Goal: Task Accomplishment & Management: Manage account settings

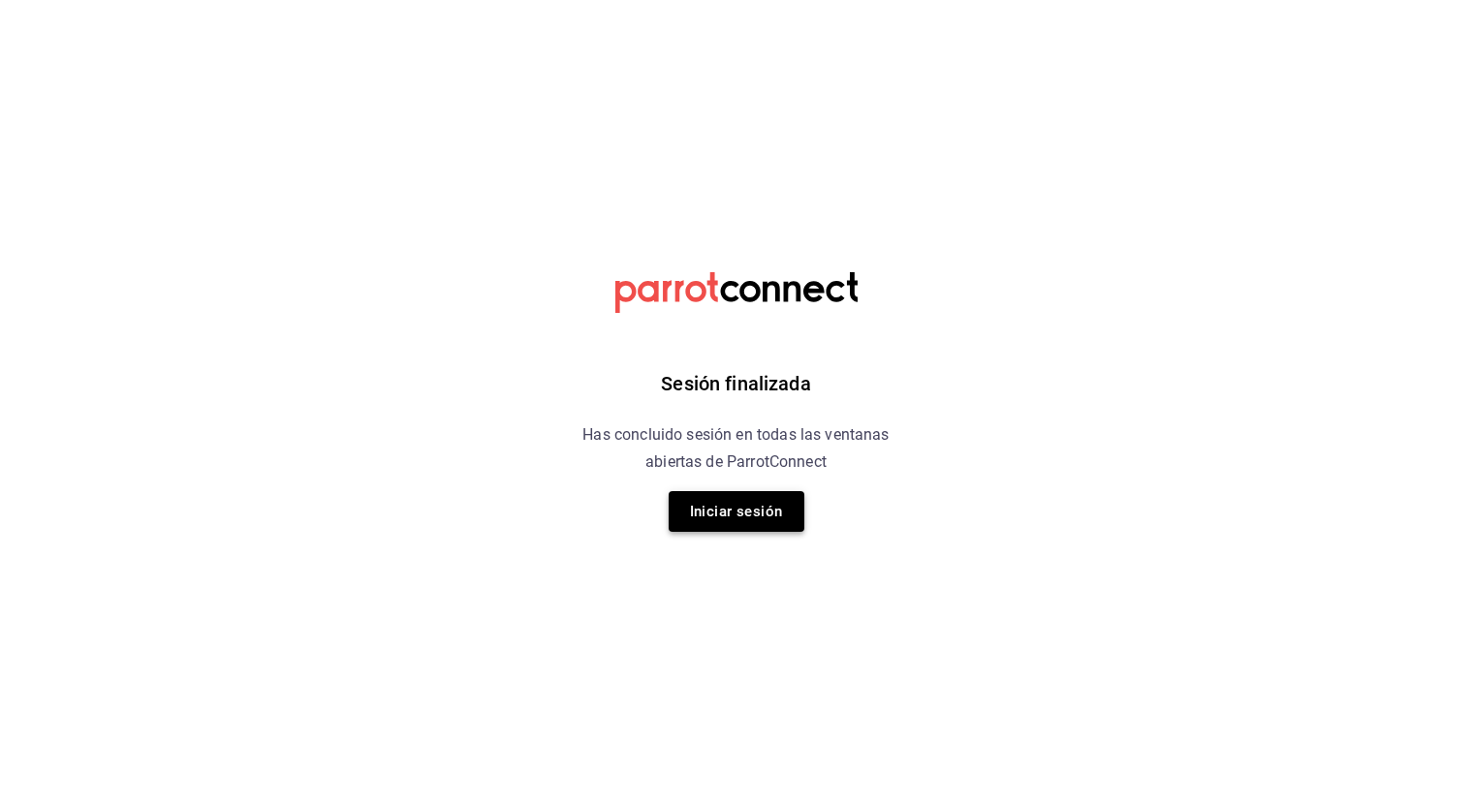
click at [706, 521] on button "Iniciar sesión" at bounding box center [736, 511] width 136 height 41
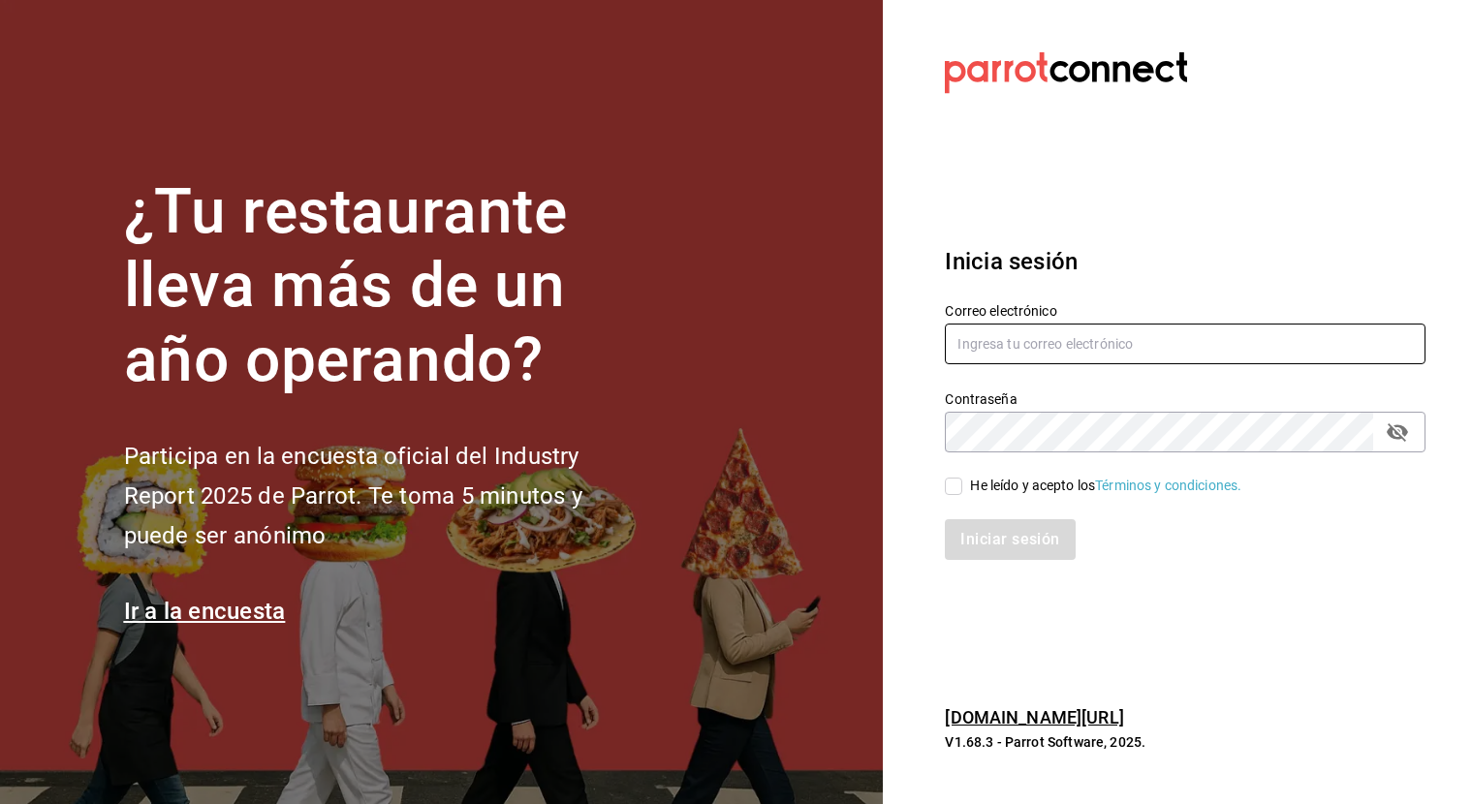
type input "angel.suastegui.alfa@gmail.com"
click at [951, 489] on input "He leído y acepto los Términos y condiciones." at bounding box center [953, 486] width 17 height 17
checkbox input "true"
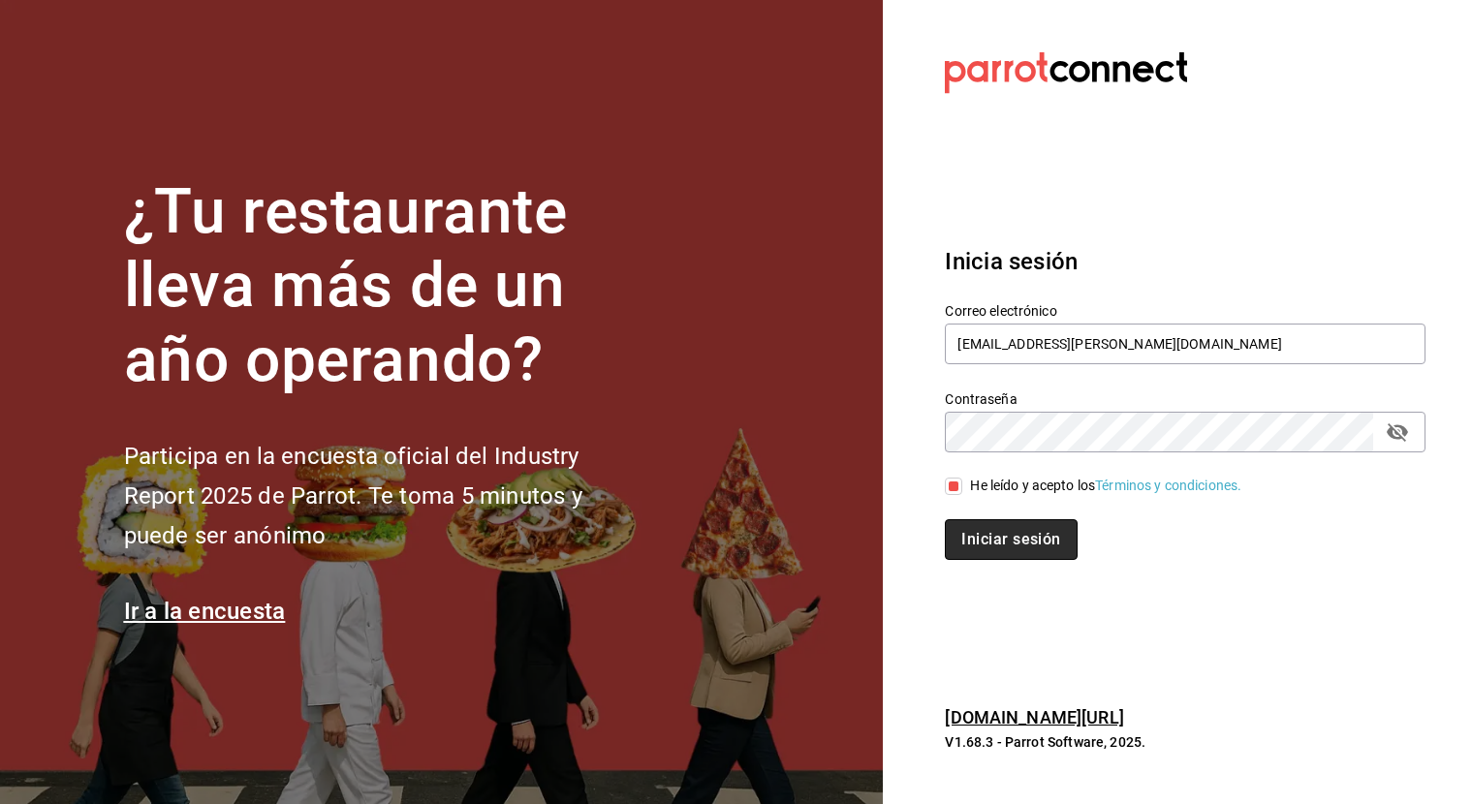
click at [977, 536] on button "Iniciar sesión" at bounding box center [1011, 539] width 132 height 41
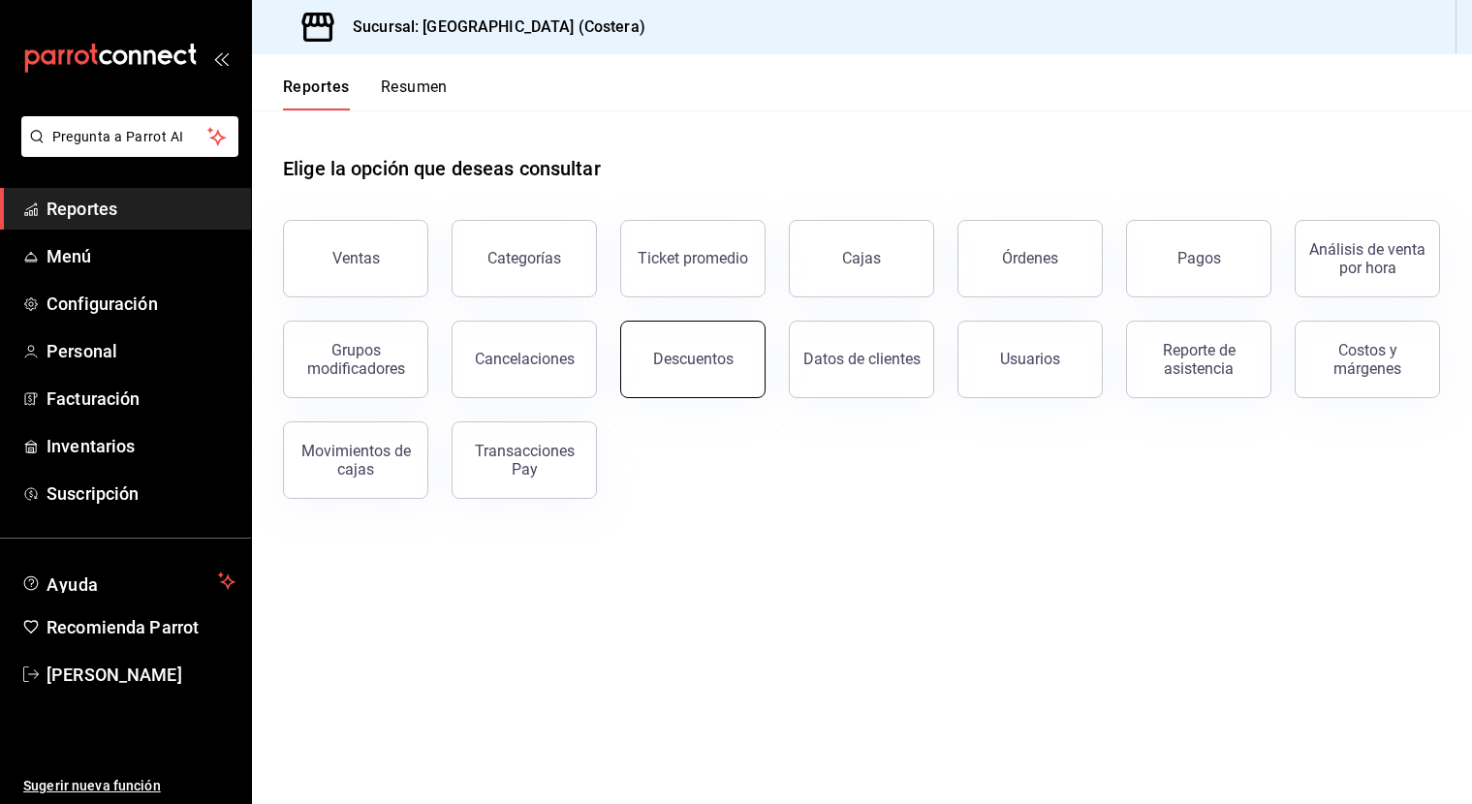
click at [713, 345] on button "Descuentos" at bounding box center [692, 360] width 145 height 78
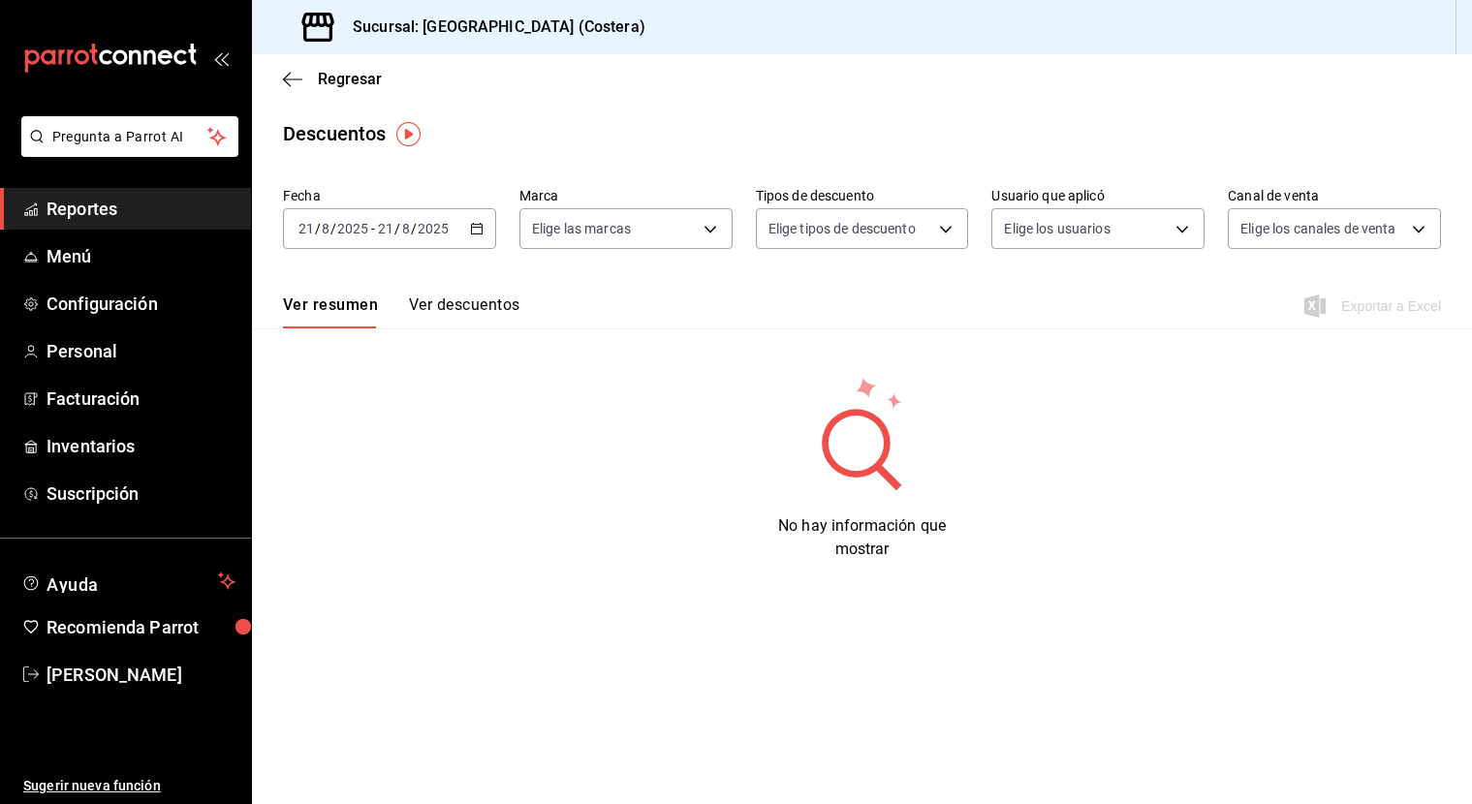
click at [465, 306] on button "Ver descuentos" at bounding box center [464, 311] width 110 height 33
click at [91, 207] on span "Reportes" at bounding box center [141, 209] width 189 height 26
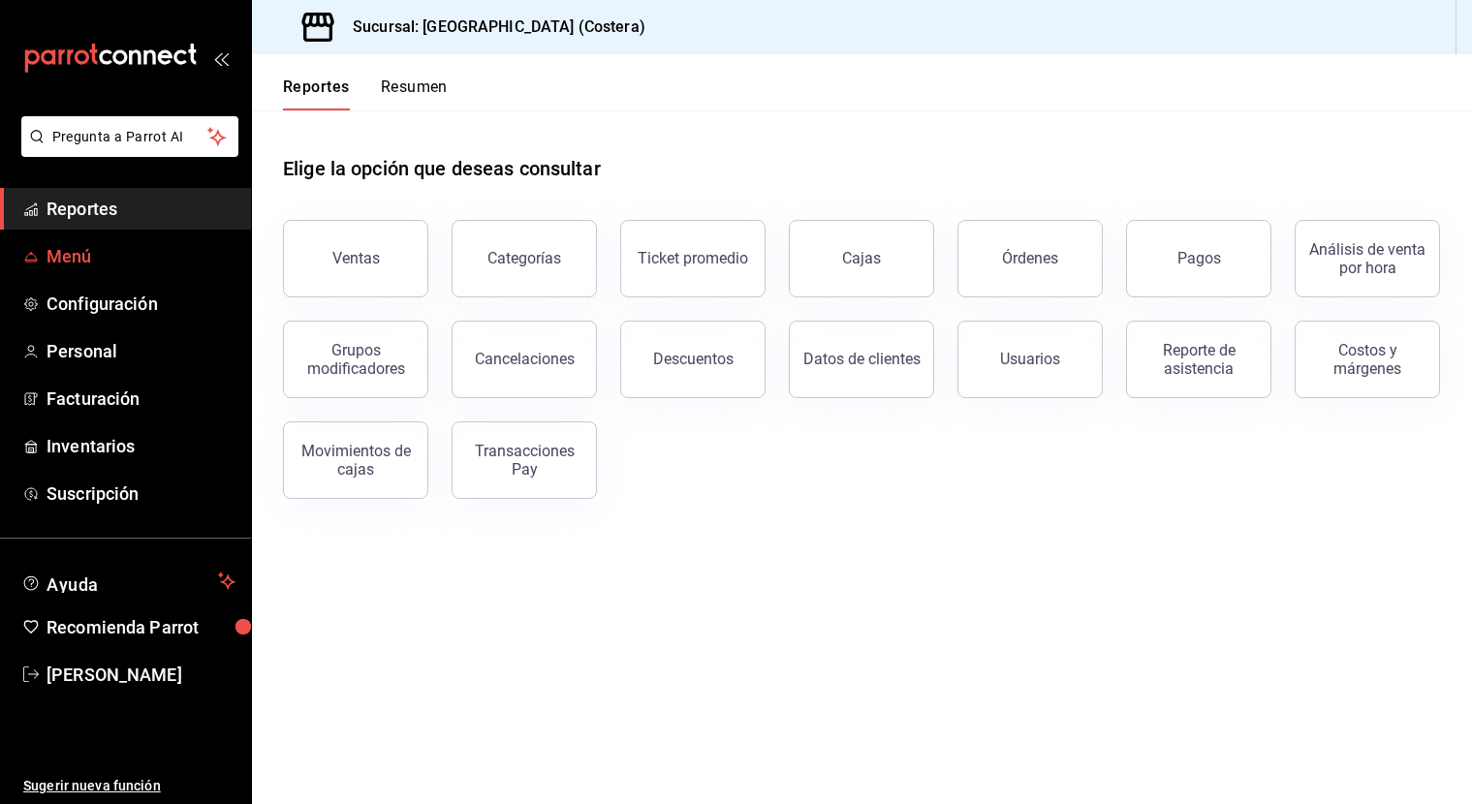
click at [80, 246] on span "Menú" at bounding box center [141, 256] width 189 height 26
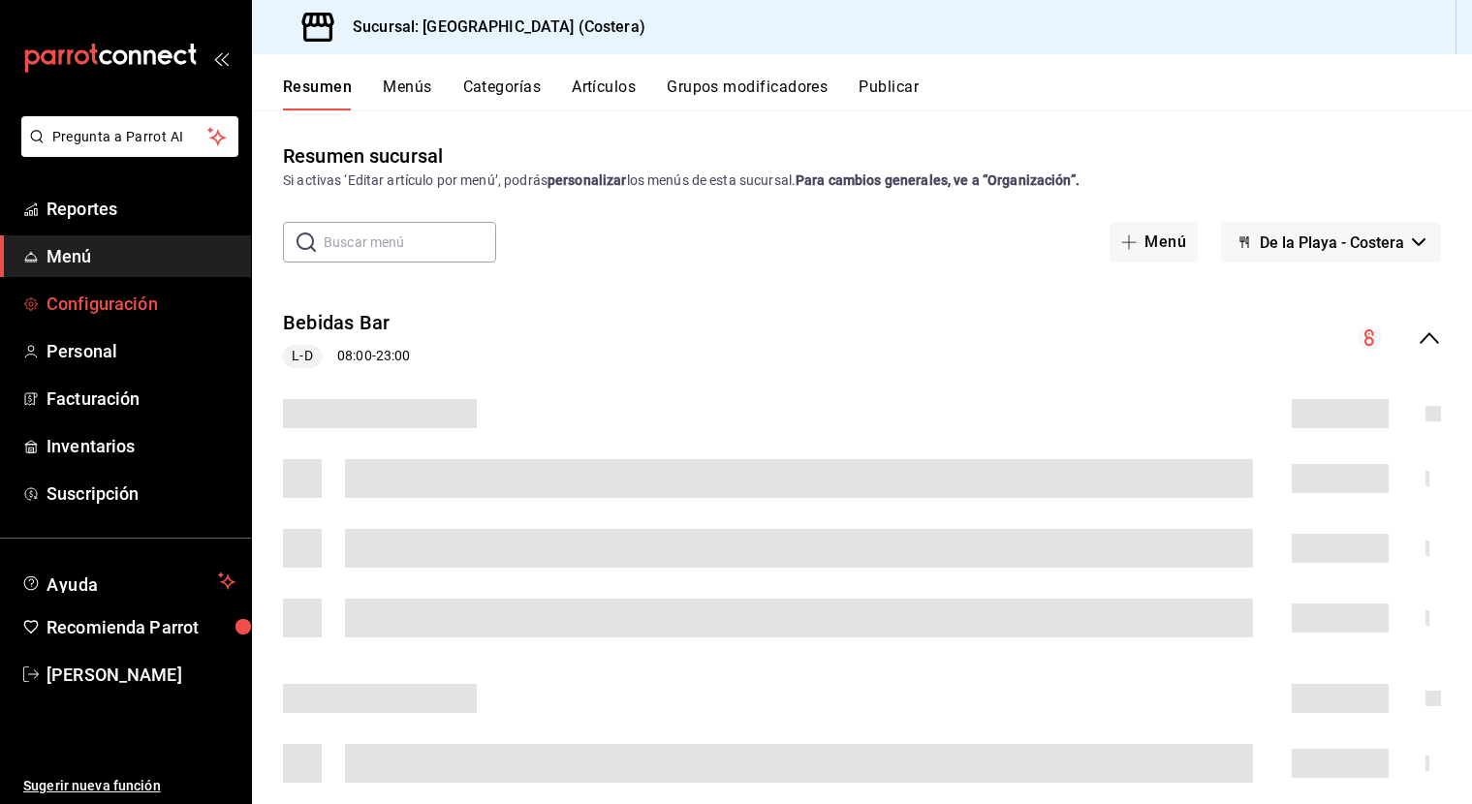
click at [121, 309] on span "Configuración" at bounding box center [141, 304] width 189 height 26
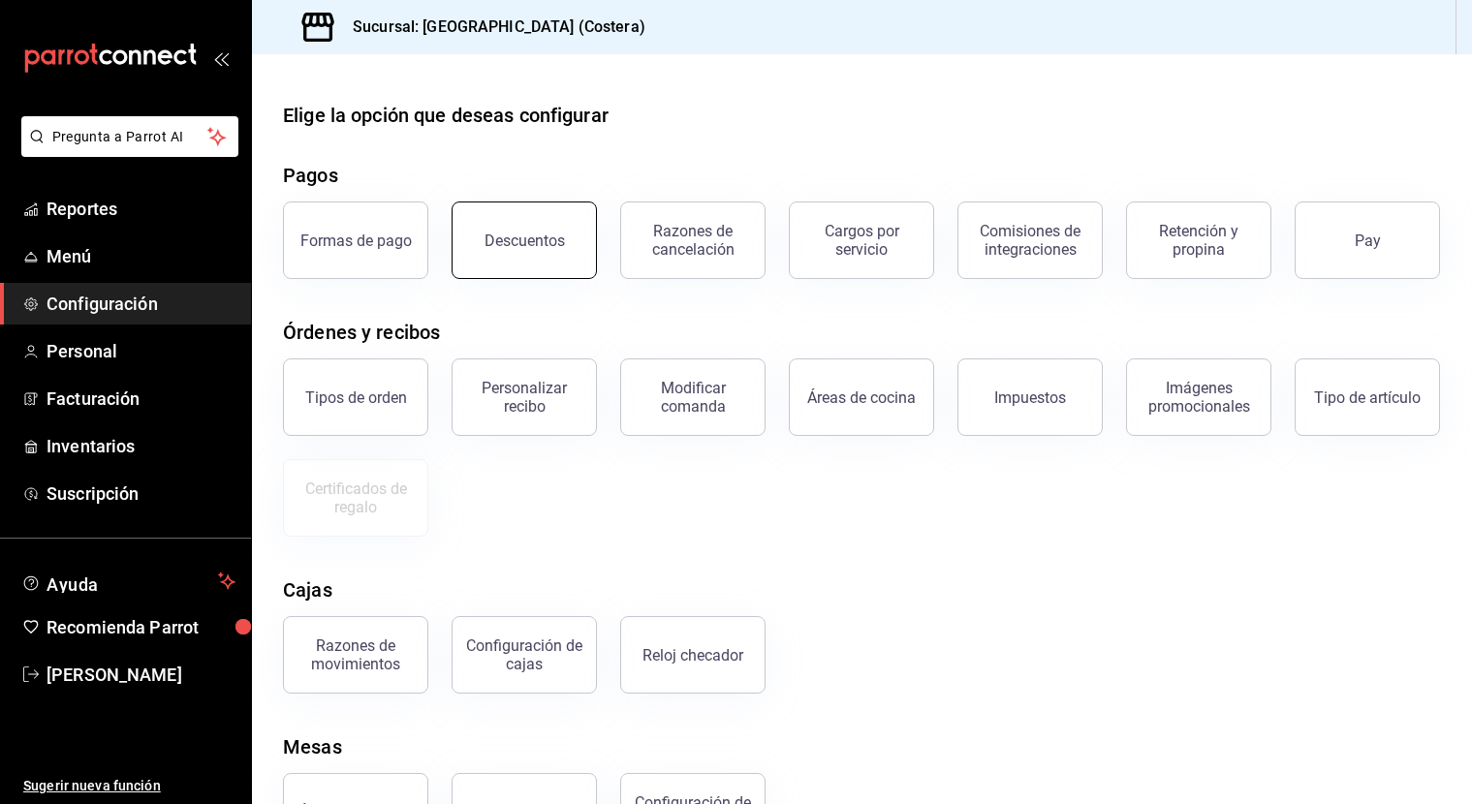
click at [544, 250] on button "Descuentos" at bounding box center [523, 241] width 145 height 78
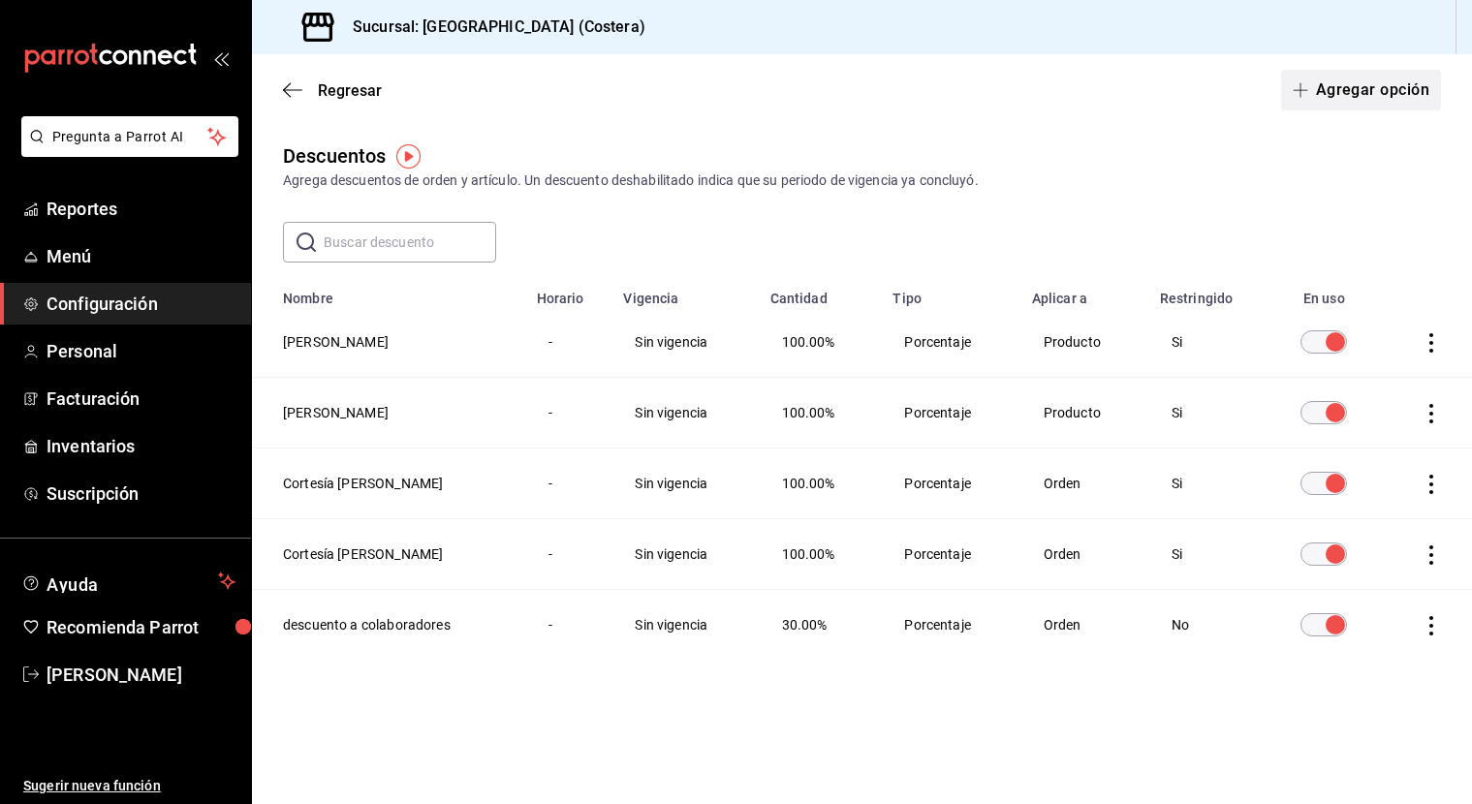
click at [1303, 86] on icon "button" at bounding box center [1300, 90] width 16 height 16
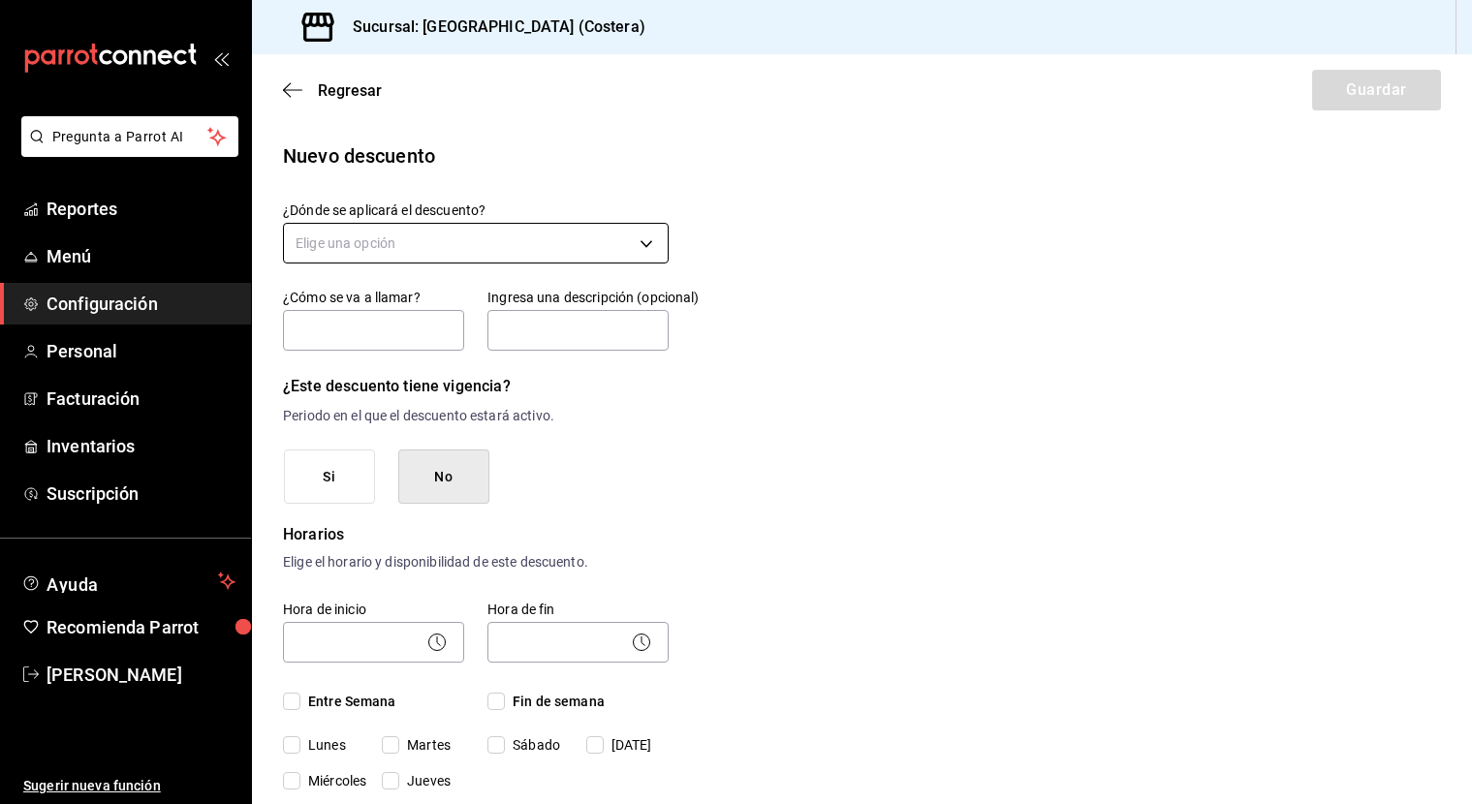
click at [664, 244] on body "Pregunta a Parrot AI Reportes Menú Configuración Personal Facturación Inventari…" at bounding box center [736, 402] width 1472 height 804
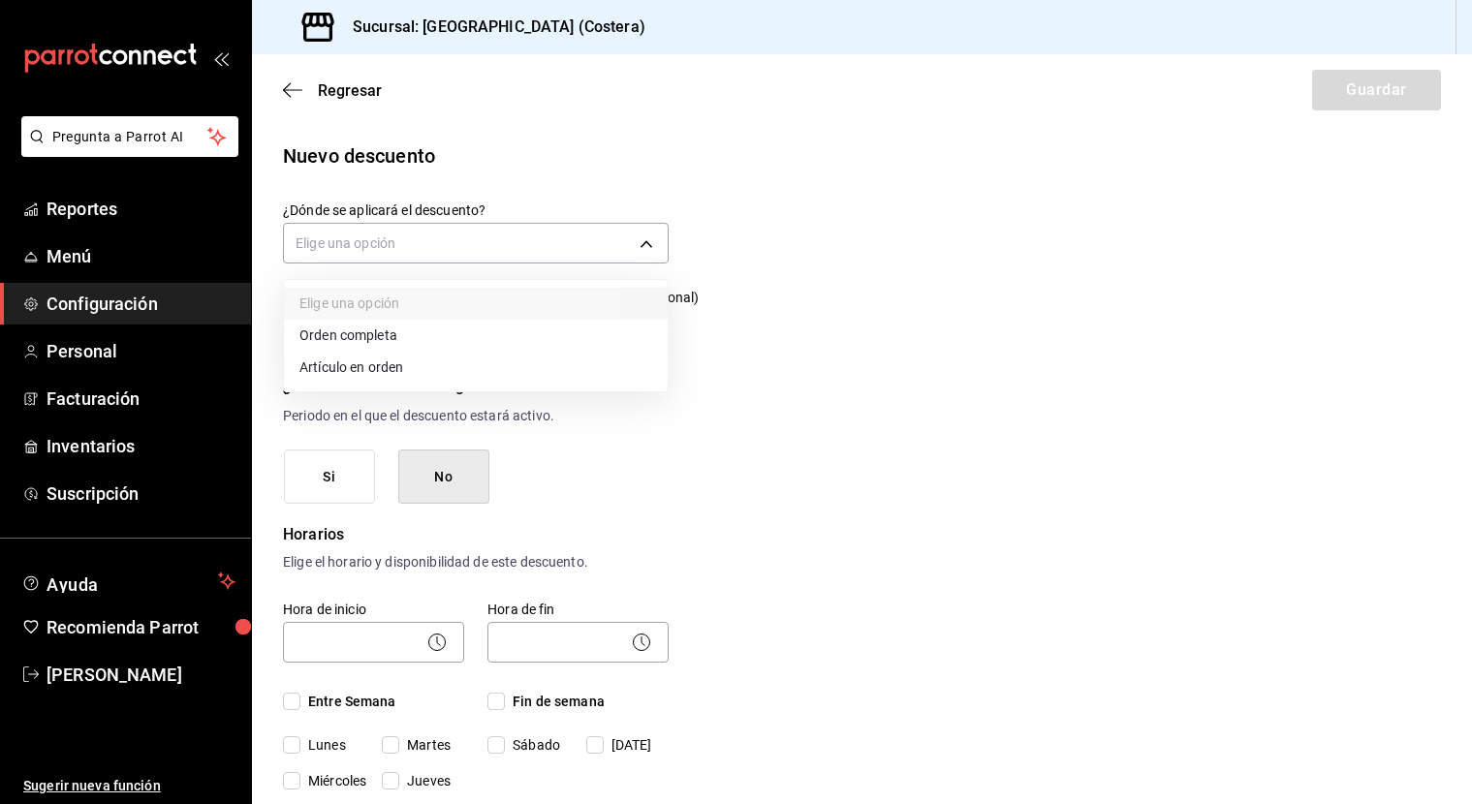
click at [384, 339] on li "Orden completa" at bounding box center [476, 336] width 384 height 32
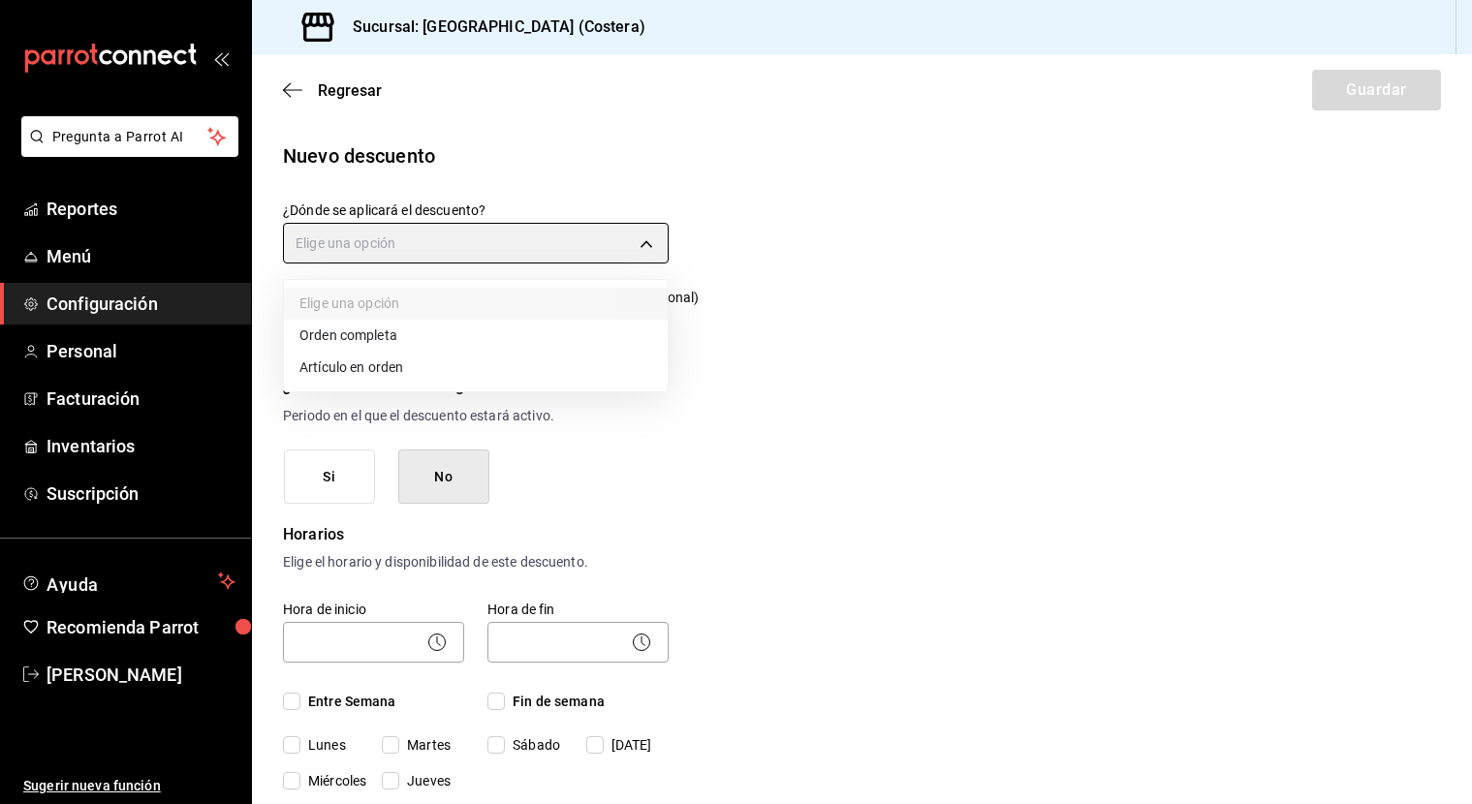
type input "ORDER"
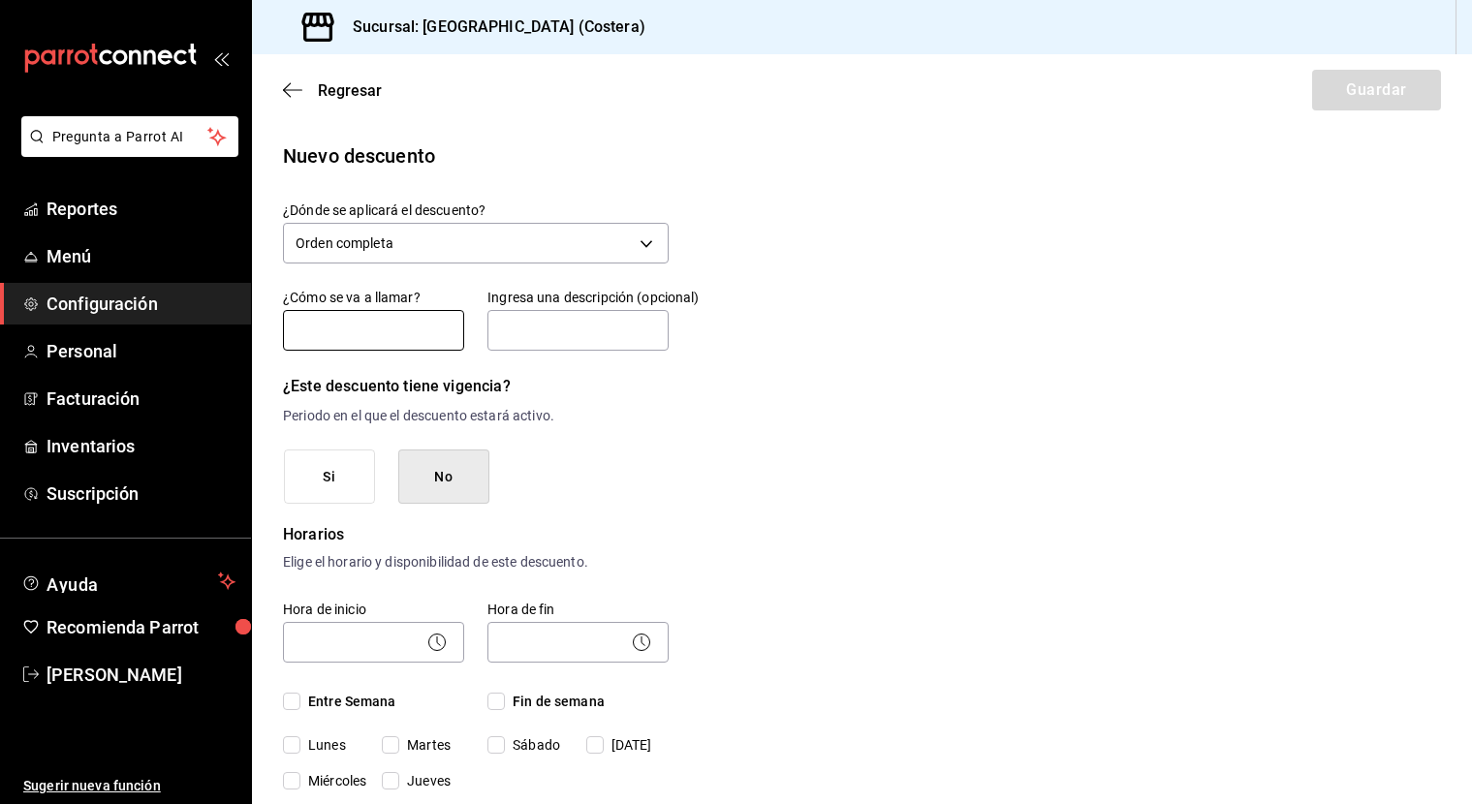
click at [385, 331] on input "text" at bounding box center [373, 330] width 181 height 41
type input "d"
type input "DESCUENTO AIRBNB"
click at [563, 336] on input "text" at bounding box center [577, 330] width 181 height 41
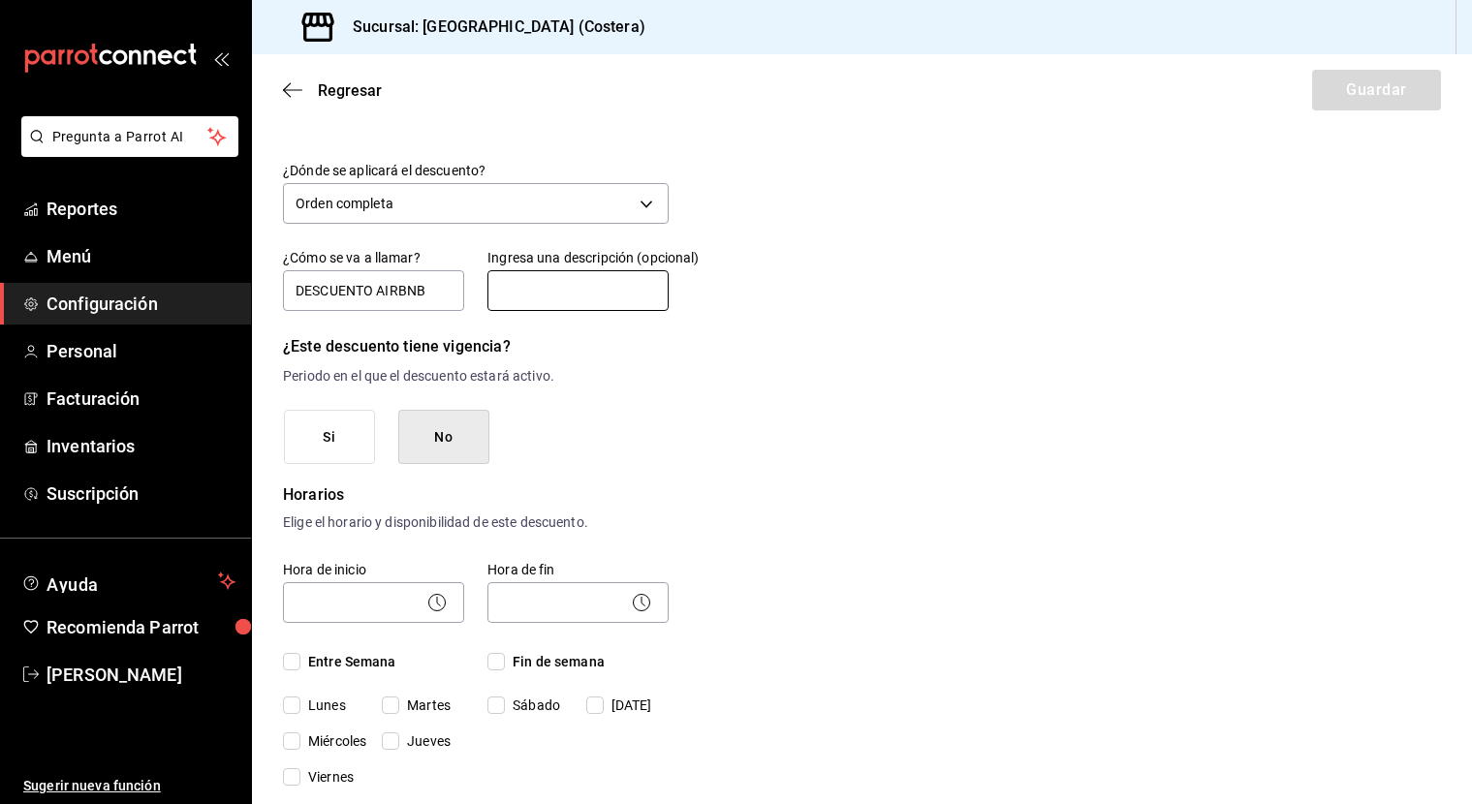
scroll to position [46, 0]
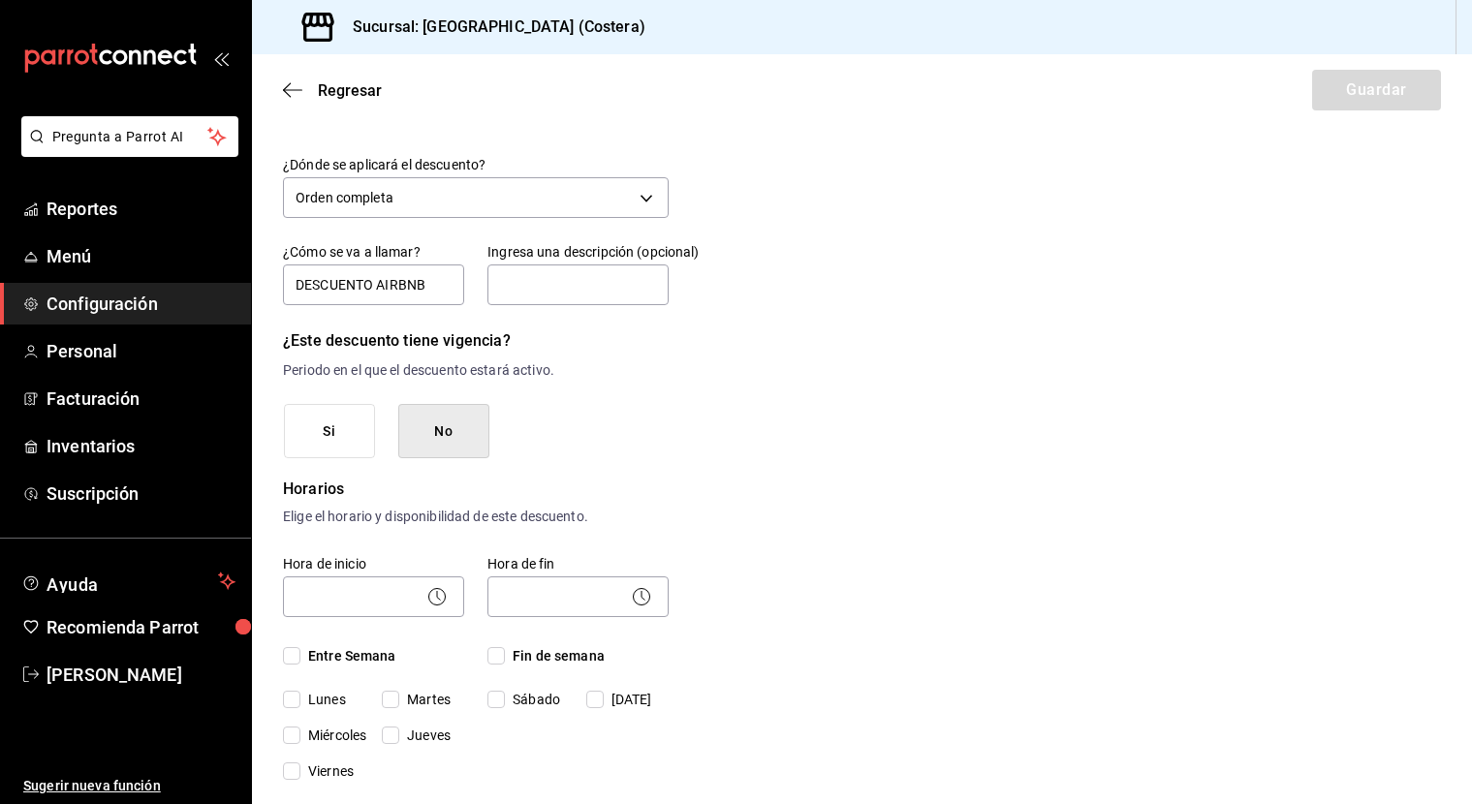
click at [450, 438] on button "No" at bounding box center [443, 431] width 91 height 55
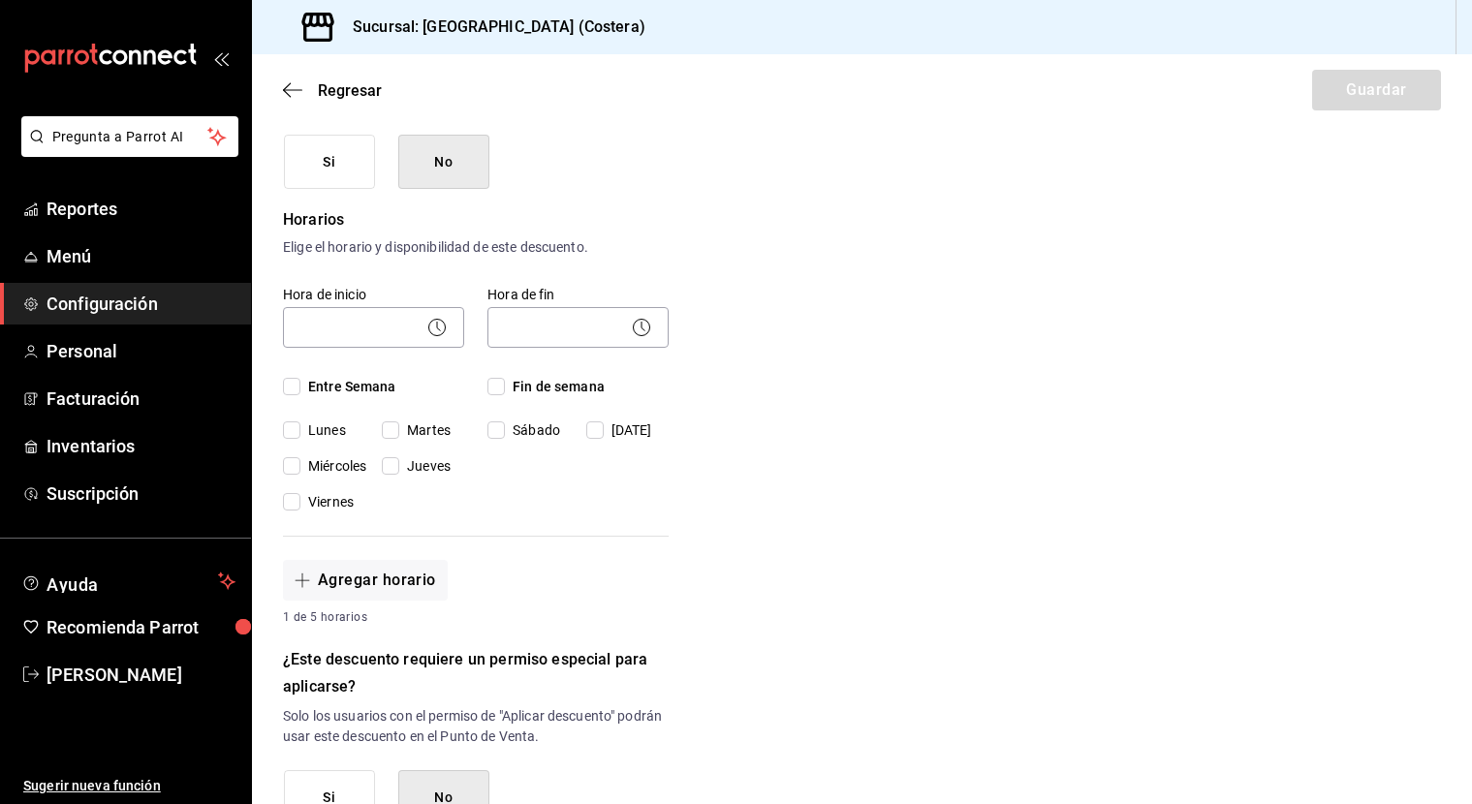
scroll to position [327, 0]
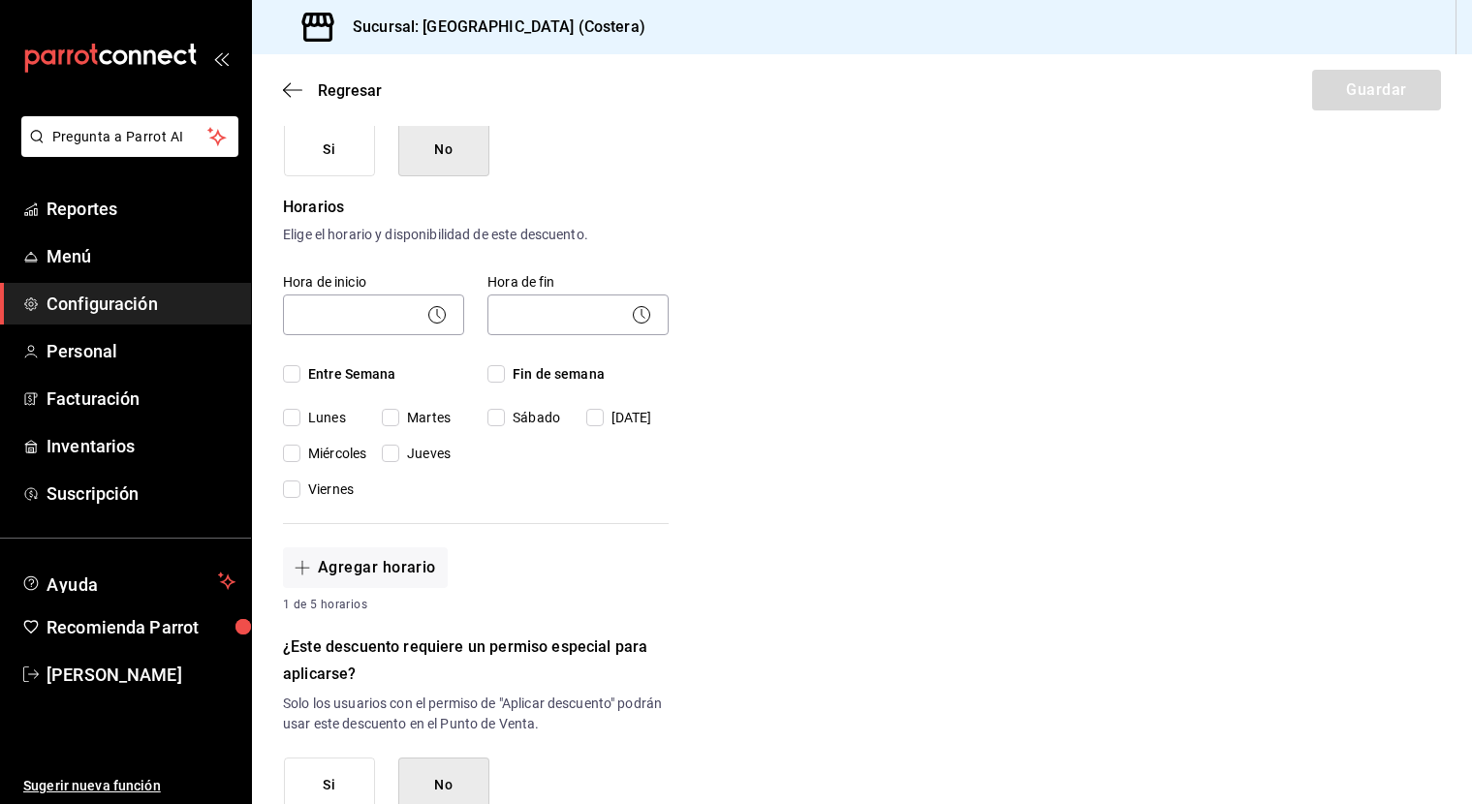
click at [295, 374] on input "Entre Semana" at bounding box center [291, 373] width 17 height 17
checkbox input "true"
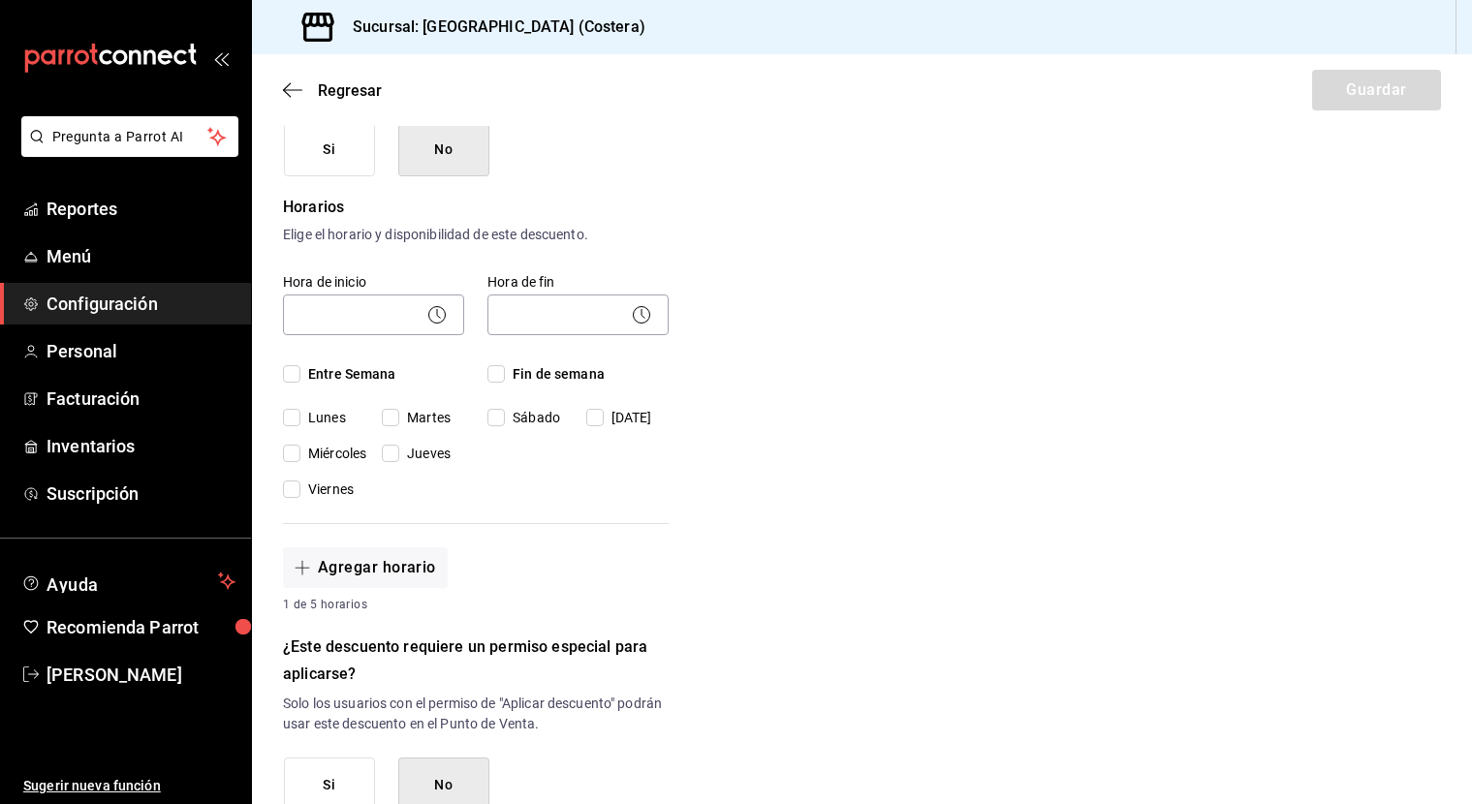
checkbox input "true"
click at [510, 374] on span "Fin de semana" at bounding box center [555, 374] width 100 height 20
click at [505, 374] on input "Fin de semana" at bounding box center [495, 373] width 17 height 17
checkbox input "true"
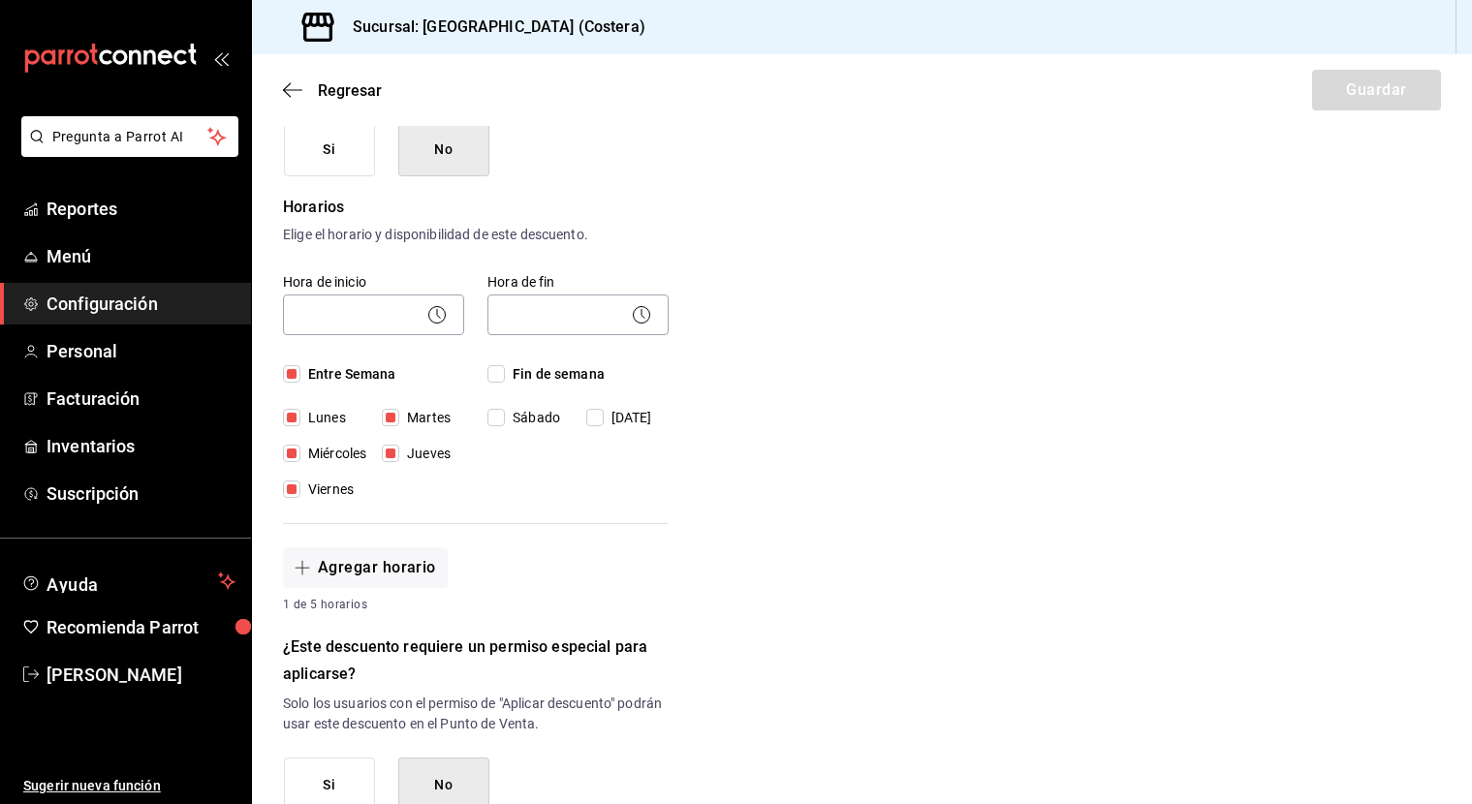
checkbox input "true"
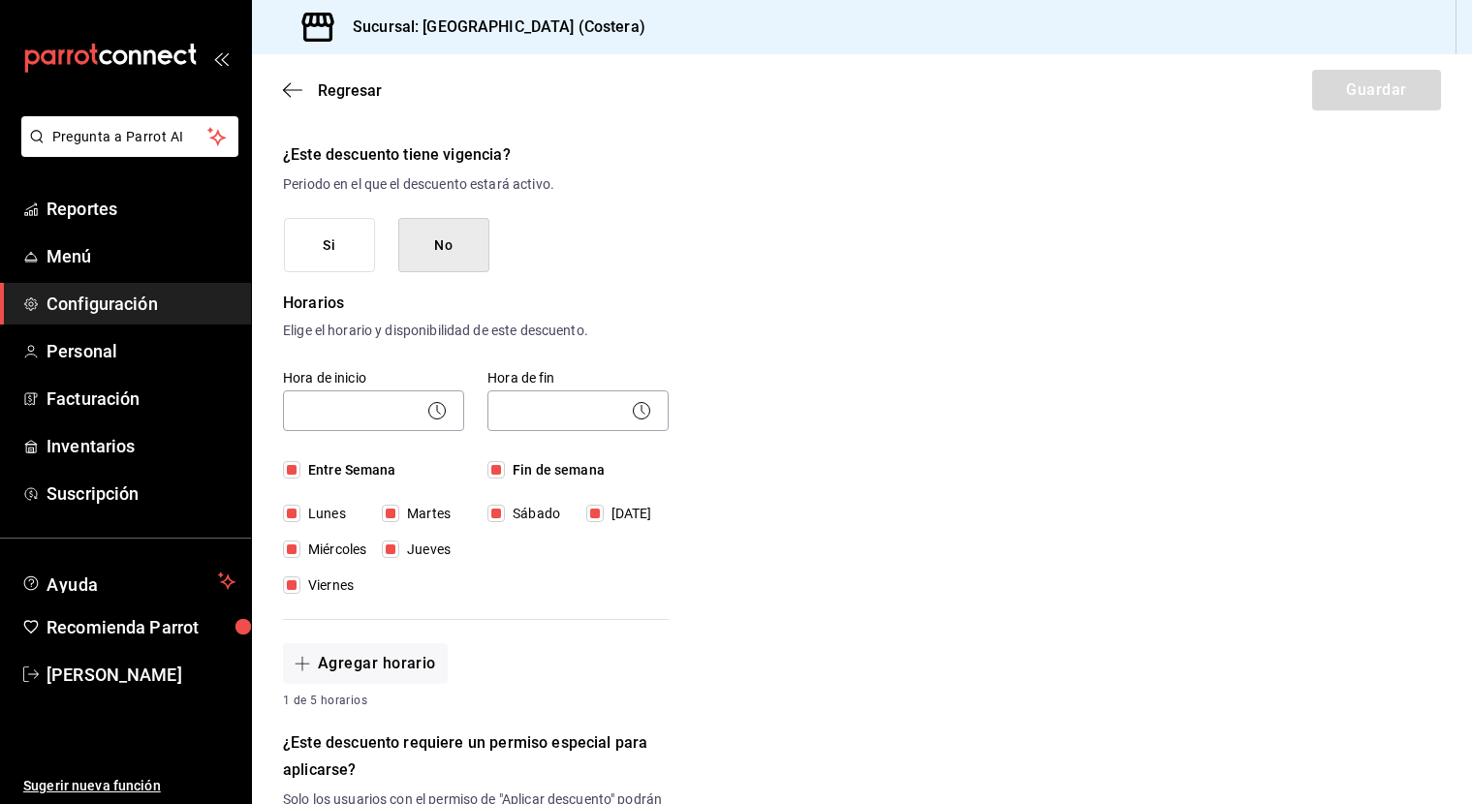
scroll to position [223, 0]
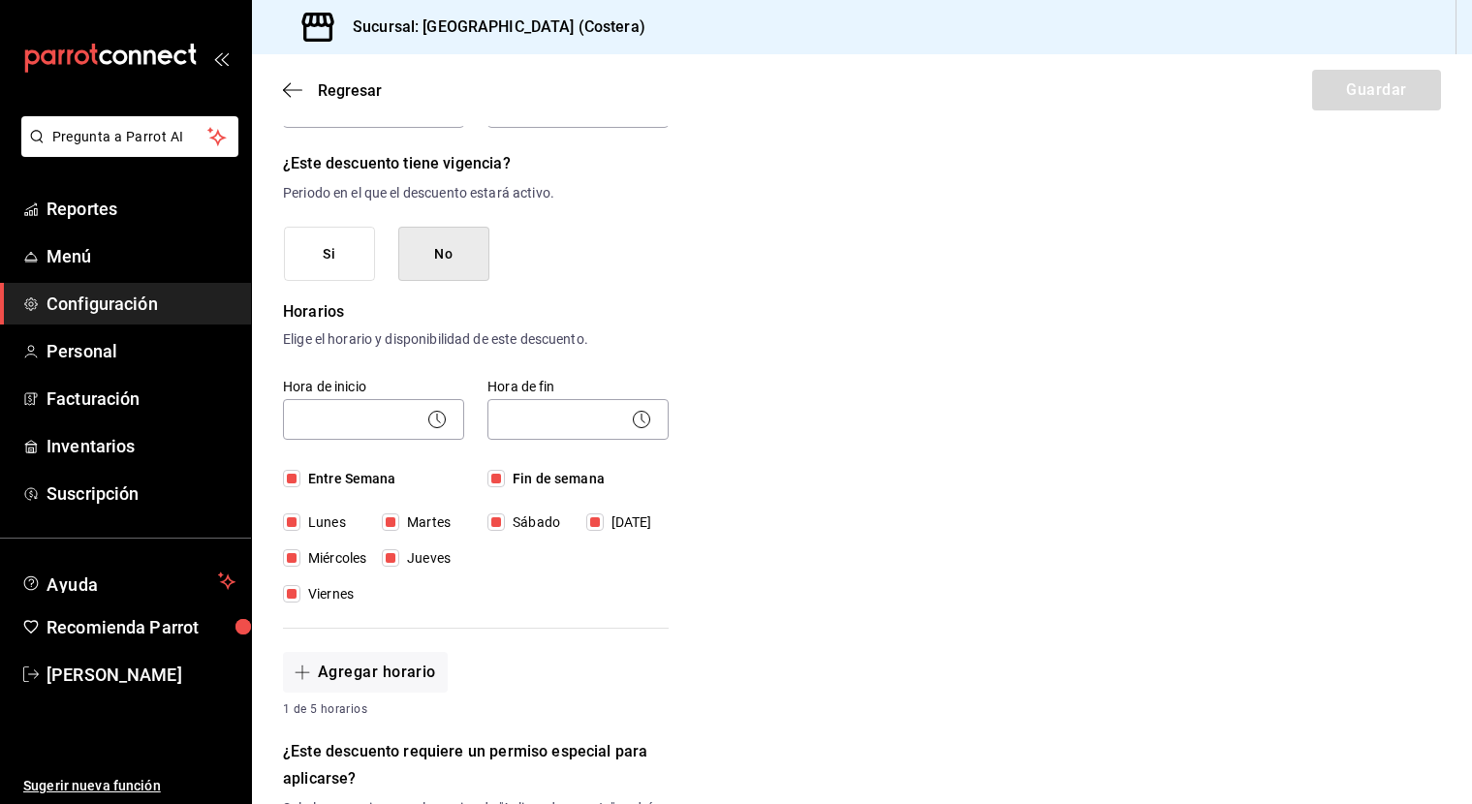
click at [435, 260] on button "No" at bounding box center [443, 254] width 91 height 55
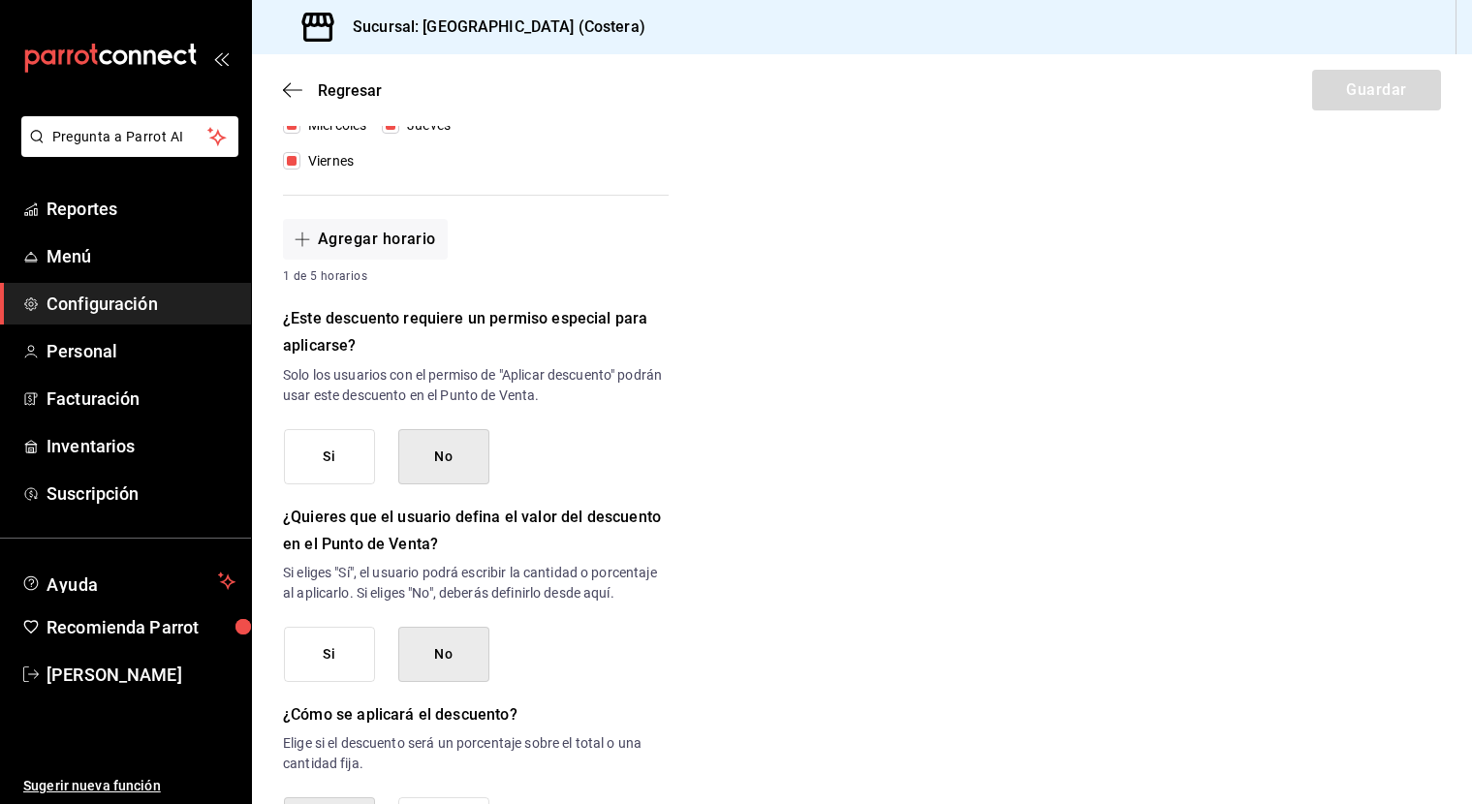
scroll to position [662, 0]
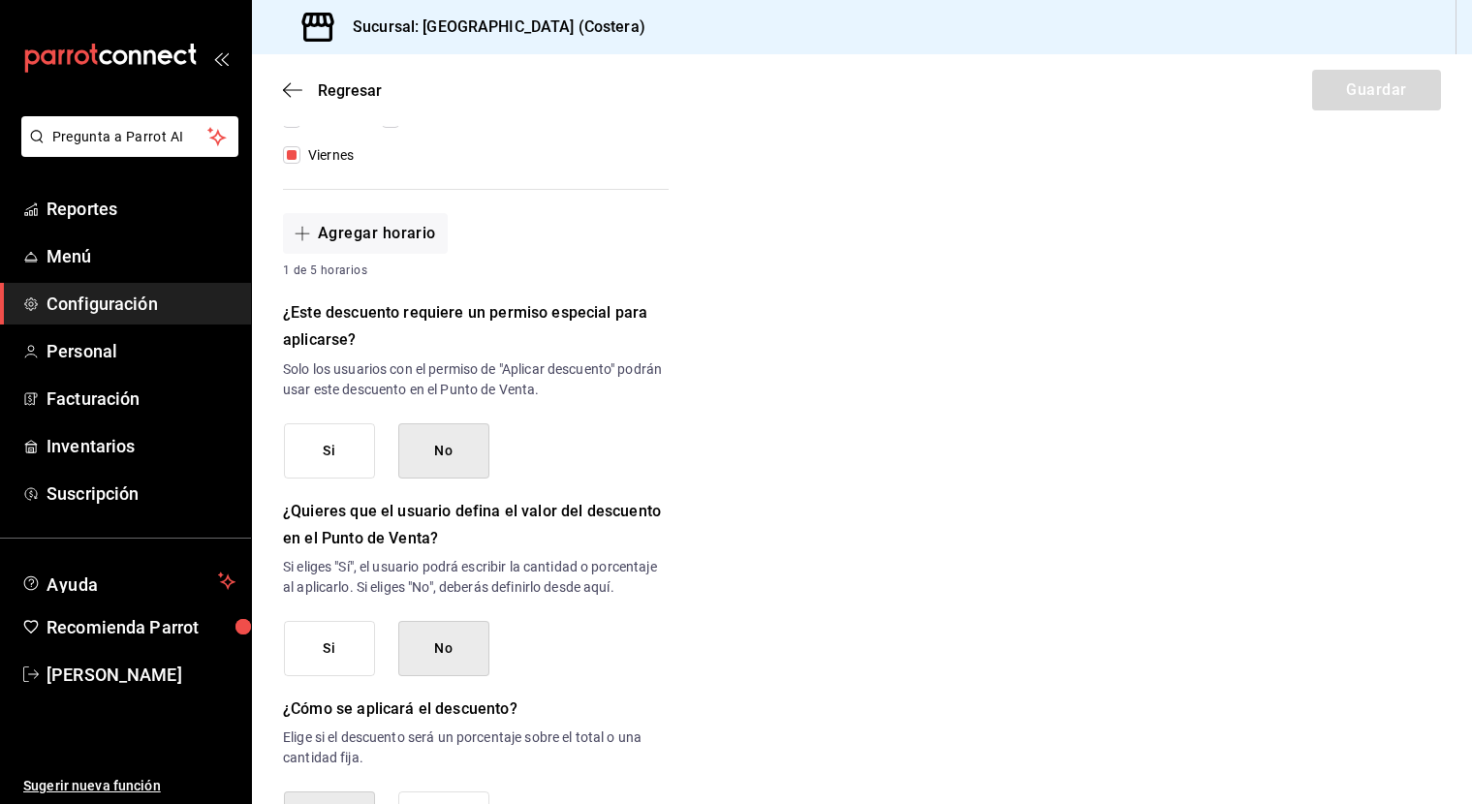
click at [442, 457] on button "No" at bounding box center [443, 450] width 91 height 55
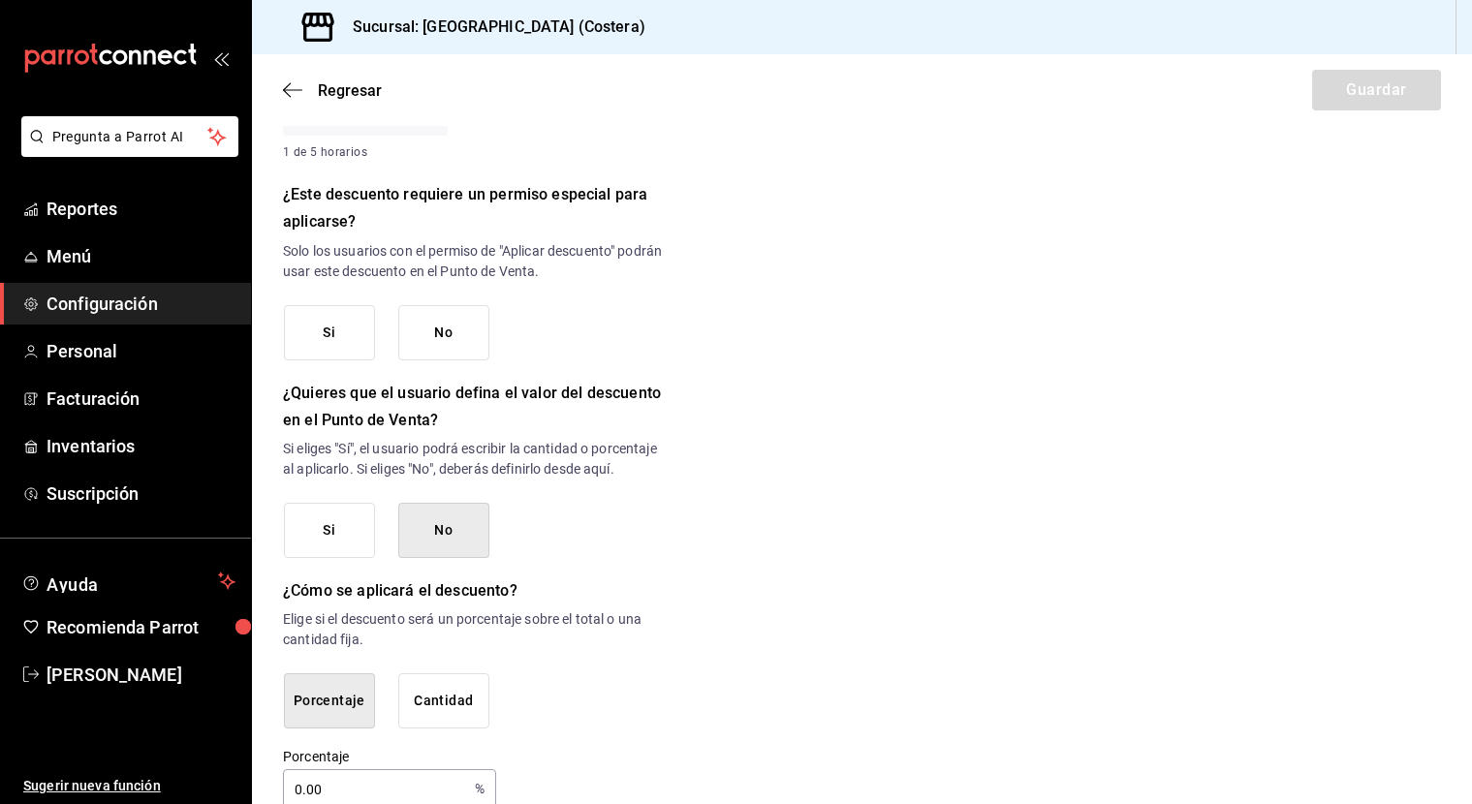
scroll to position [783, 0]
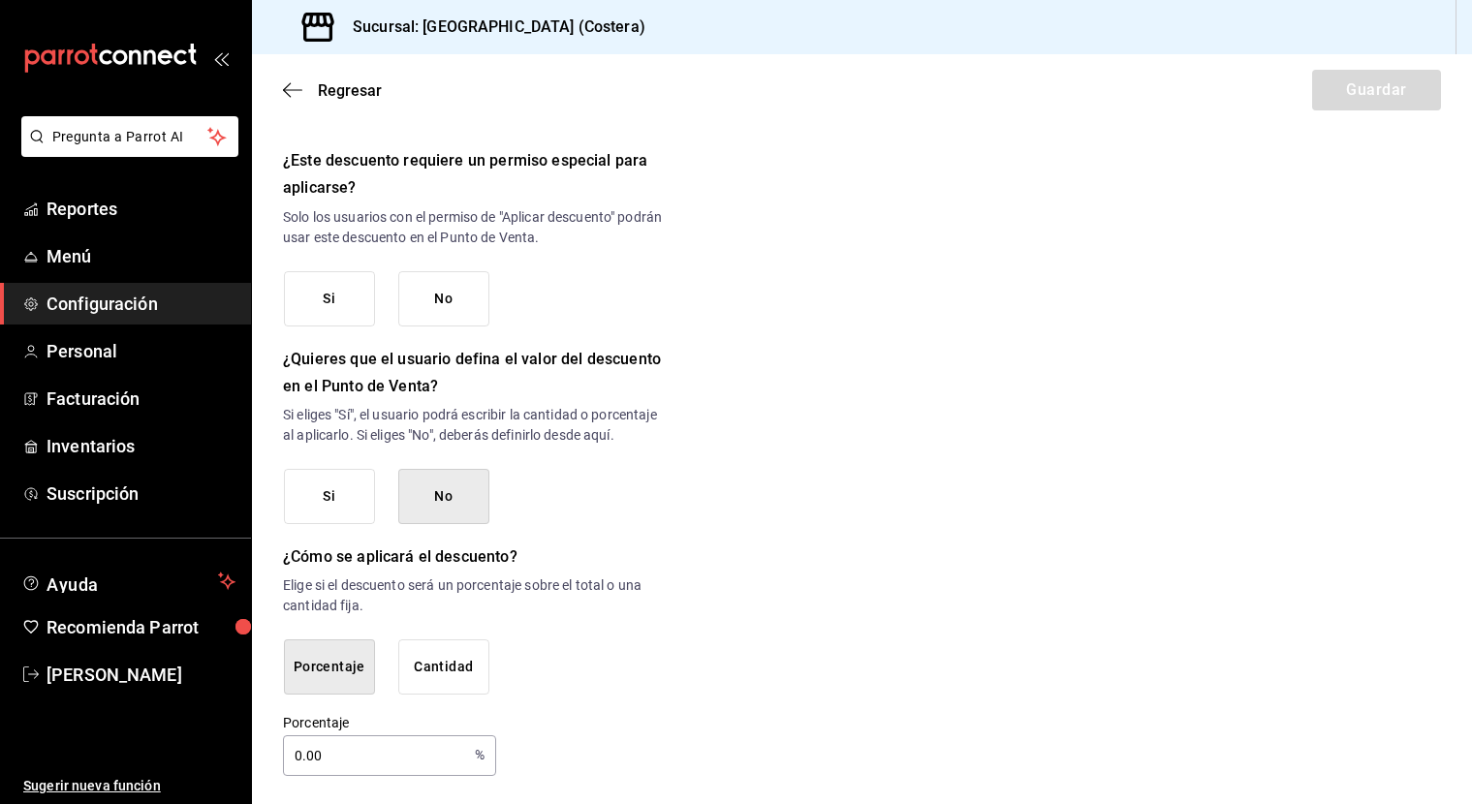
click at [458, 491] on button "No" at bounding box center [443, 496] width 91 height 55
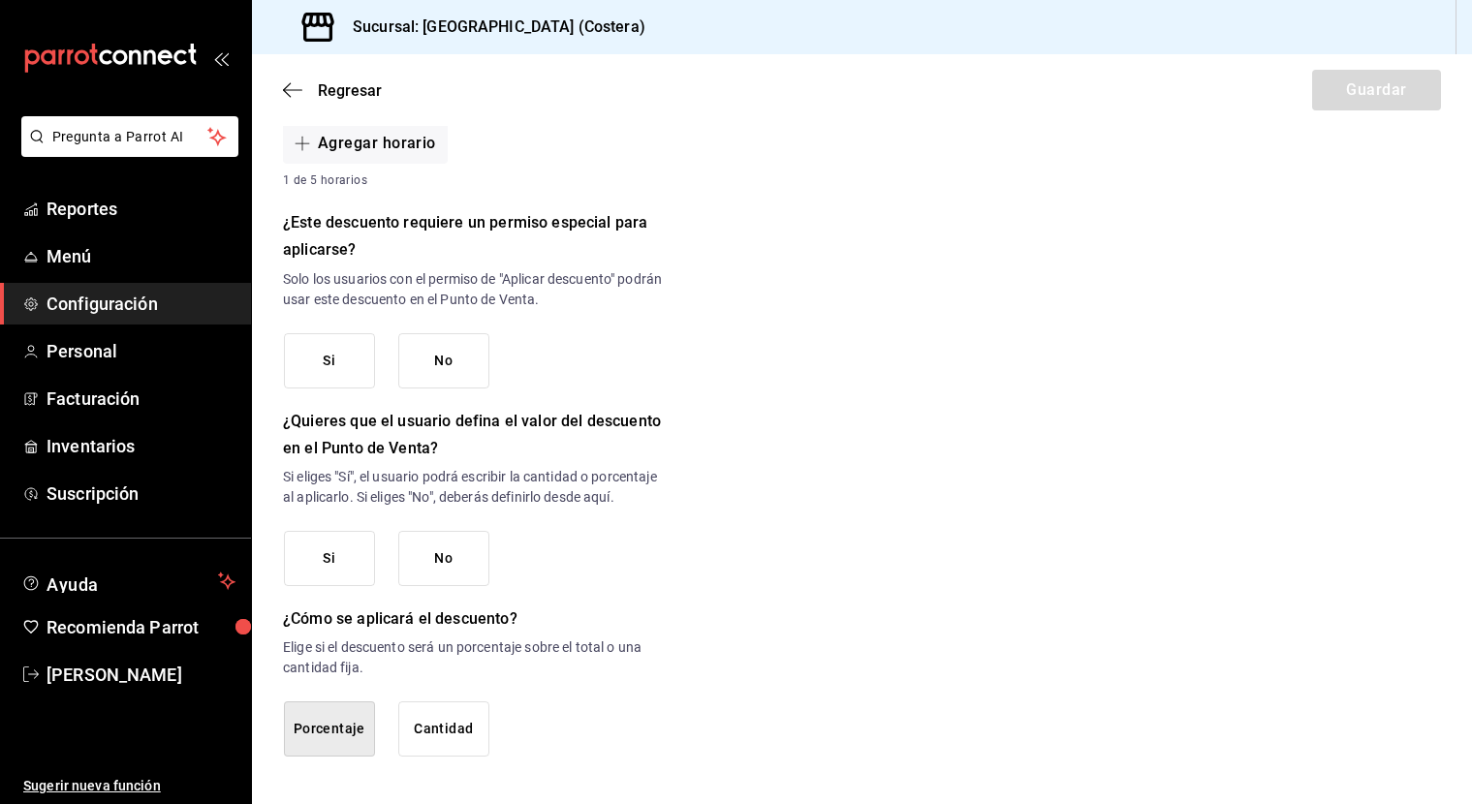
scroll to position [0, 0]
click at [328, 739] on button "Porcentaje" at bounding box center [329, 728] width 91 height 55
click at [337, 724] on button "Porcentaje" at bounding box center [329, 728] width 91 height 55
click at [450, 711] on button "Cantidad" at bounding box center [443, 728] width 91 height 55
click at [351, 721] on button "Porcentaje" at bounding box center [329, 728] width 91 height 55
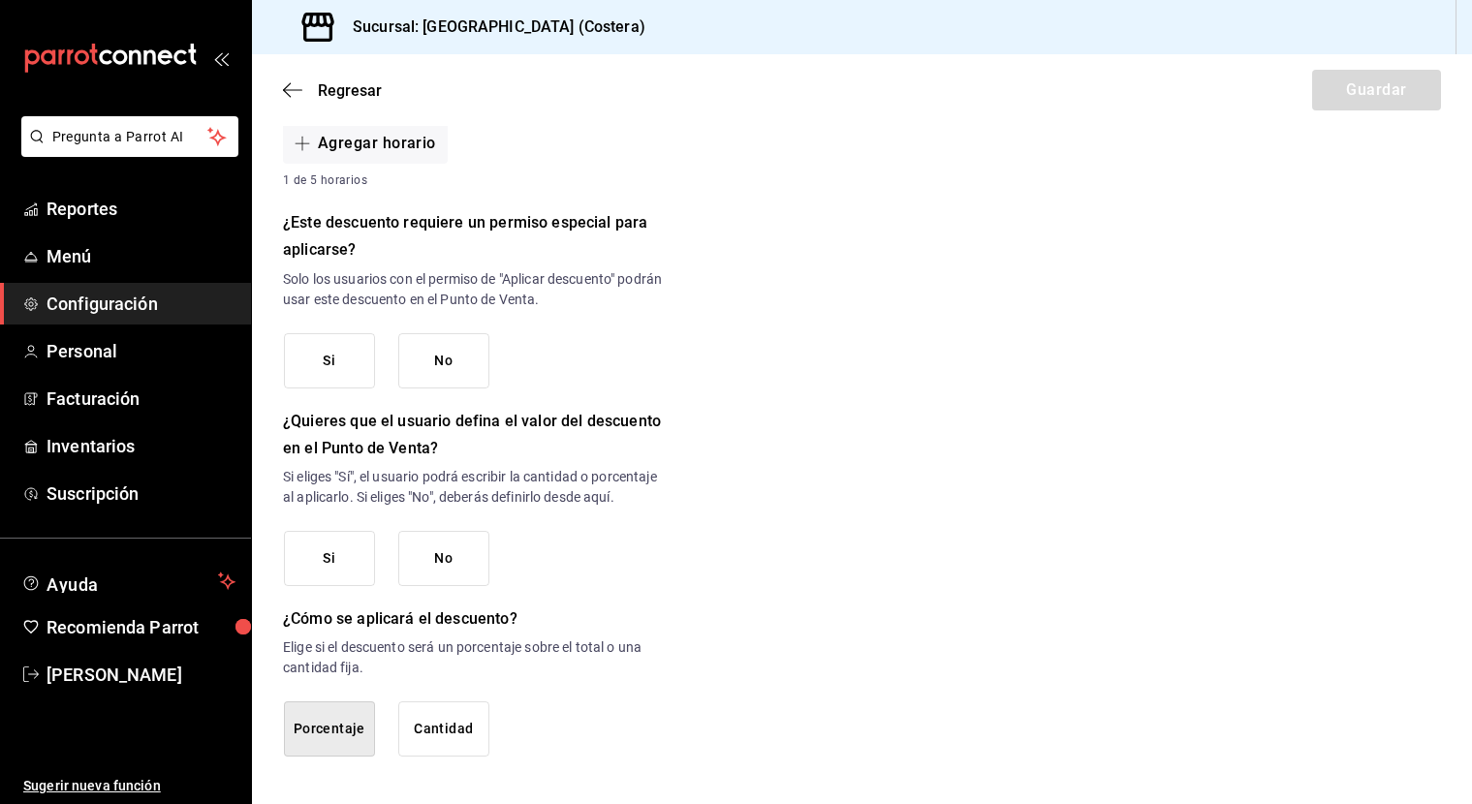
click at [324, 727] on button "Porcentaje" at bounding box center [329, 728] width 91 height 55
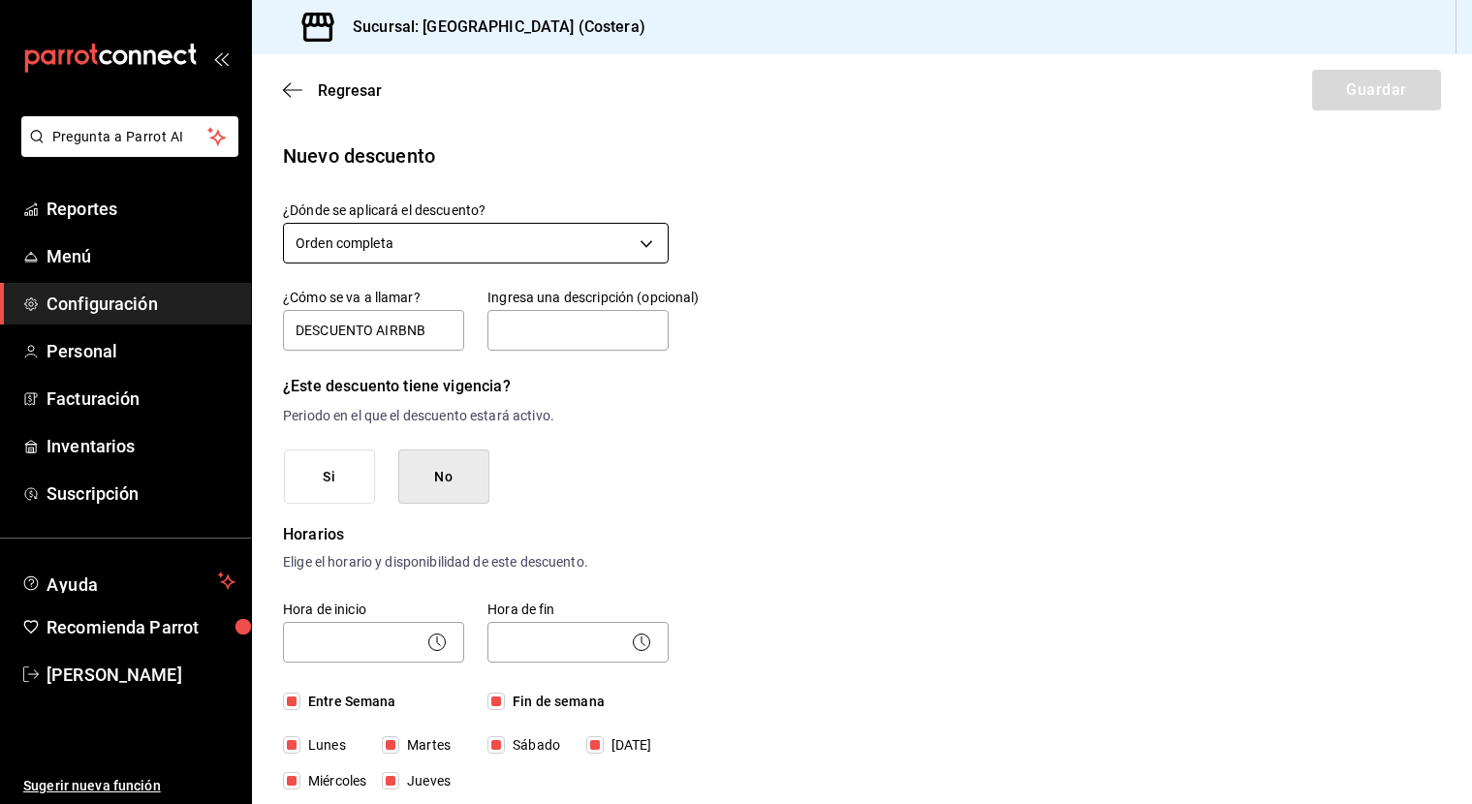
click at [659, 253] on body "Pregunta a Parrot AI Reportes Menú Configuración Personal Facturación Inventari…" at bounding box center [736, 402] width 1472 height 804
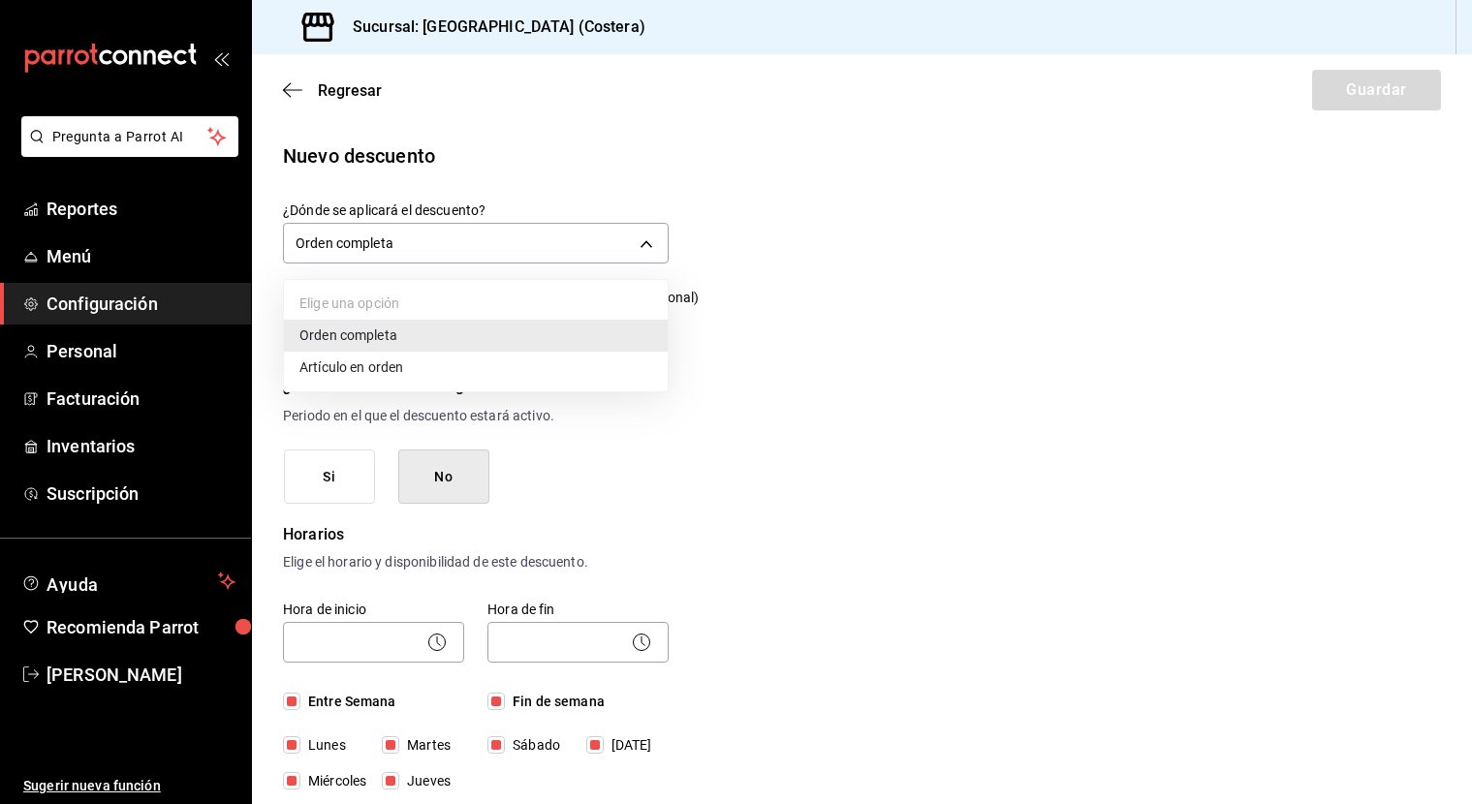
click at [367, 333] on li "Orden completa" at bounding box center [476, 336] width 384 height 32
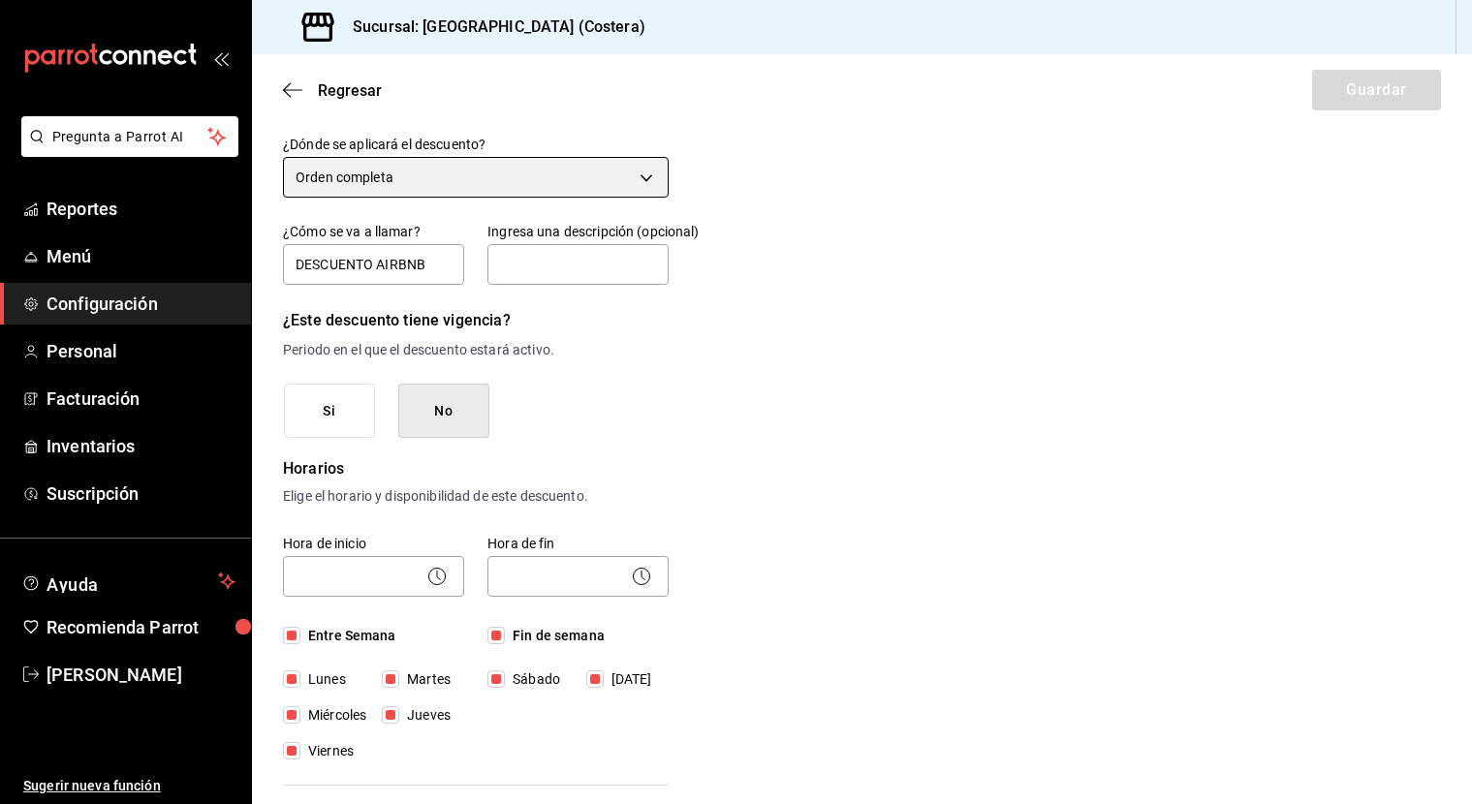
scroll to position [75, 0]
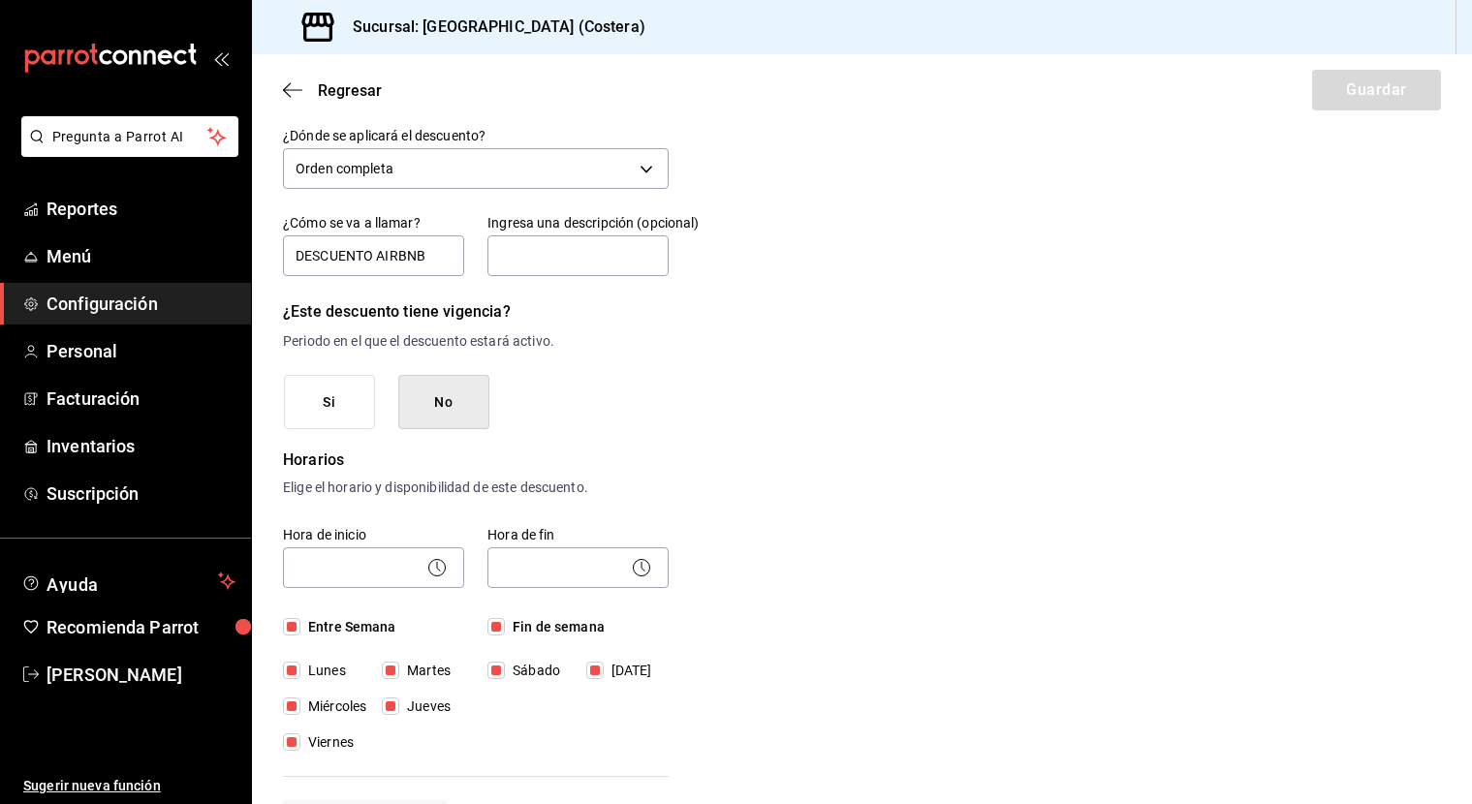
click at [424, 407] on button "No" at bounding box center [443, 402] width 91 height 55
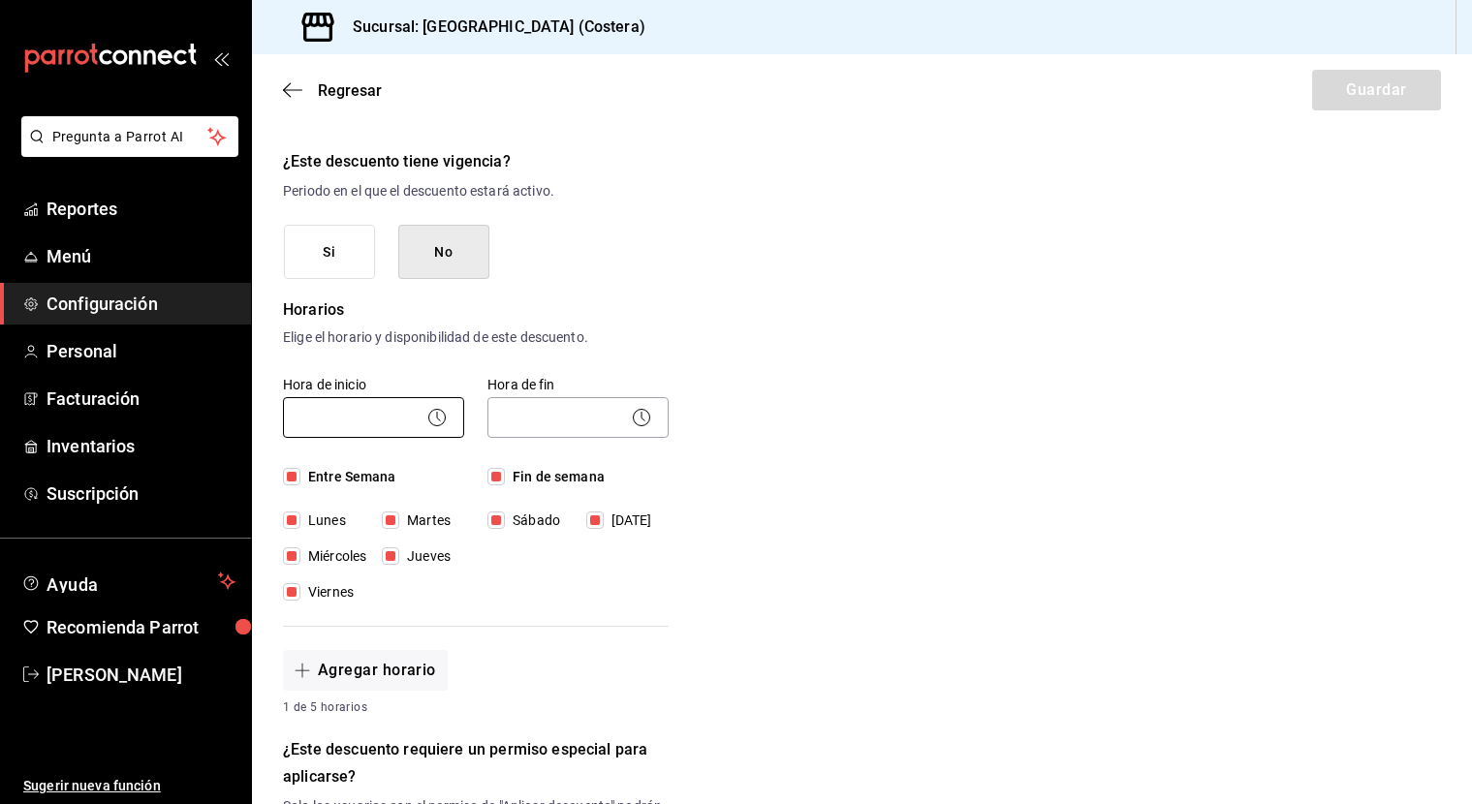
scroll to position [228, 0]
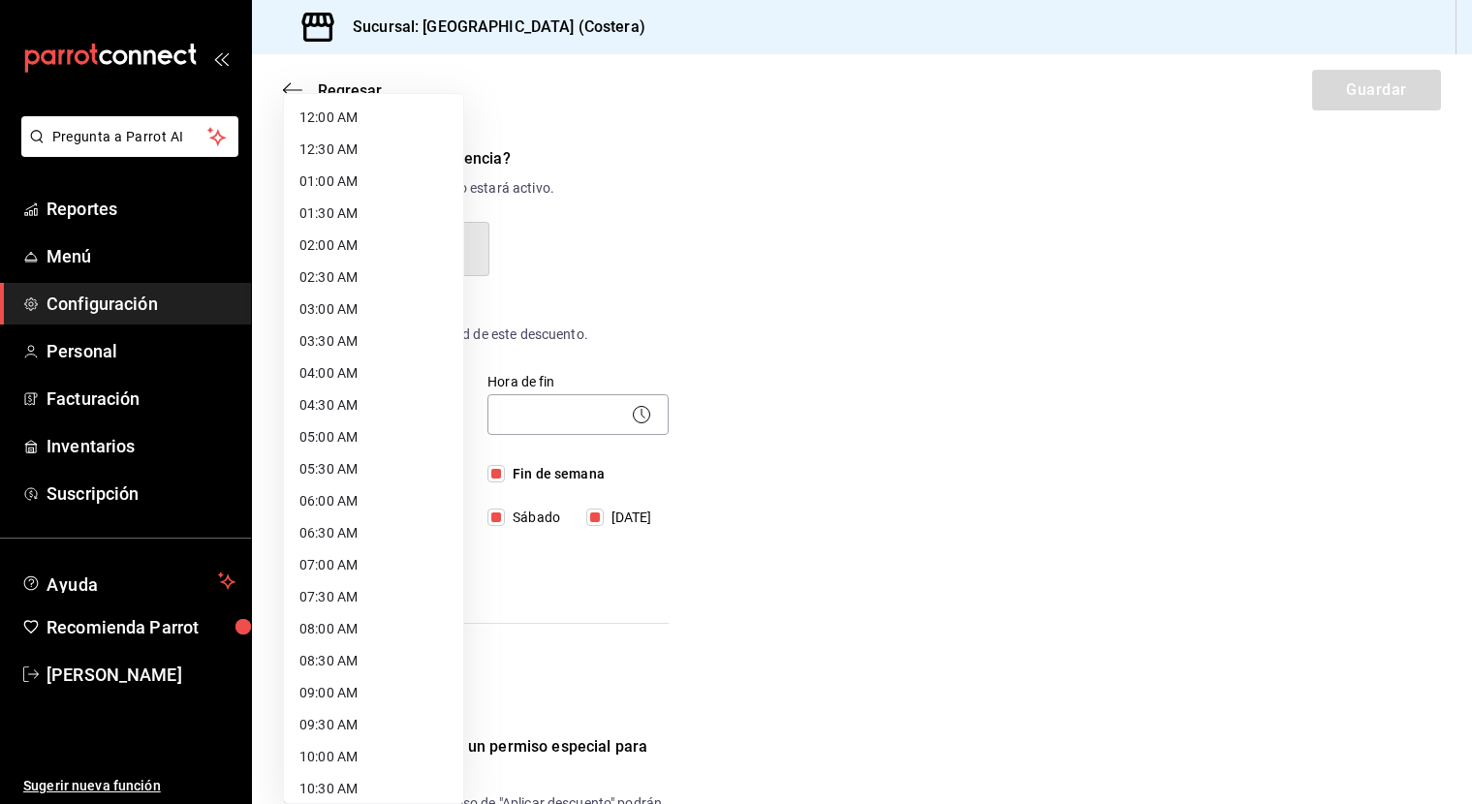
click at [343, 419] on body "Pregunta a Parrot AI Reportes Menú Configuración Personal Facturación Inventari…" at bounding box center [736, 402] width 1472 height 804
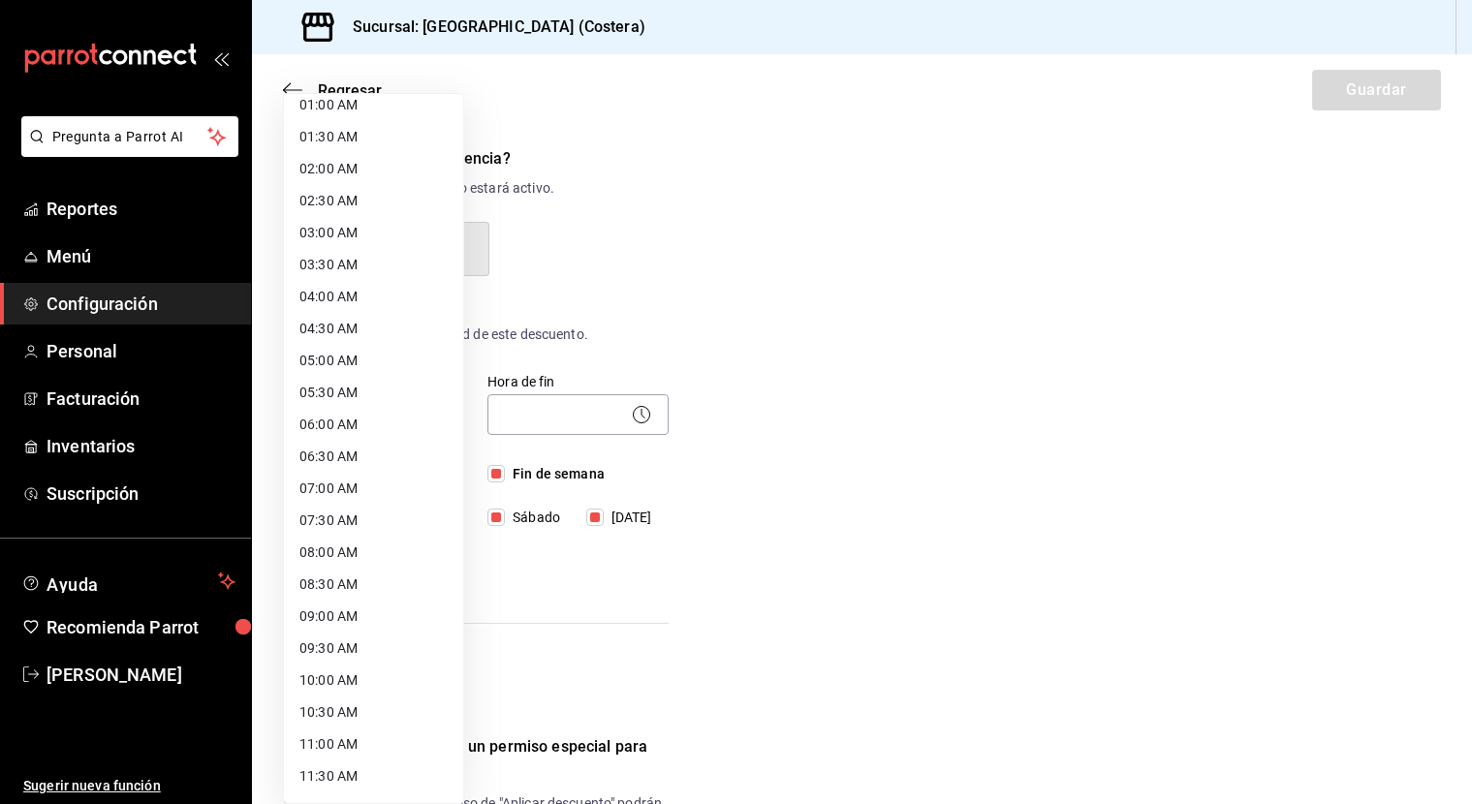
scroll to position [88, 0]
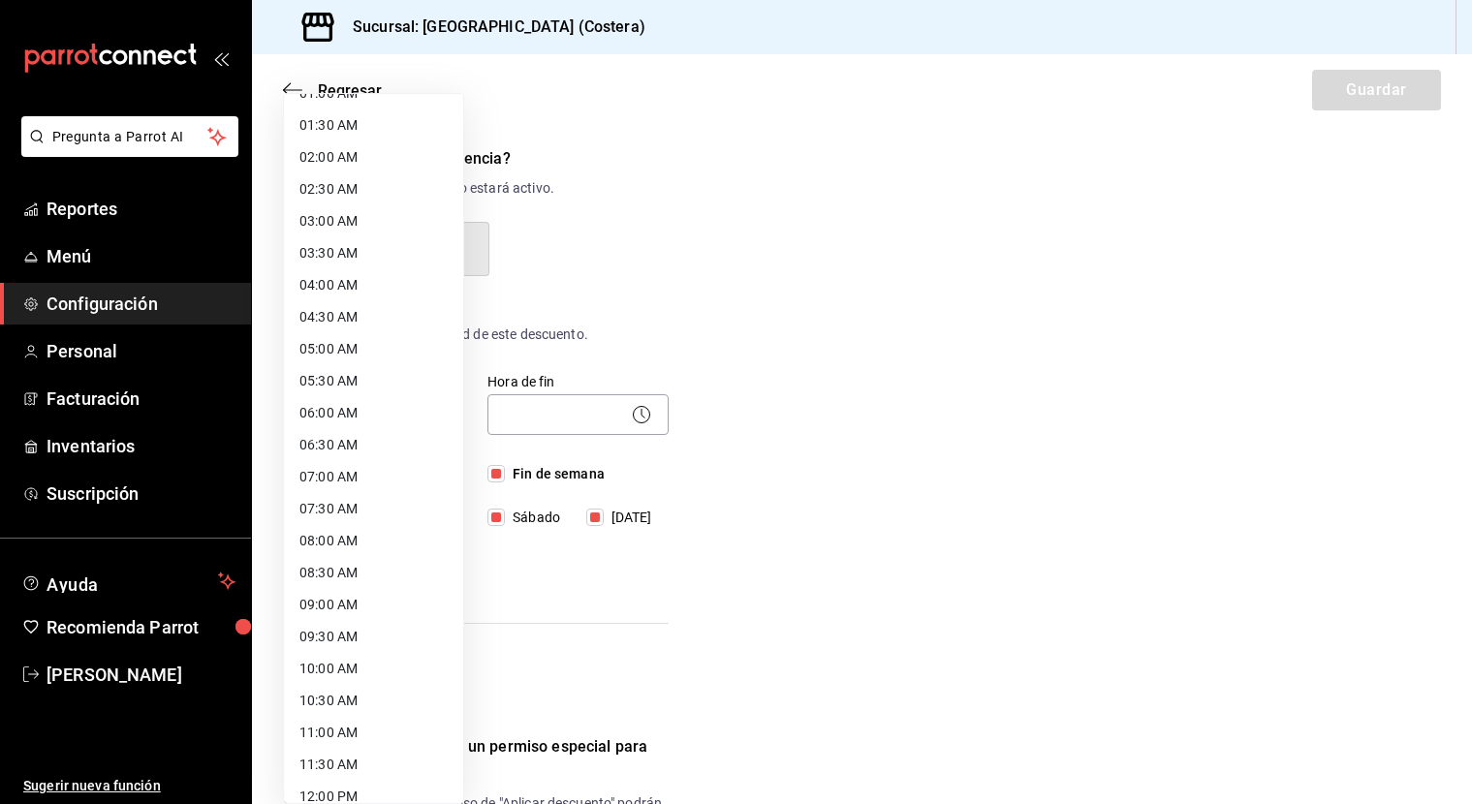
click at [337, 533] on li "08:00 AM" at bounding box center [373, 541] width 179 height 32
type input "08:00"
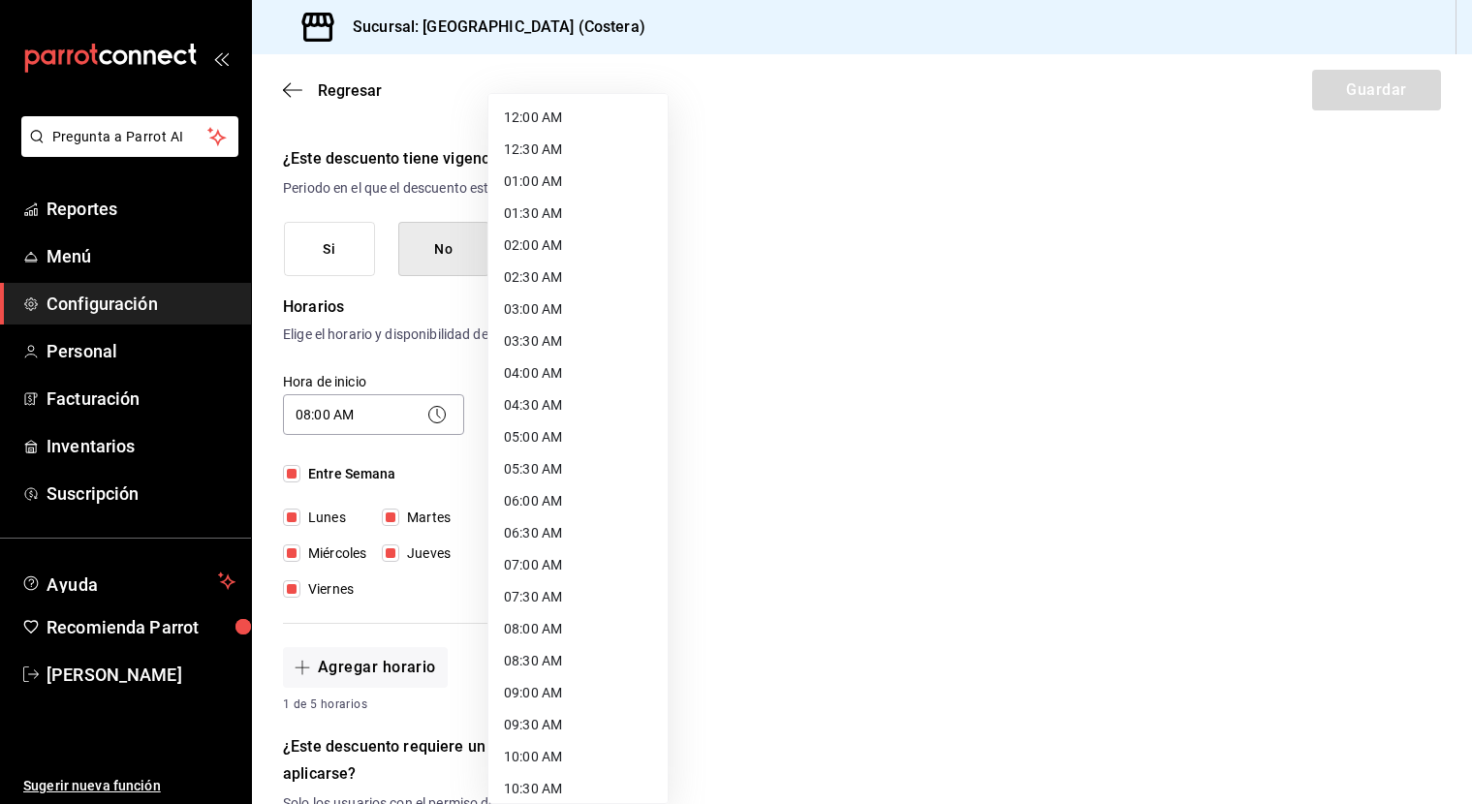
click at [574, 421] on body "Pregunta a Parrot AI Reportes Menú Configuración Personal Facturación Inventari…" at bounding box center [736, 402] width 1472 height 804
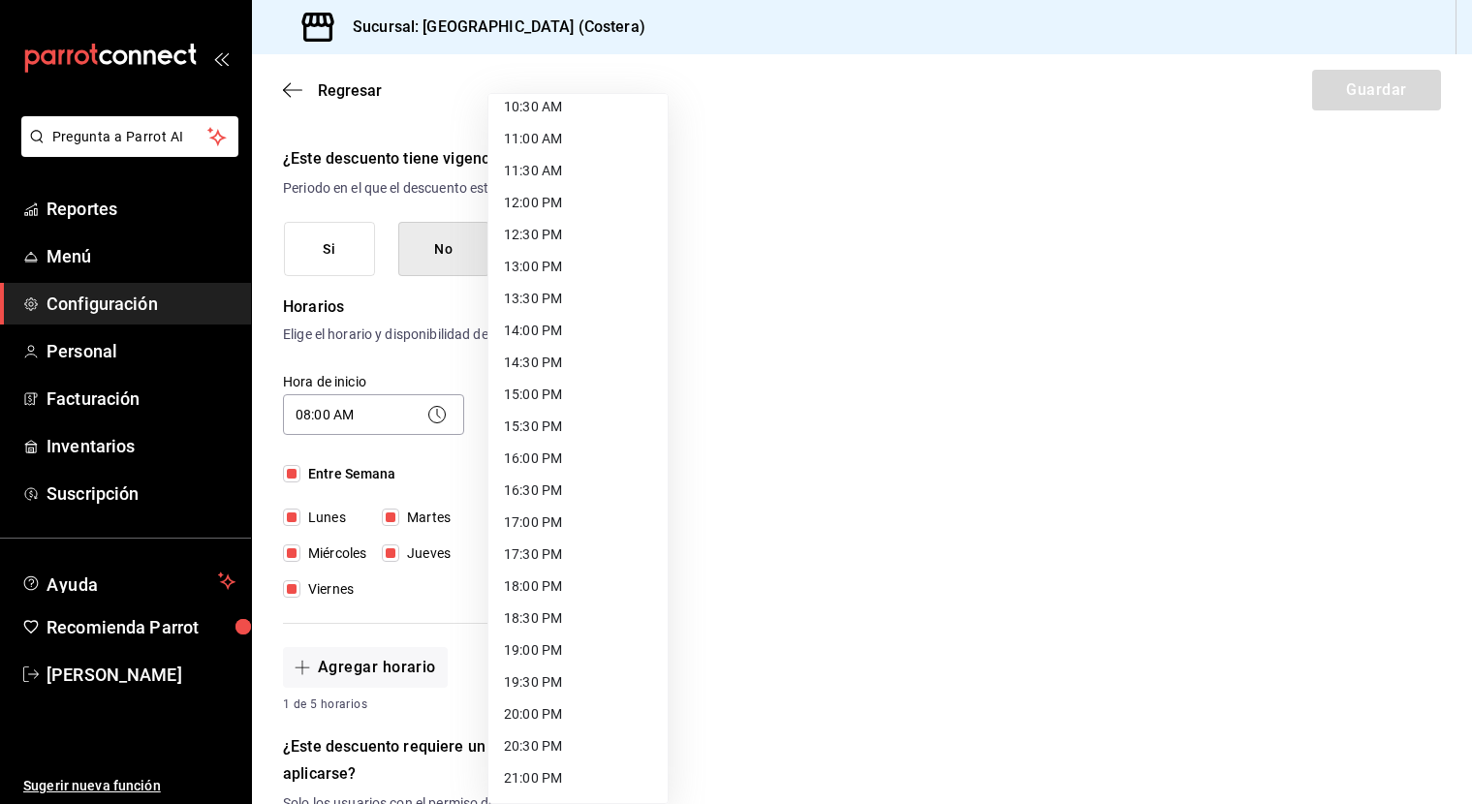
scroll to position [707, 0]
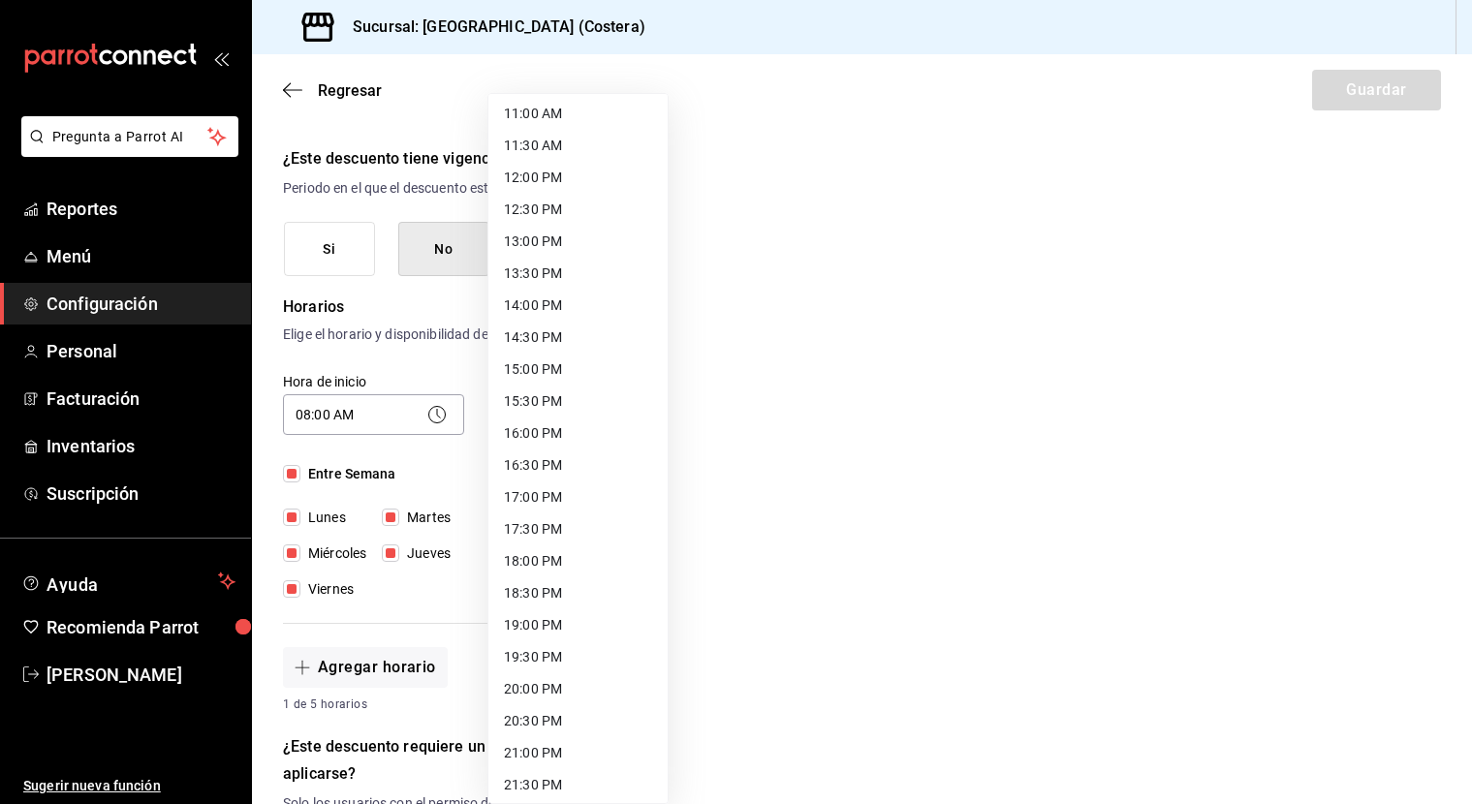
click at [538, 555] on li "18:00 PM" at bounding box center [577, 561] width 179 height 32
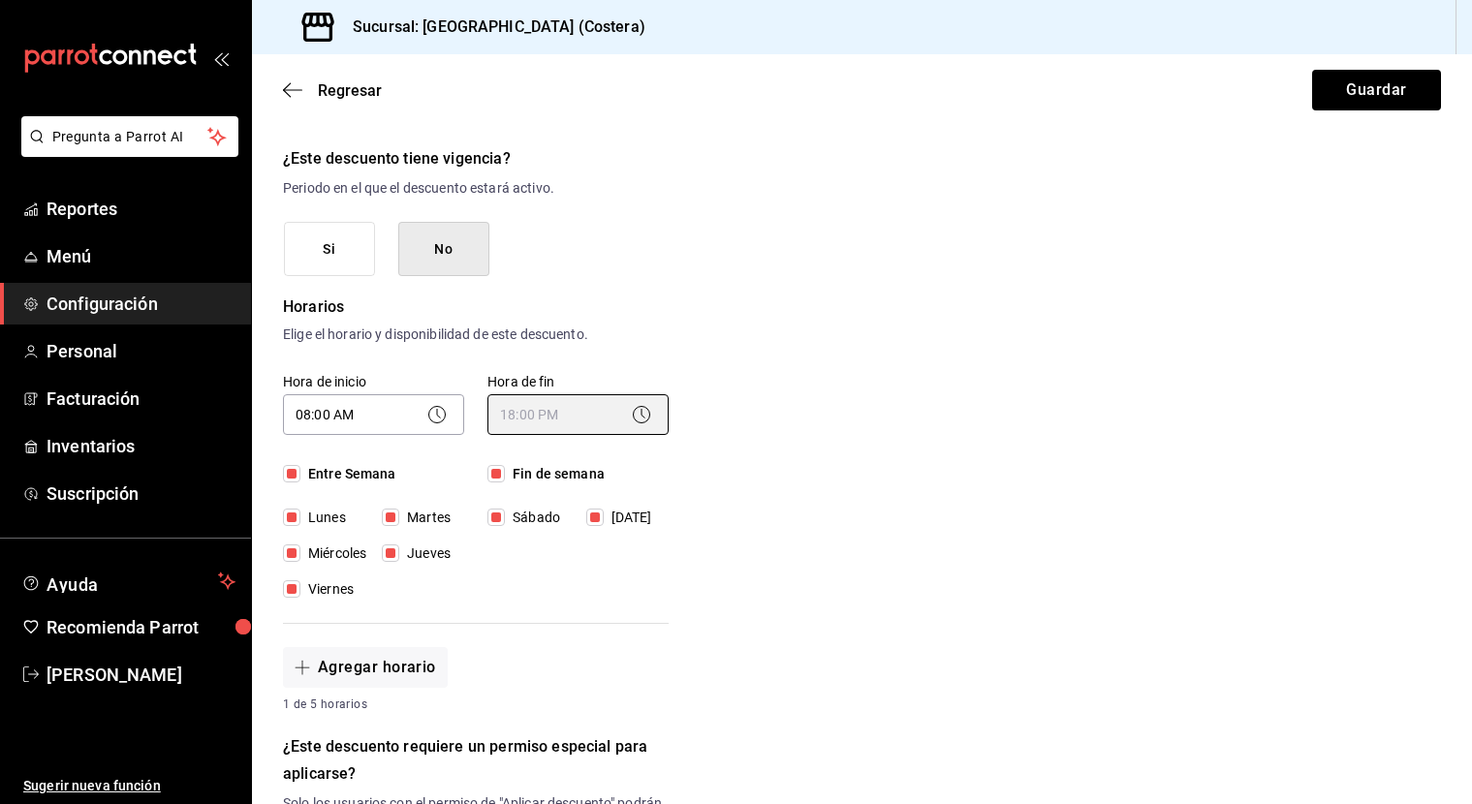
type input "18:00"
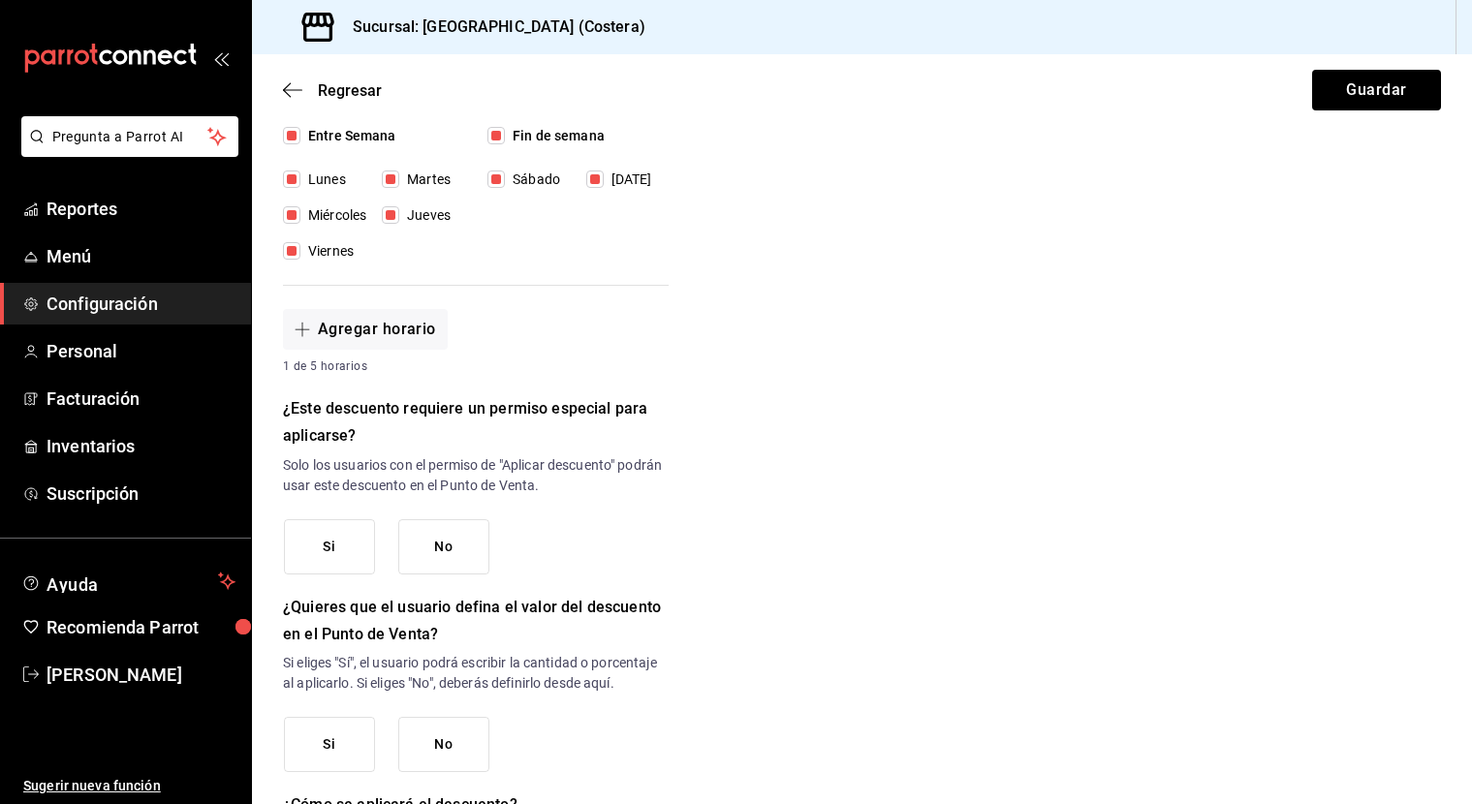
scroll to position [578, 0]
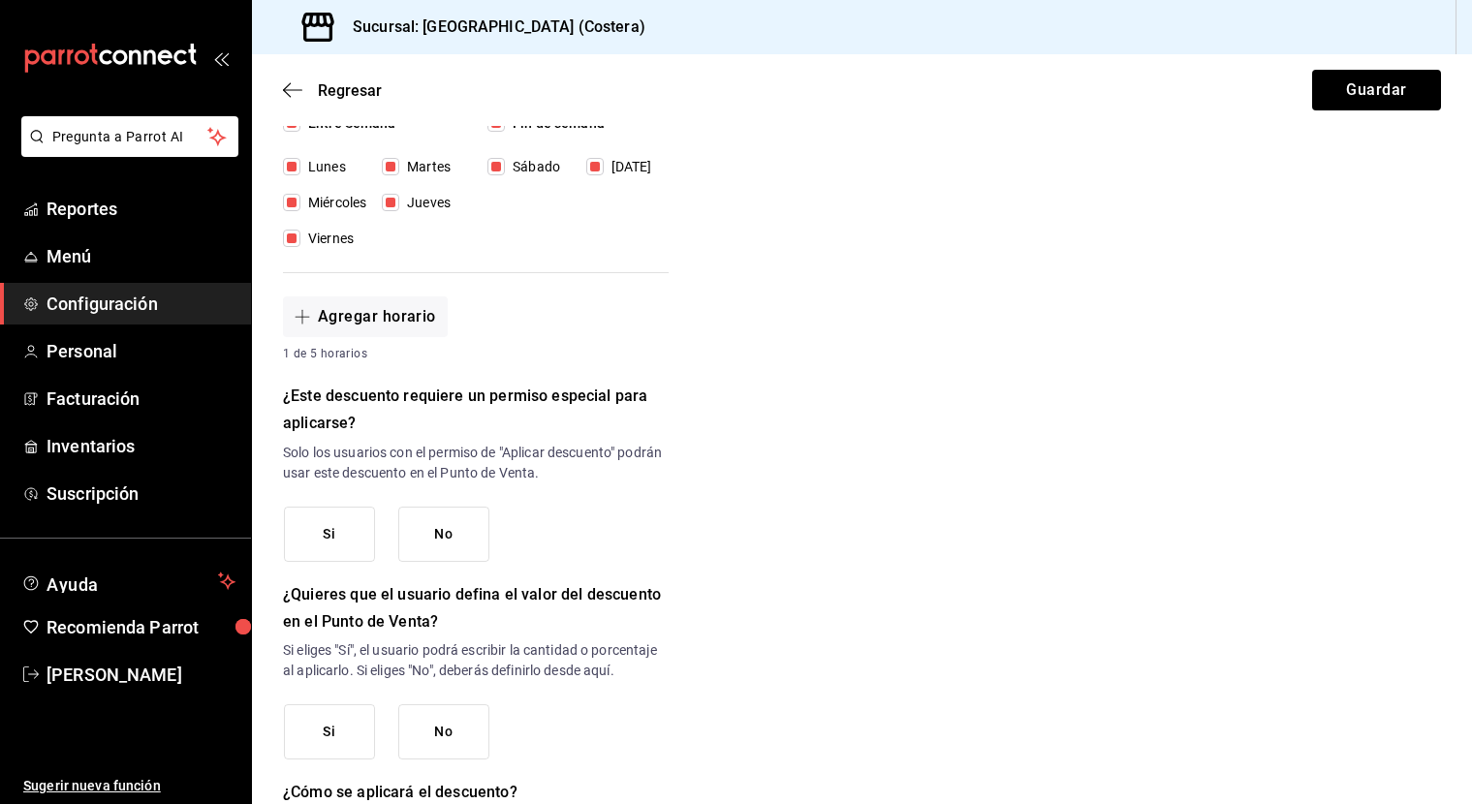
click at [334, 546] on button "Si" at bounding box center [329, 534] width 91 height 55
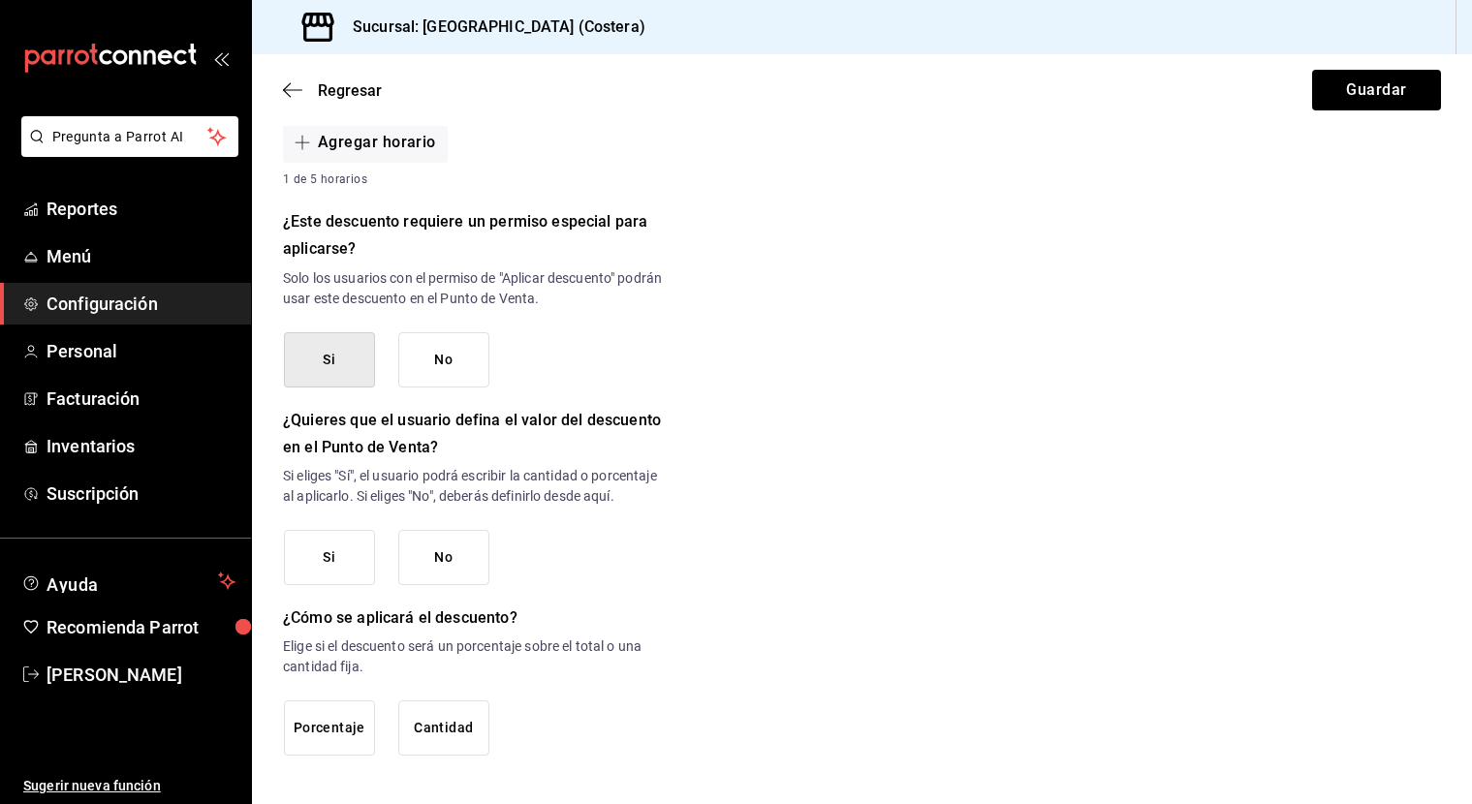
scroll to position [752, 0]
click at [433, 357] on button "No" at bounding box center [443, 360] width 91 height 55
click at [419, 569] on button "No" at bounding box center [443, 558] width 91 height 55
click at [329, 535] on button "Si" at bounding box center [329, 558] width 91 height 55
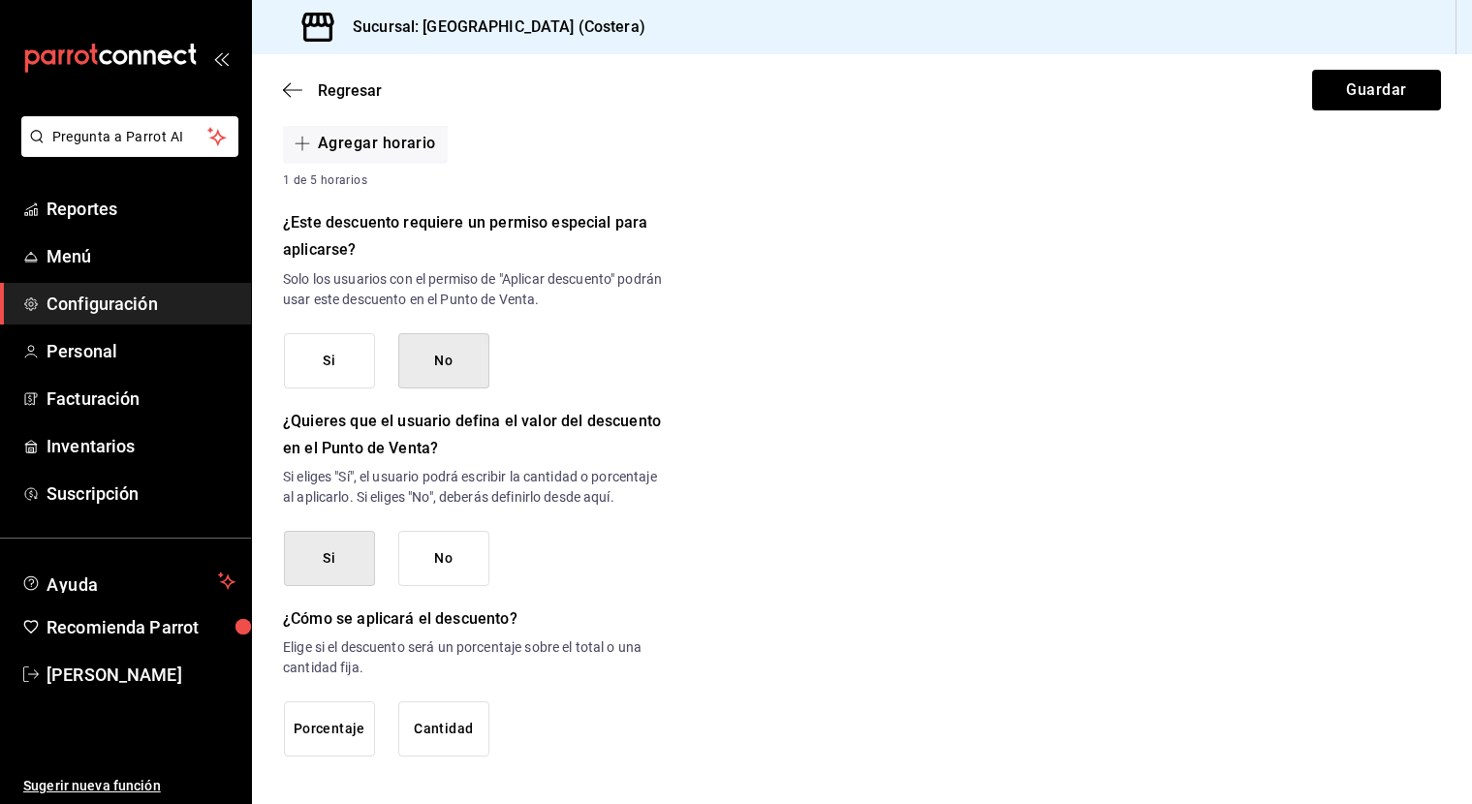
click at [419, 561] on button "No" at bounding box center [443, 558] width 91 height 55
click at [332, 735] on button "Porcentaje" at bounding box center [329, 728] width 91 height 55
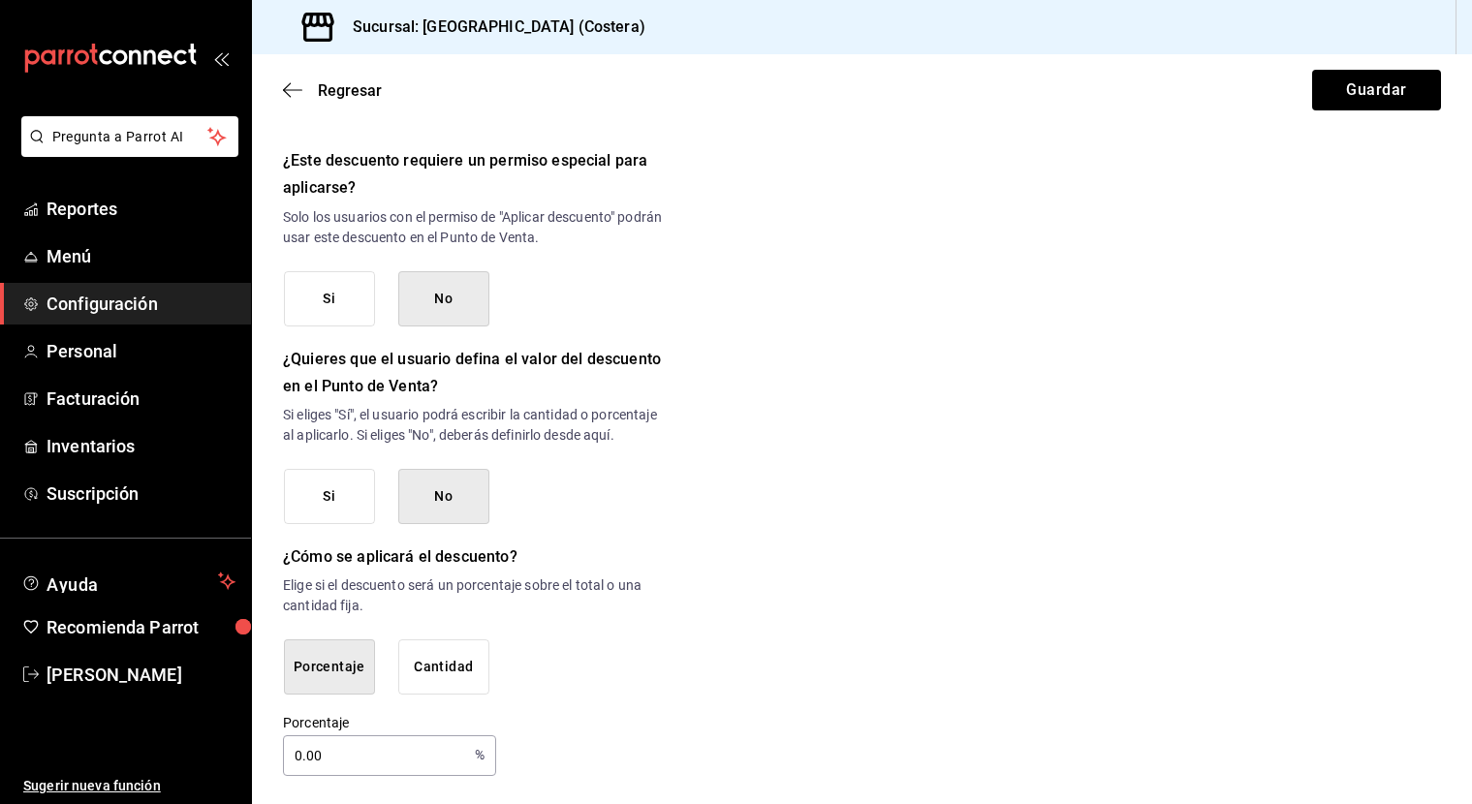
click at [356, 755] on input "0.00" at bounding box center [375, 755] width 184 height 39
type input "0"
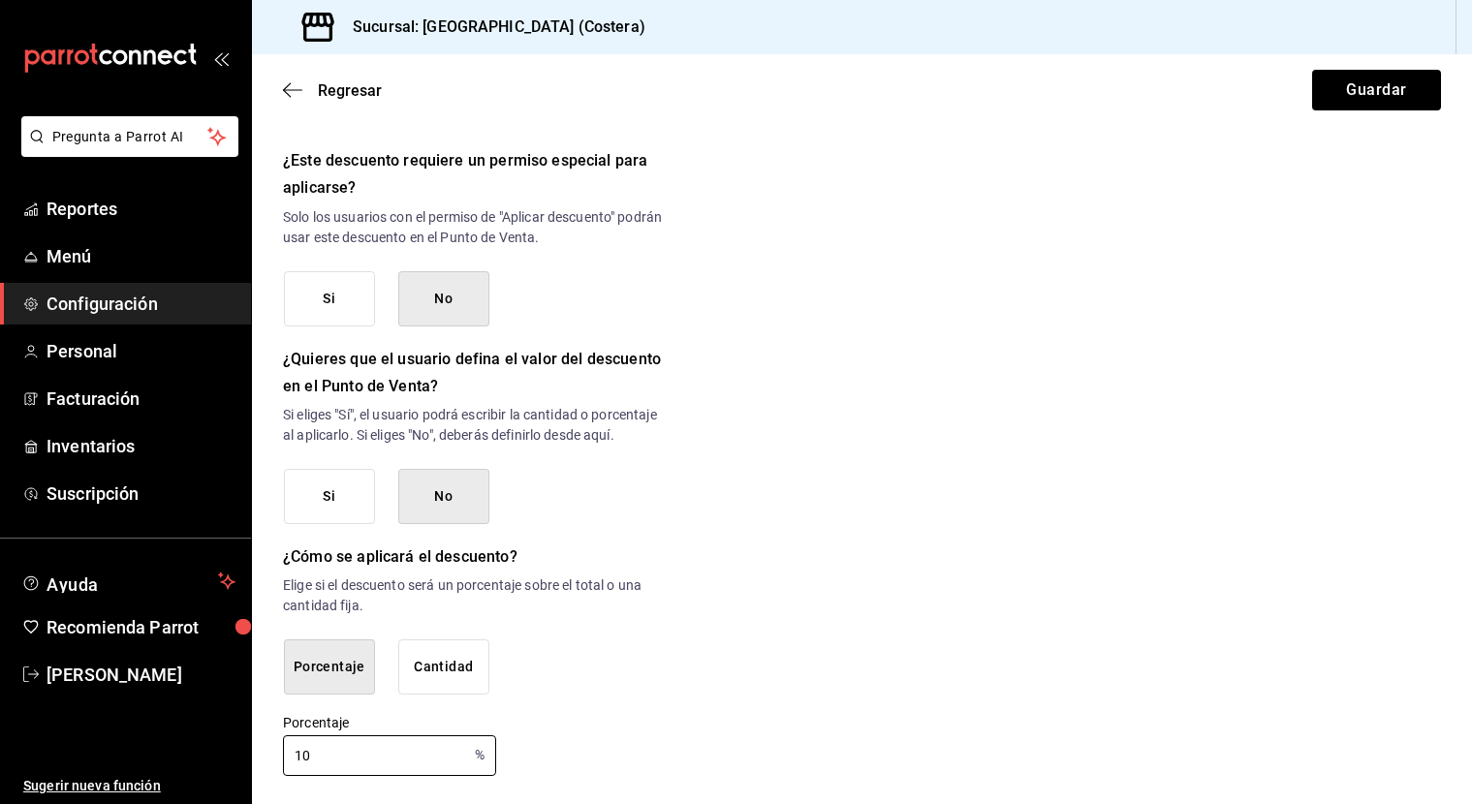
type input "10"
click at [659, 714] on div "Porcentaje 10 % Porcentaje" at bounding box center [476, 745] width 386 height 62
click at [1408, 72] on button "Guardar" at bounding box center [1376, 90] width 129 height 41
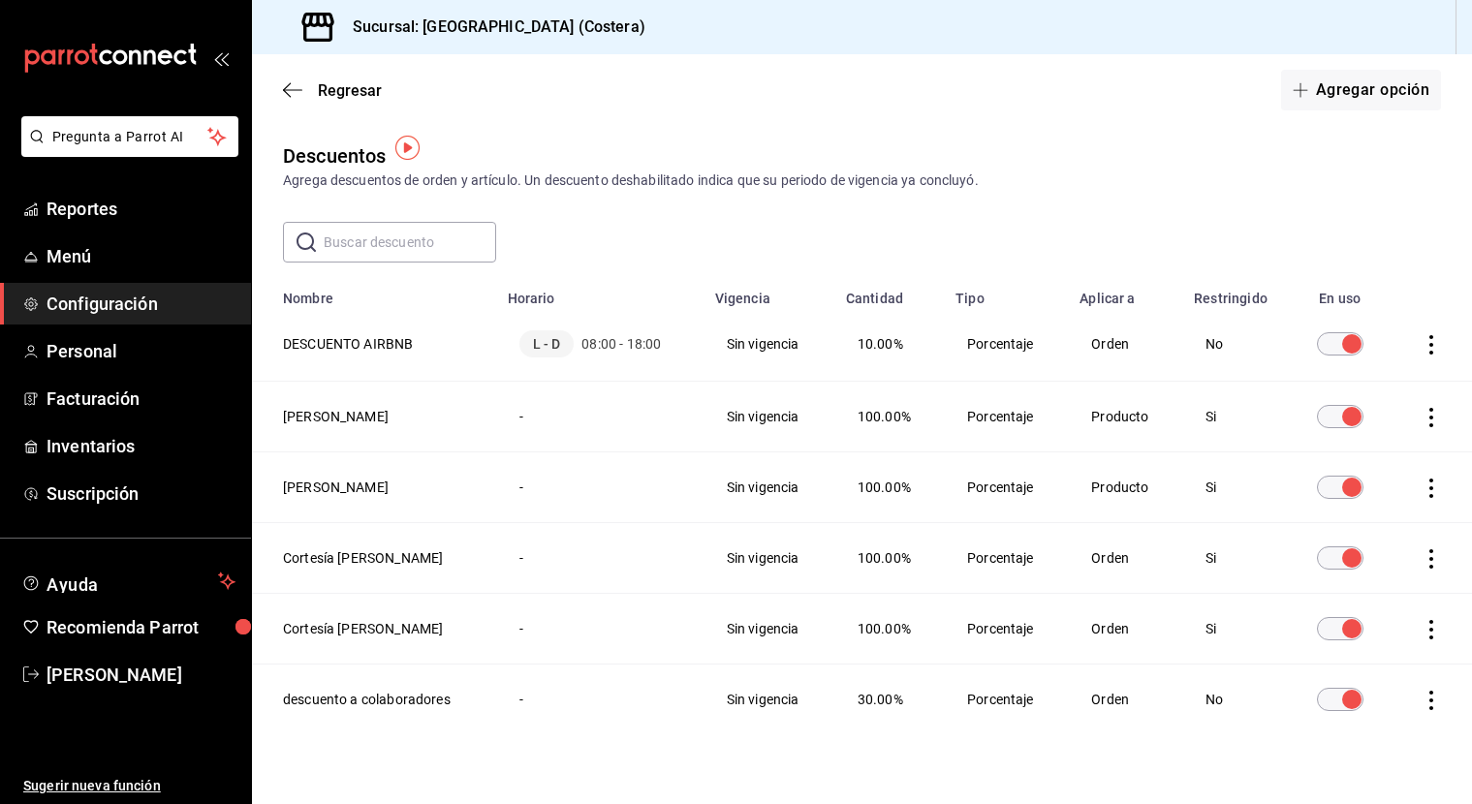
scroll to position [2, 0]
click at [878, 342] on span "10.00%" at bounding box center [880, 342] width 46 height 16
click at [1416, 350] on td "discountsTable" at bounding box center [1430, 342] width 81 height 75
click at [1443, 341] on td "discountsTable" at bounding box center [1430, 342] width 81 height 75
click at [1433, 346] on icon "actions" at bounding box center [1430, 342] width 19 height 19
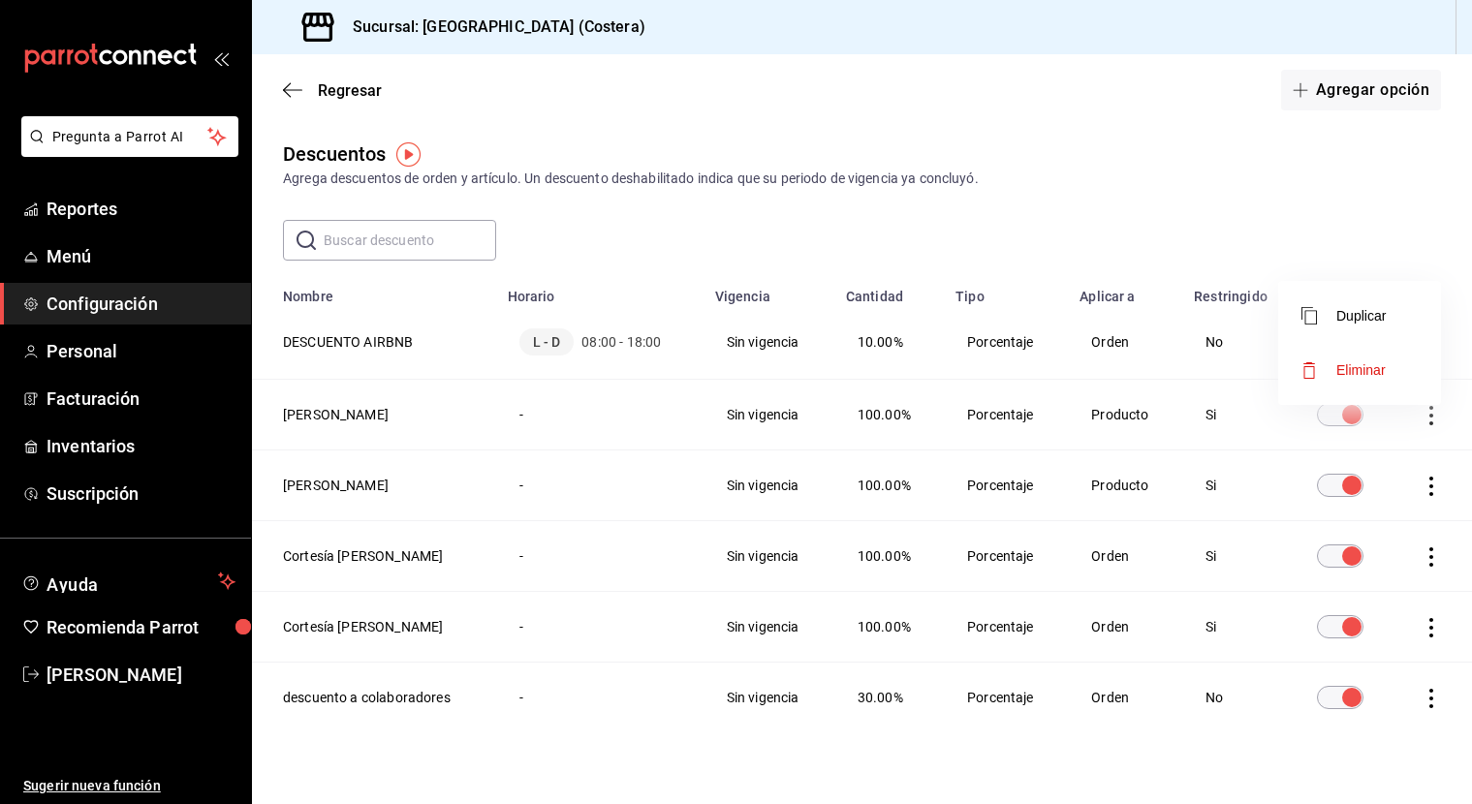
click at [1333, 261] on div at bounding box center [736, 402] width 1472 height 804
drag, startPoint x: 892, startPoint y: 342, endPoint x: 657, endPoint y: 346, distance: 235.4
click at [891, 342] on span "10.00%" at bounding box center [880, 342] width 46 height 16
drag, startPoint x: 523, startPoint y: 336, endPoint x: 493, endPoint y: 336, distance: 30.0
click at [507, 336] on td "L - D 08:00 - 18:00" at bounding box center [599, 342] width 207 height 75
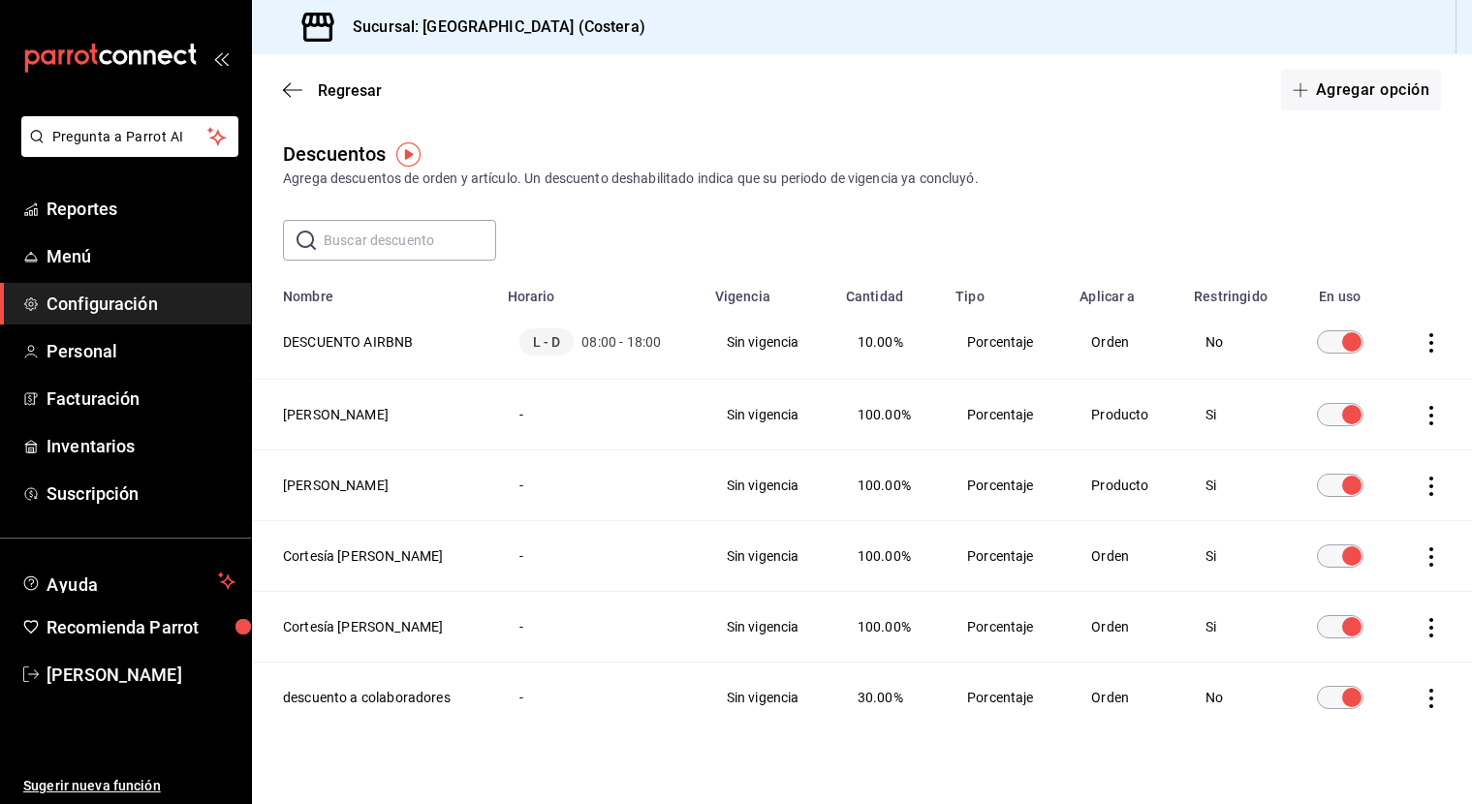
click at [997, 343] on td "Porcentaje" at bounding box center [1006, 342] width 124 height 75
click at [1430, 344] on icon "actions" at bounding box center [1431, 342] width 4 height 19
click at [1365, 369] on span "Eliminar" at bounding box center [1360, 370] width 49 height 16
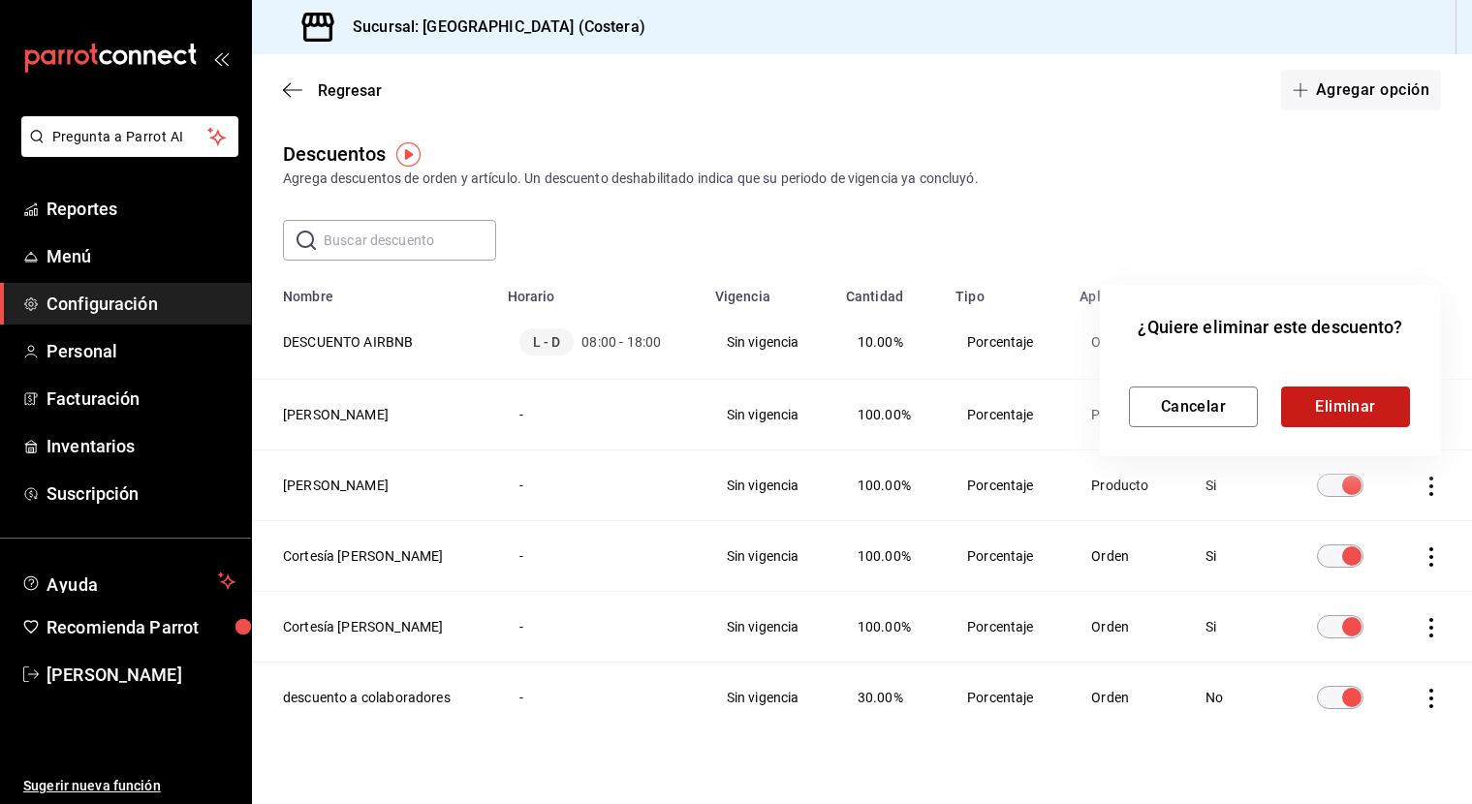
click at [1332, 409] on button "Eliminar" at bounding box center [1345, 407] width 129 height 41
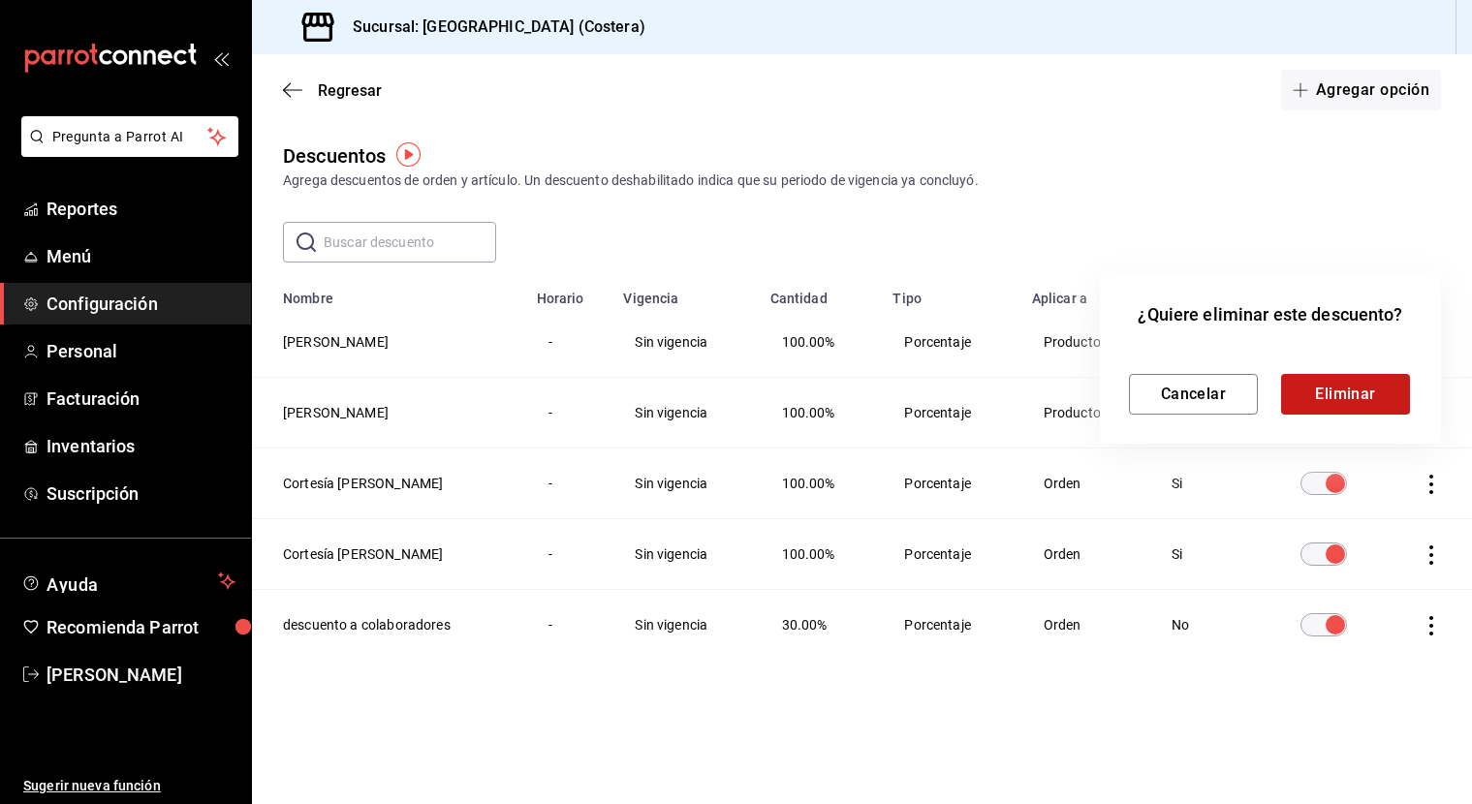
scroll to position [0, 0]
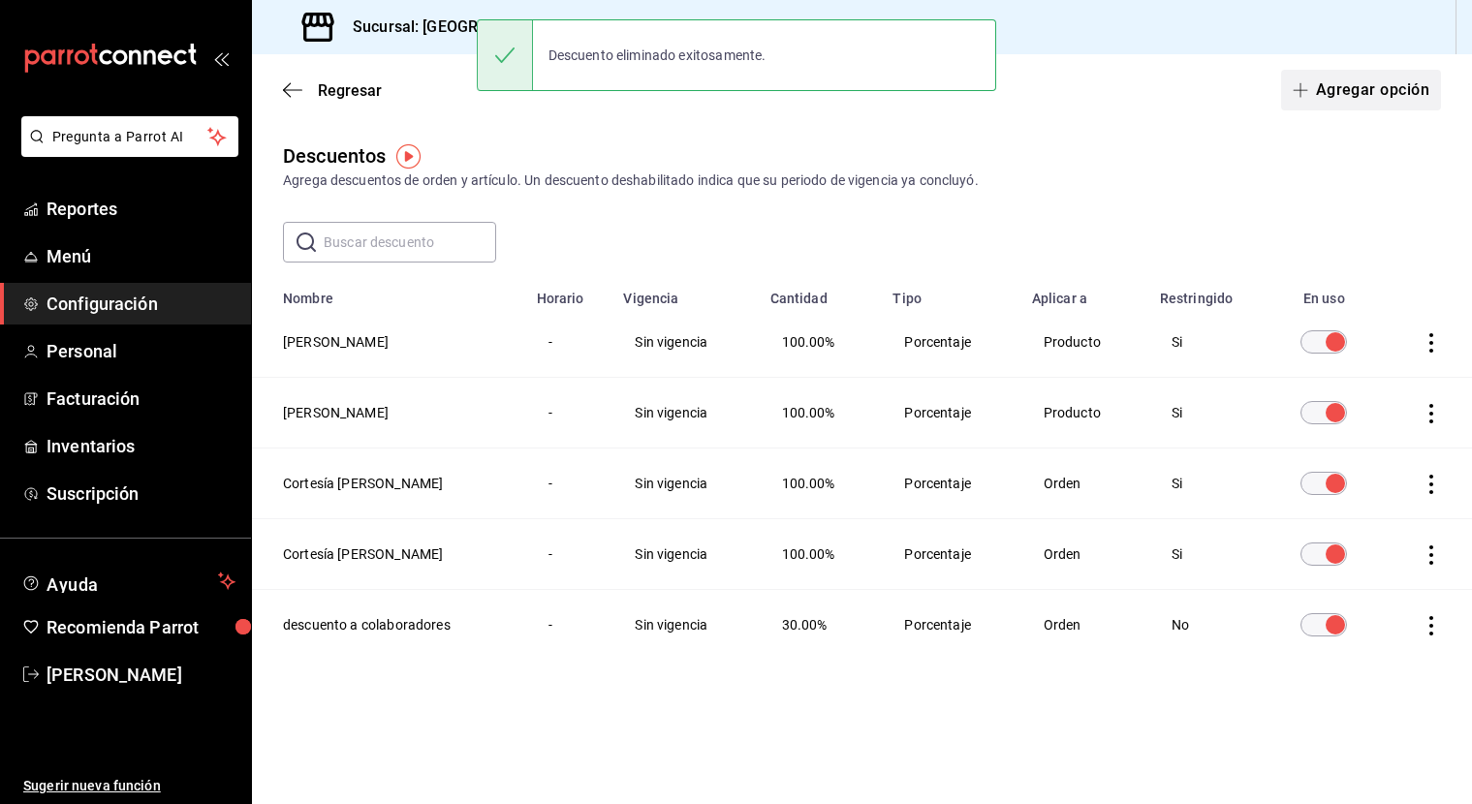
click at [1331, 96] on button "Agregar opción" at bounding box center [1361, 90] width 160 height 41
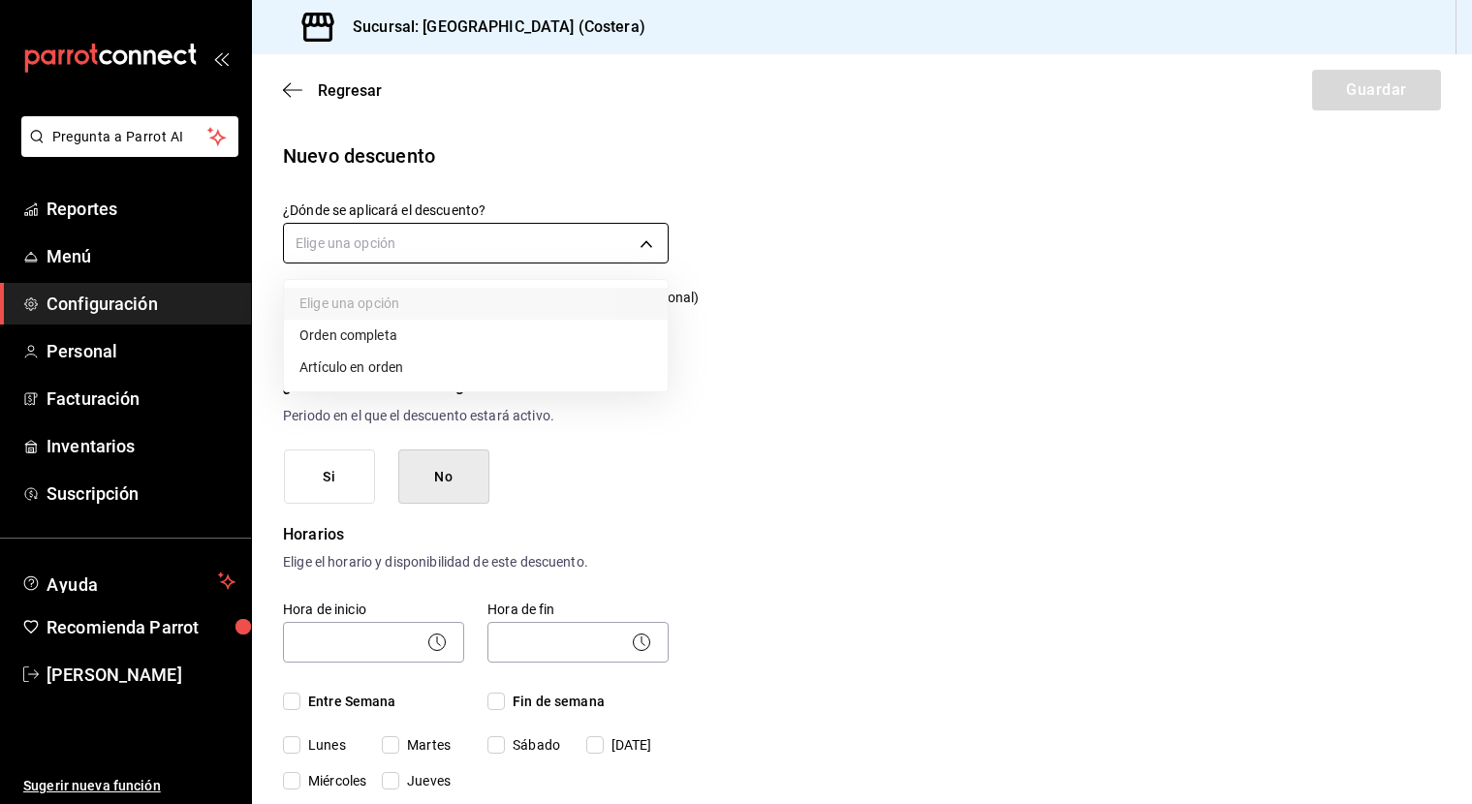
click at [534, 248] on body "Pregunta a Parrot AI Reportes Menú Configuración Personal Facturación Inventari…" at bounding box center [736, 402] width 1472 height 804
click at [366, 341] on li "Orden completa" at bounding box center [476, 336] width 384 height 32
type input "ORDER"
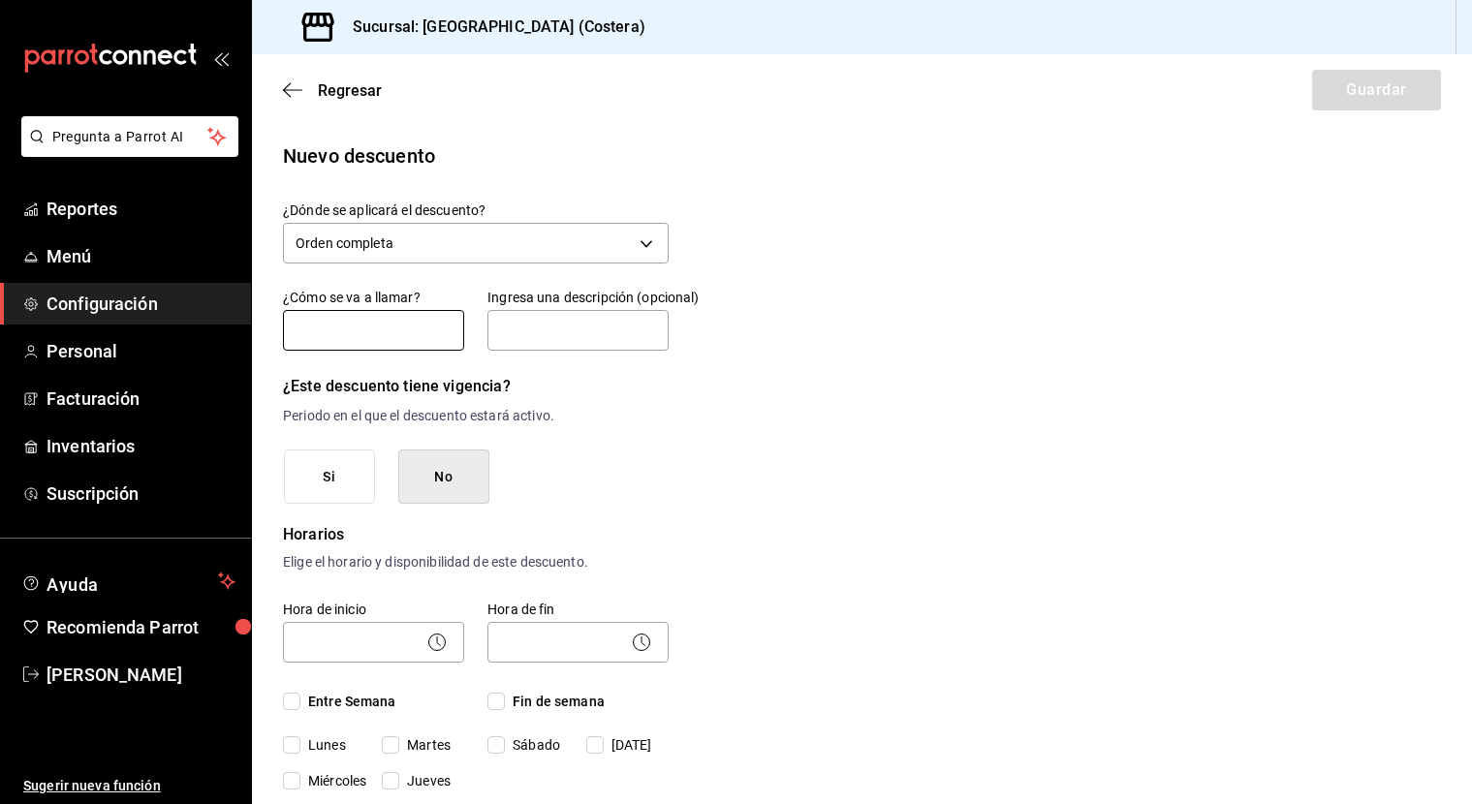
click at [362, 341] on input "text" at bounding box center [373, 330] width 181 height 41
type input "D"
type input "DESCUENTO AIRBNB"
click at [541, 330] on input "text" at bounding box center [577, 330] width 181 height 41
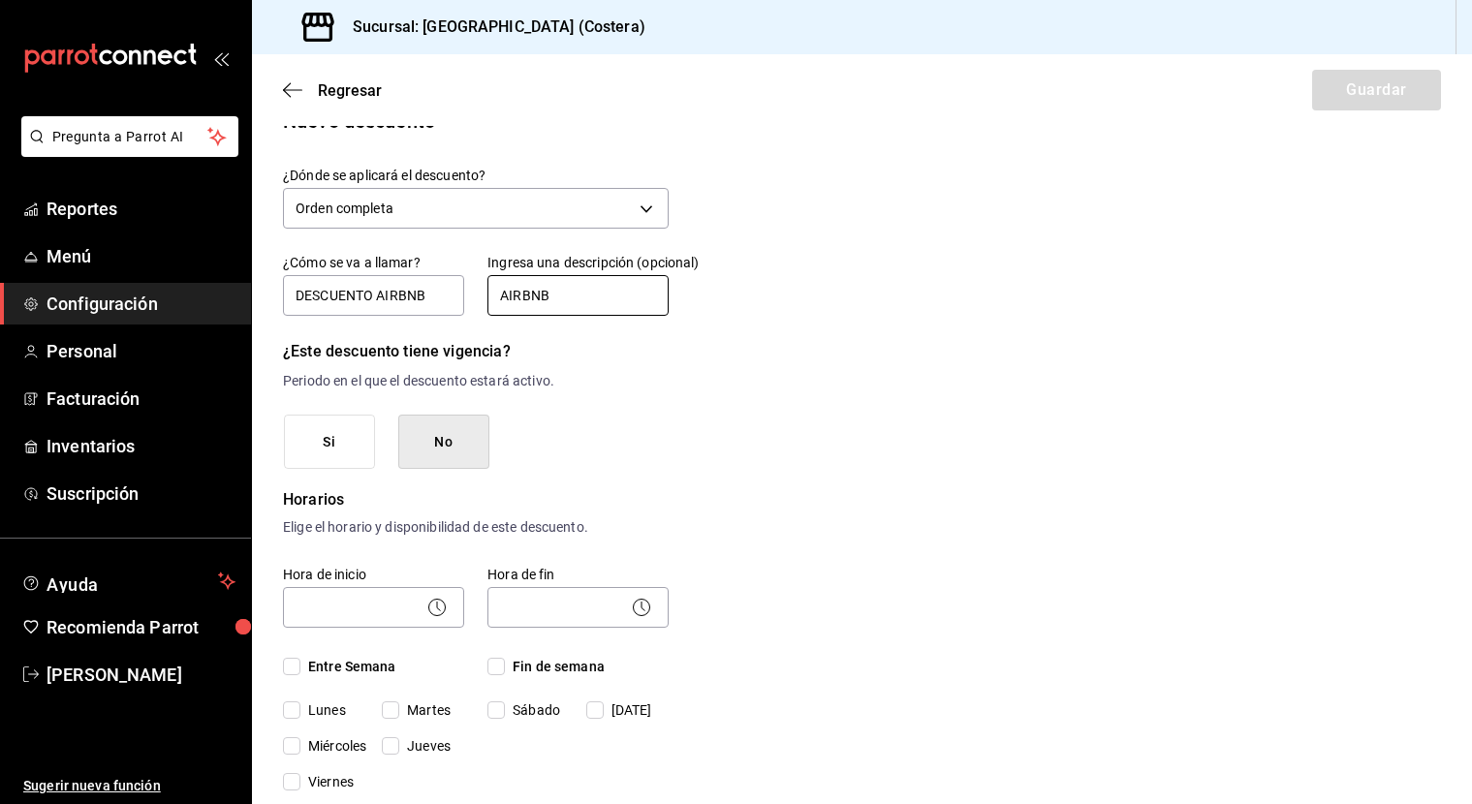
type input "AIRBNB"
click at [462, 442] on button "No" at bounding box center [443, 442] width 91 height 55
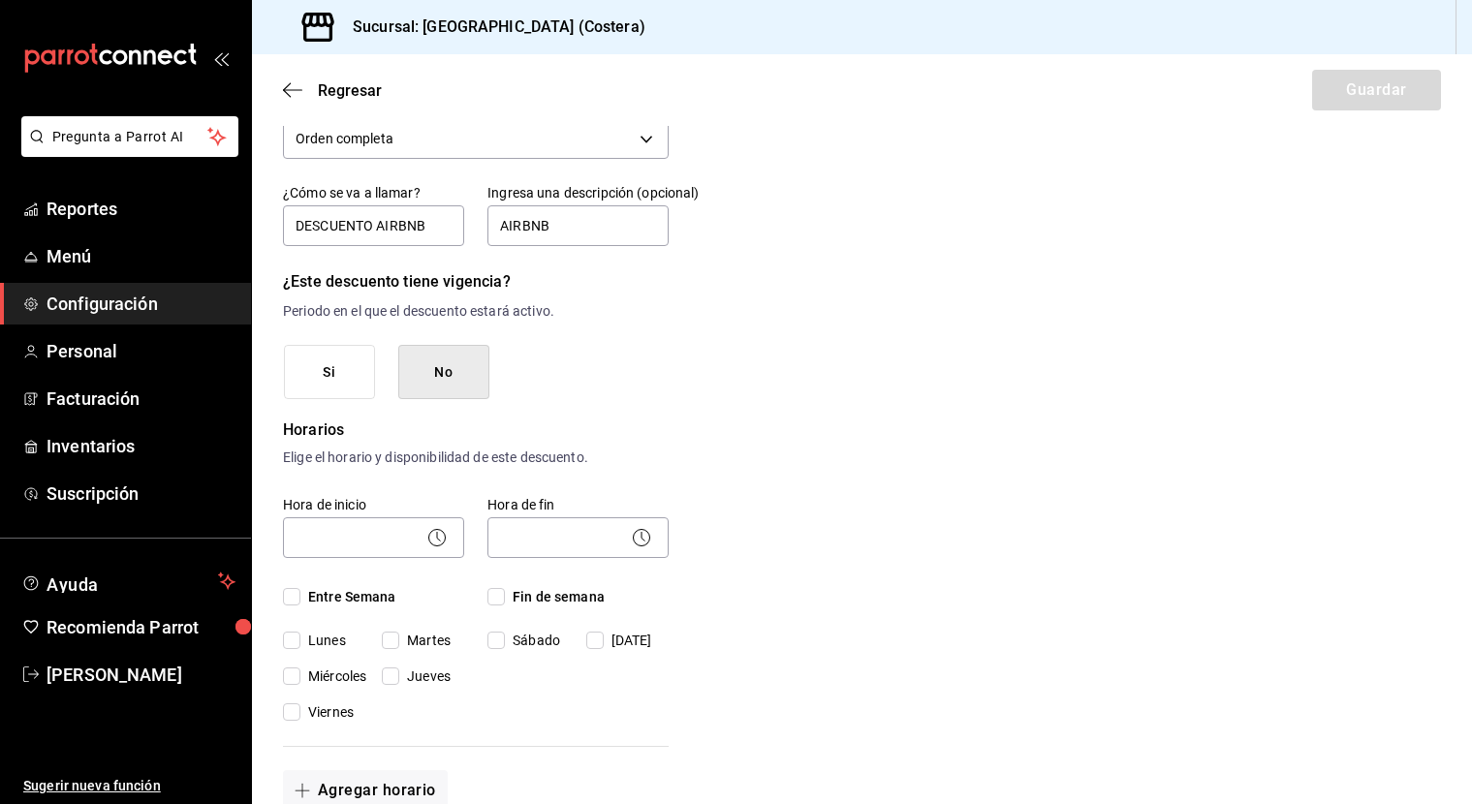
scroll to position [132, 0]
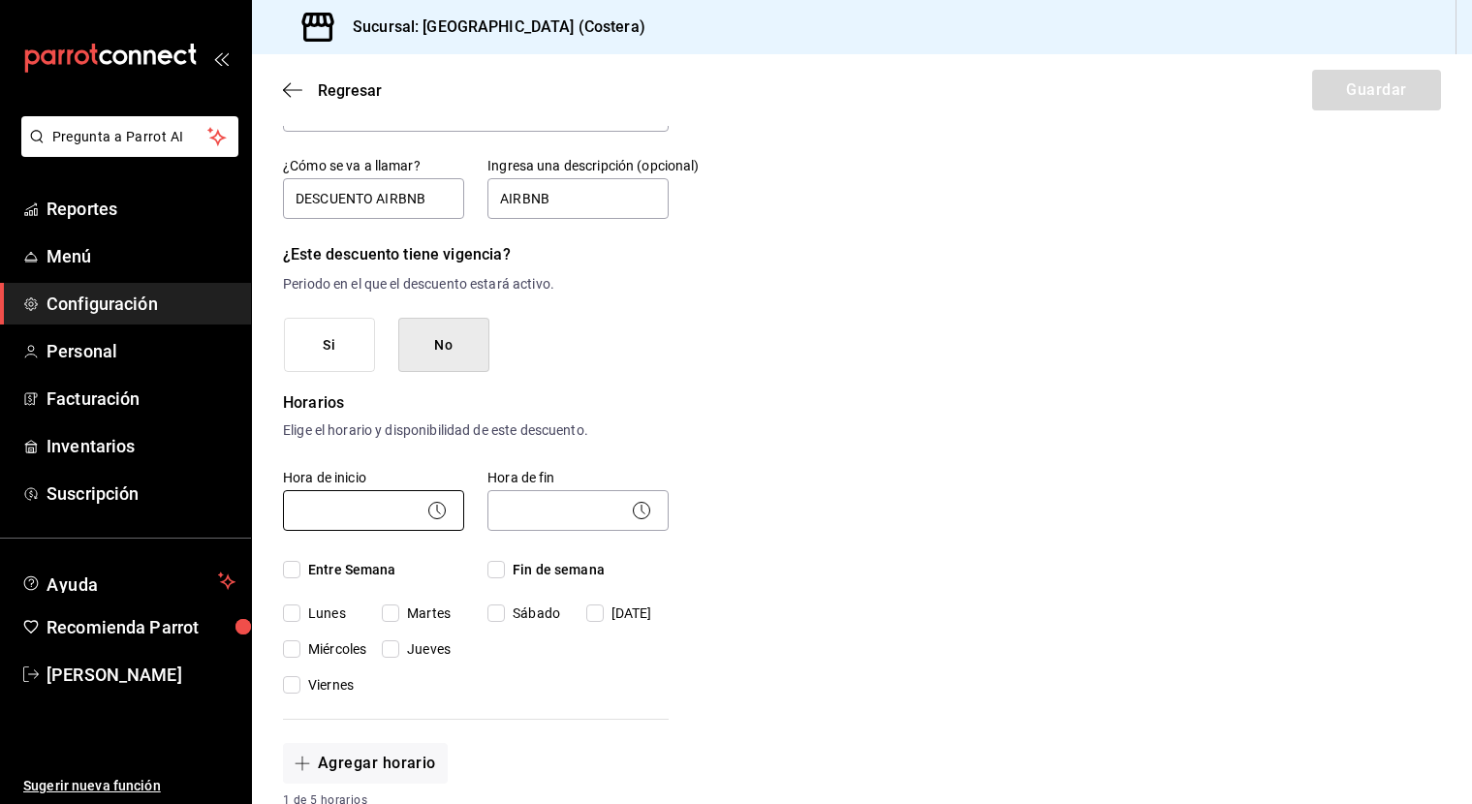
click at [381, 500] on body "Pregunta a Parrot AI Reportes Menú Configuración Personal Facturación Inventari…" at bounding box center [736, 402] width 1472 height 804
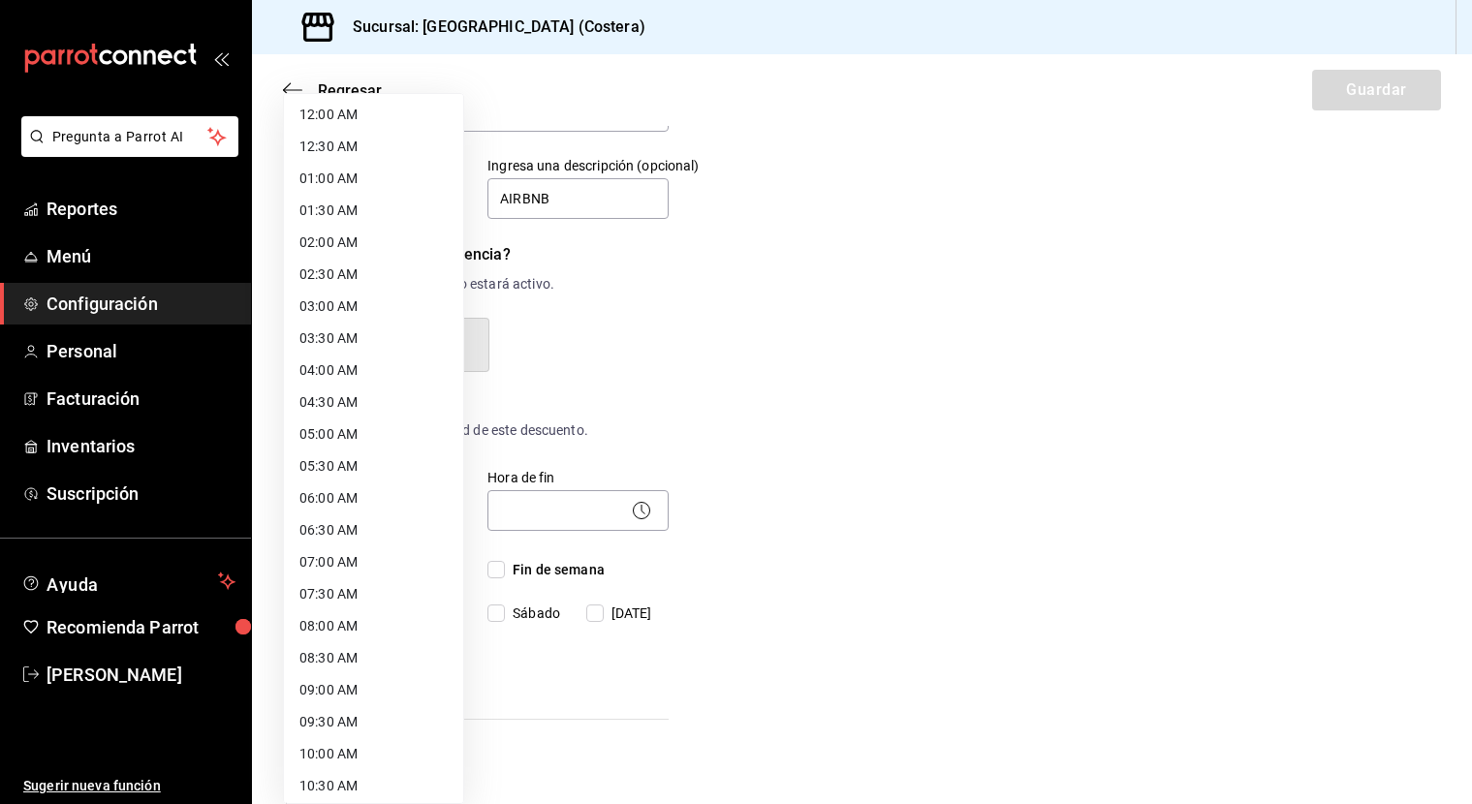
scroll to position [13, 0]
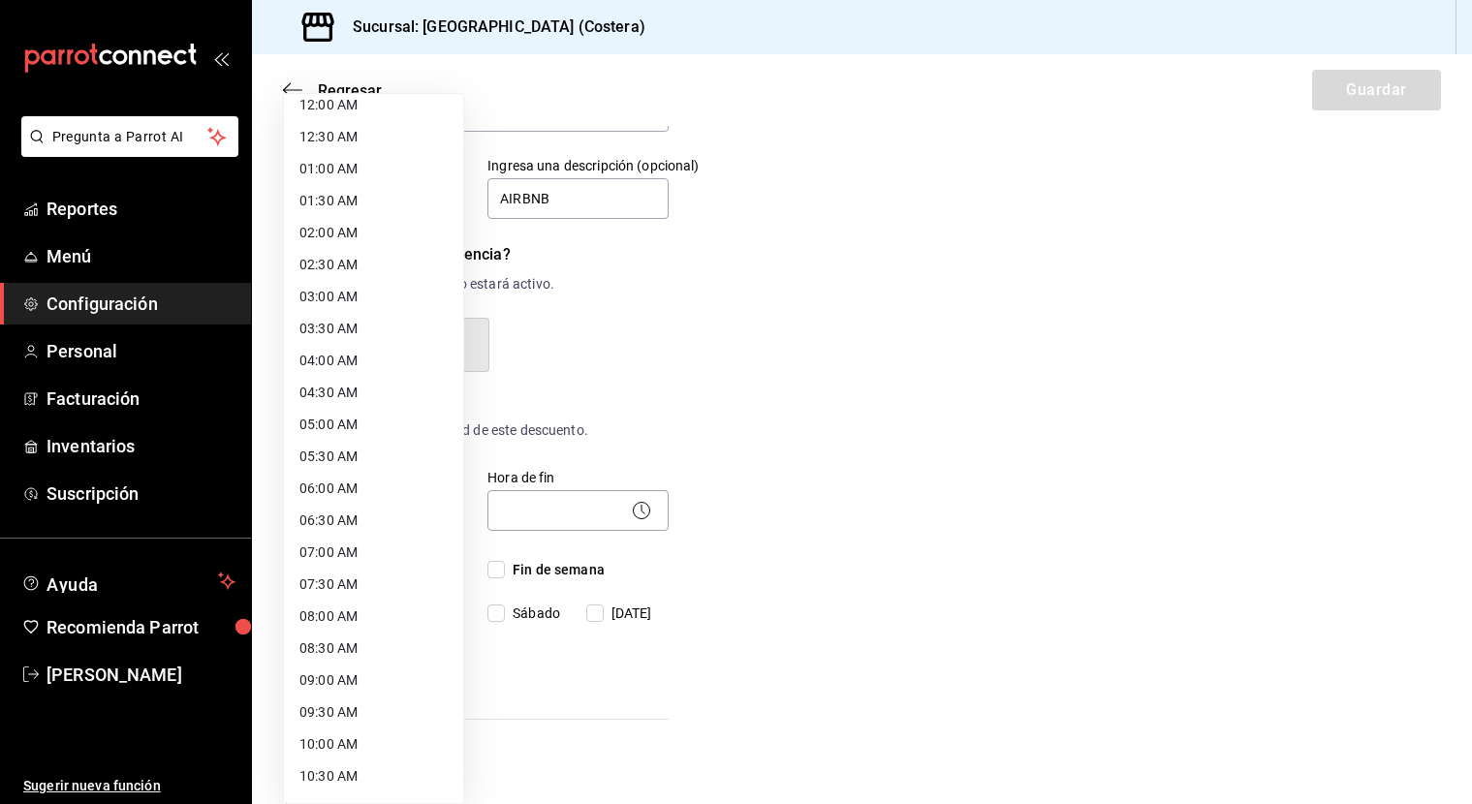
drag, startPoint x: 341, startPoint y: 629, endPoint x: 357, endPoint y: 620, distance: 18.6
click at [342, 628] on li "08:00 AM" at bounding box center [373, 617] width 179 height 32
type input "08:00"
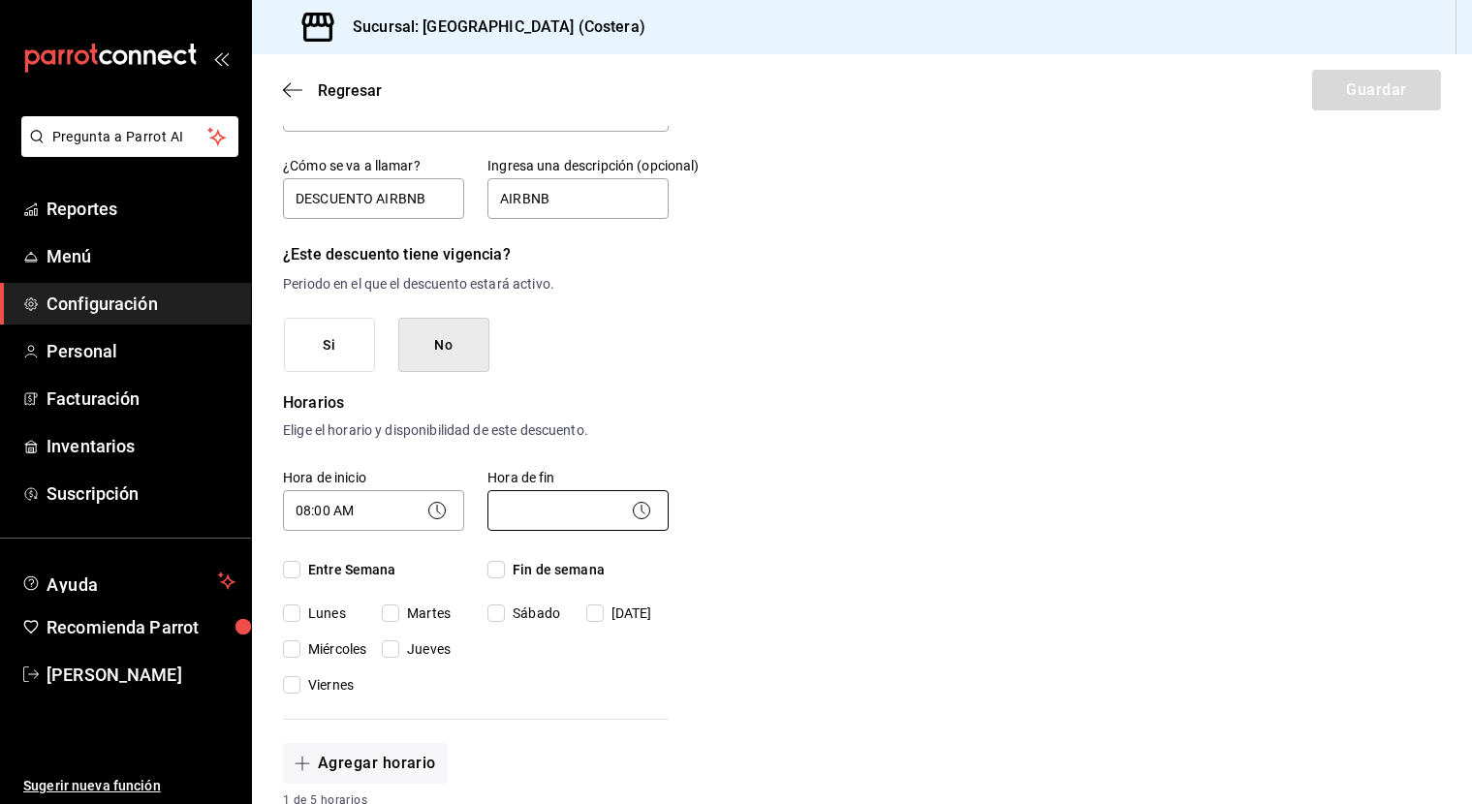
click at [583, 529] on body "Pregunta a Parrot AI Reportes Menú Configuración Personal Facturación Inventari…" at bounding box center [736, 402] width 1472 height 804
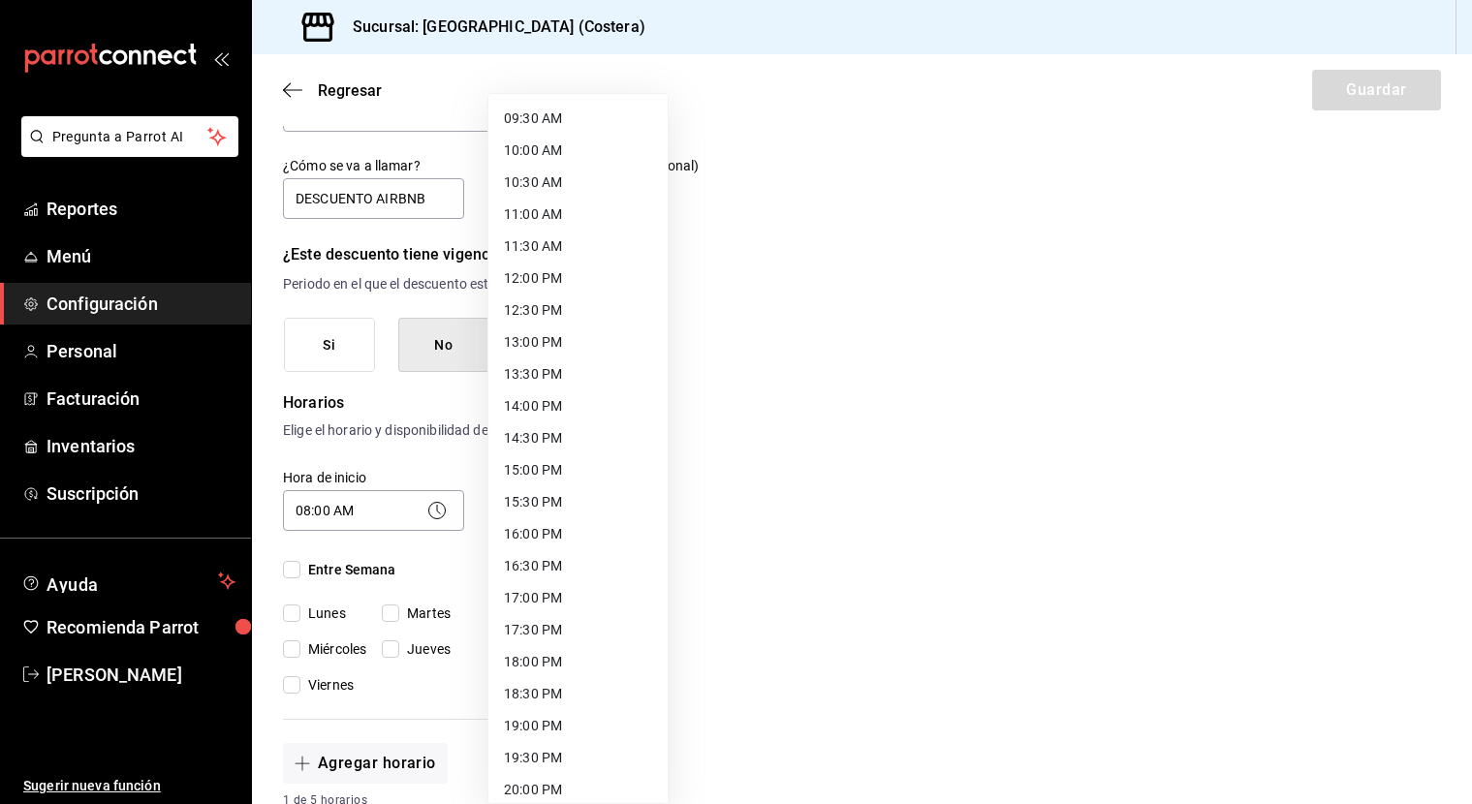
scroll to position [619, 0]
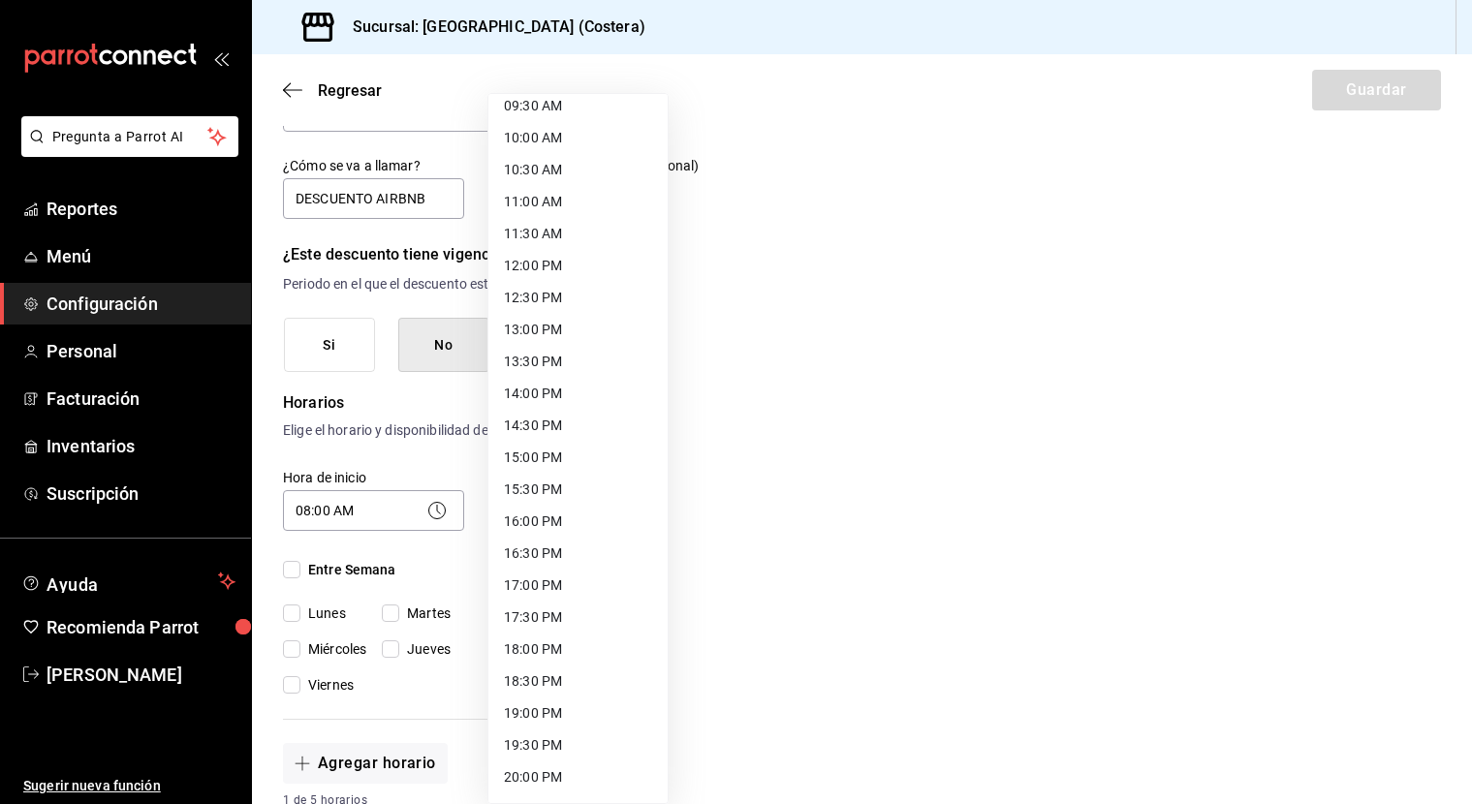
click at [533, 589] on li "17:00 PM" at bounding box center [577, 586] width 179 height 32
type input "17:00"
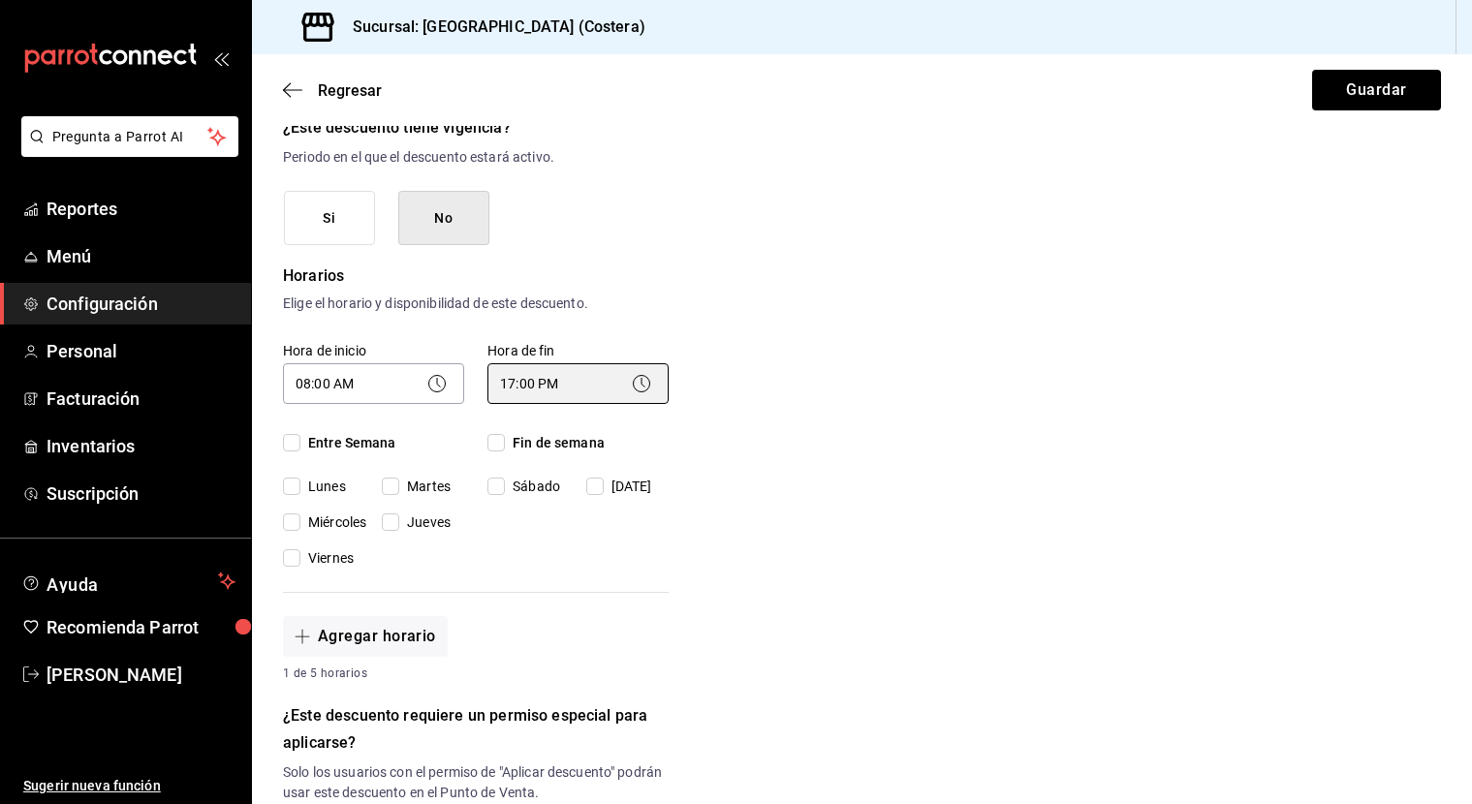
scroll to position [299, 0]
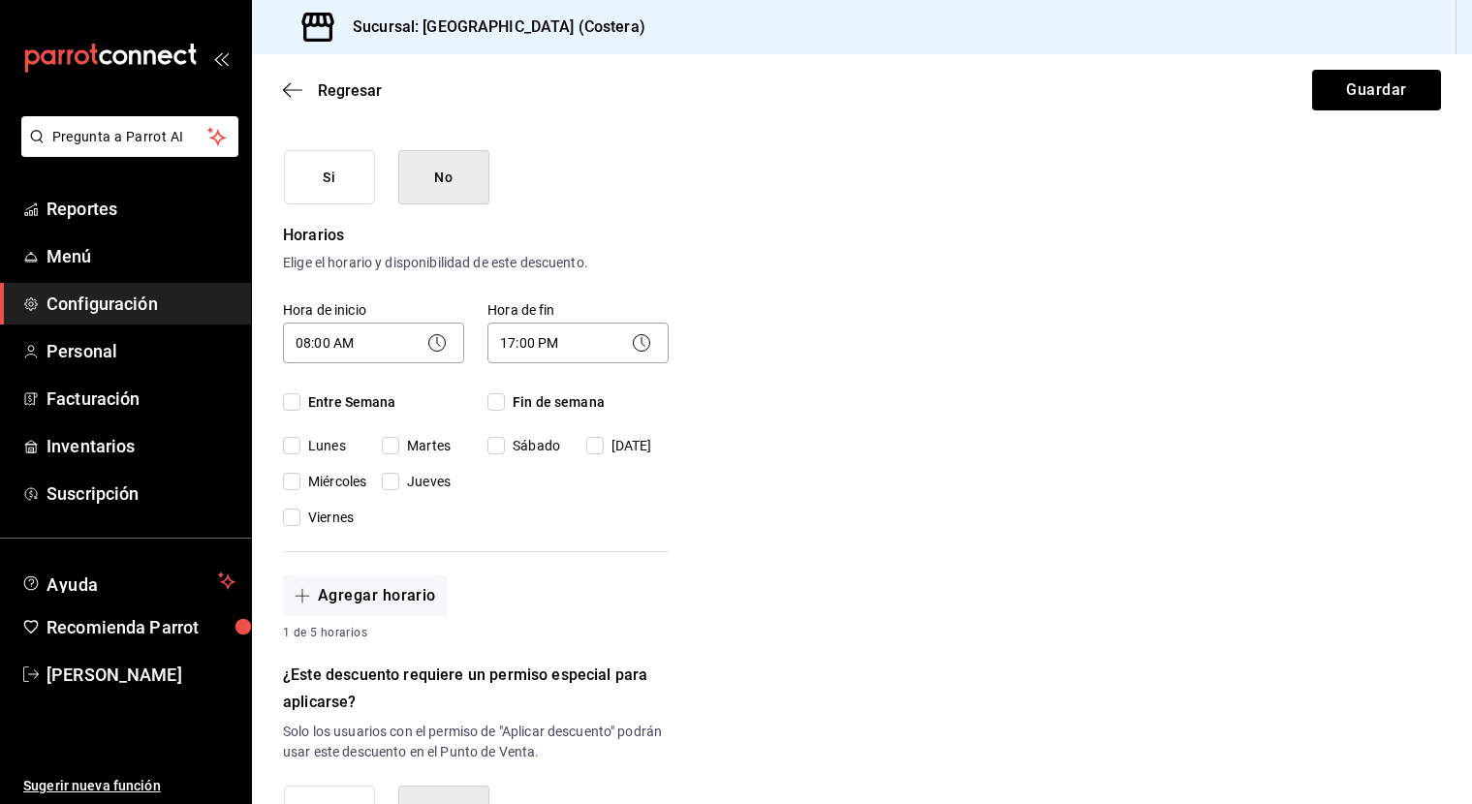
click at [300, 404] on span "Entre Semana" at bounding box center [348, 402] width 96 height 20
click at [300, 404] on input "Entre Semana" at bounding box center [291, 401] width 17 height 17
checkbox input "true"
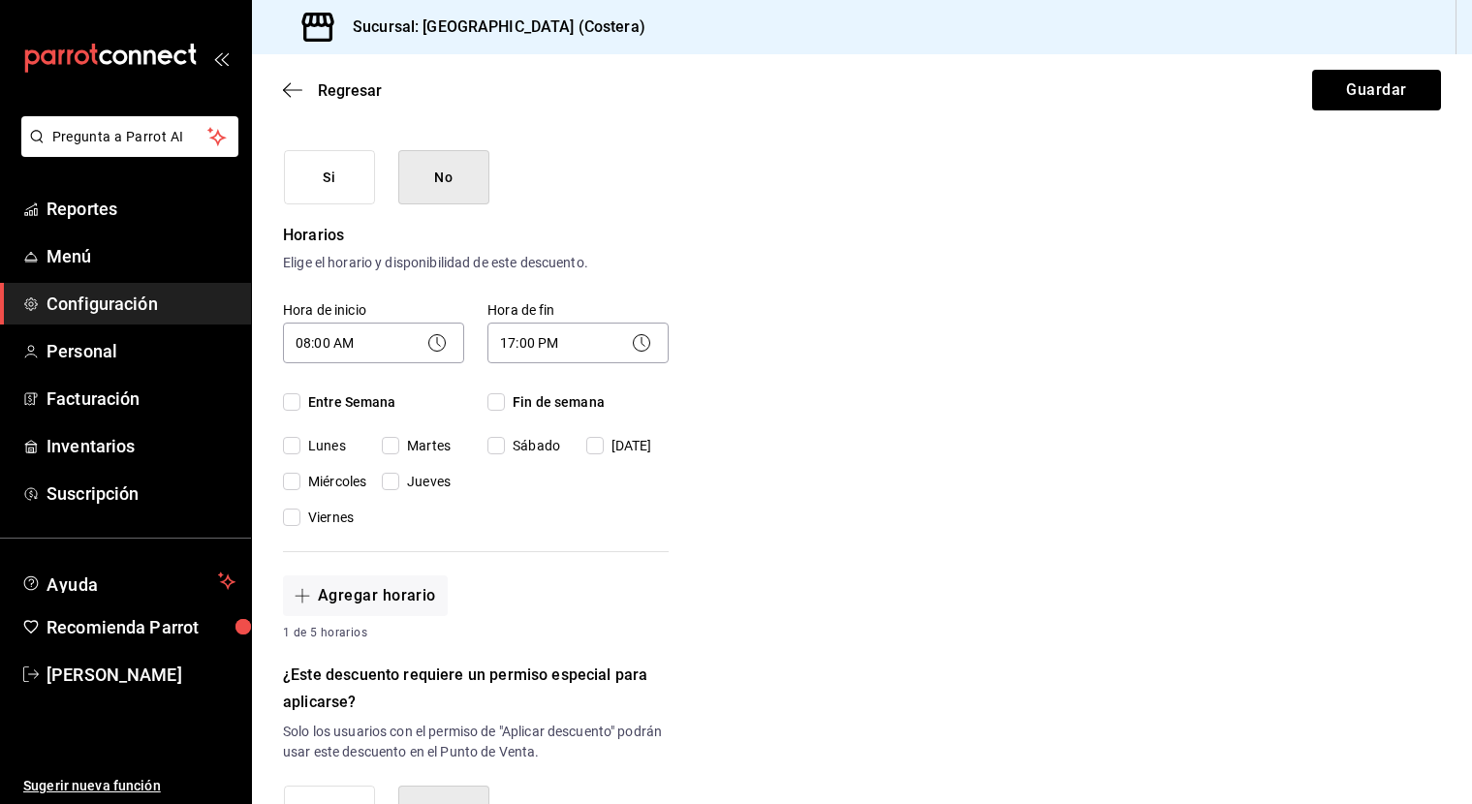
checkbox input "true"
click at [504, 396] on input "Fin de semana" at bounding box center [495, 401] width 17 height 17
checkbox input "true"
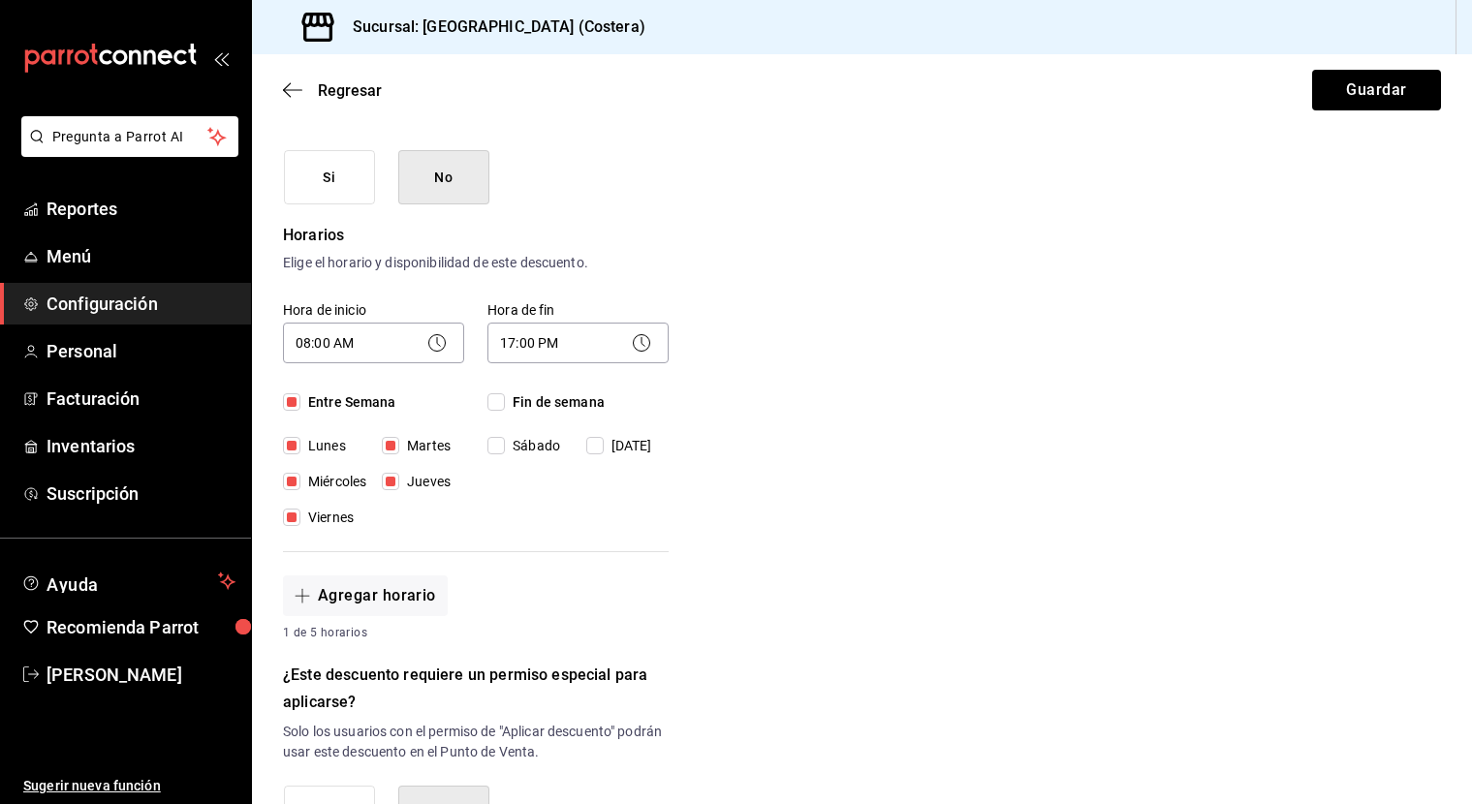
checkbox input "true"
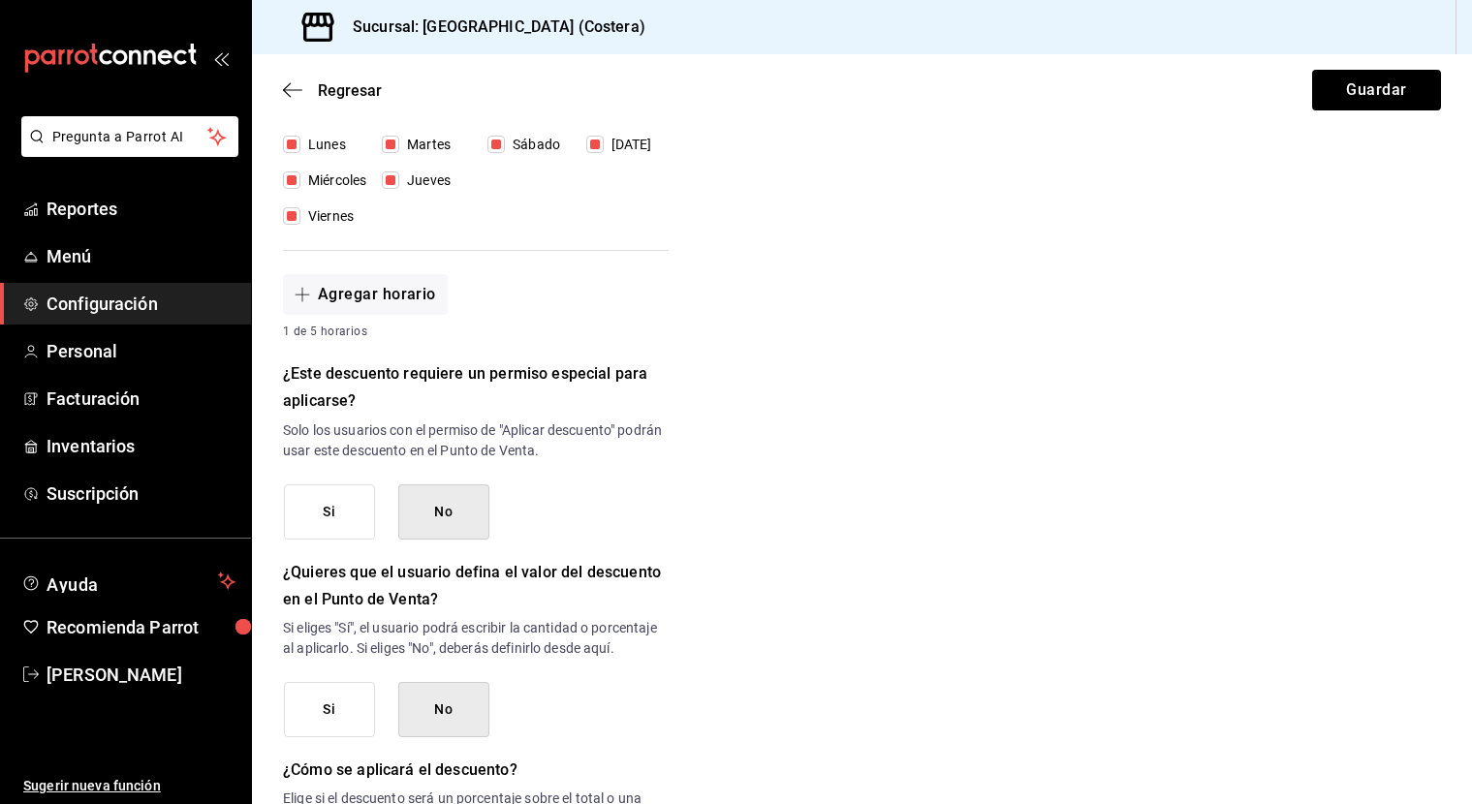
scroll to position [605, 0]
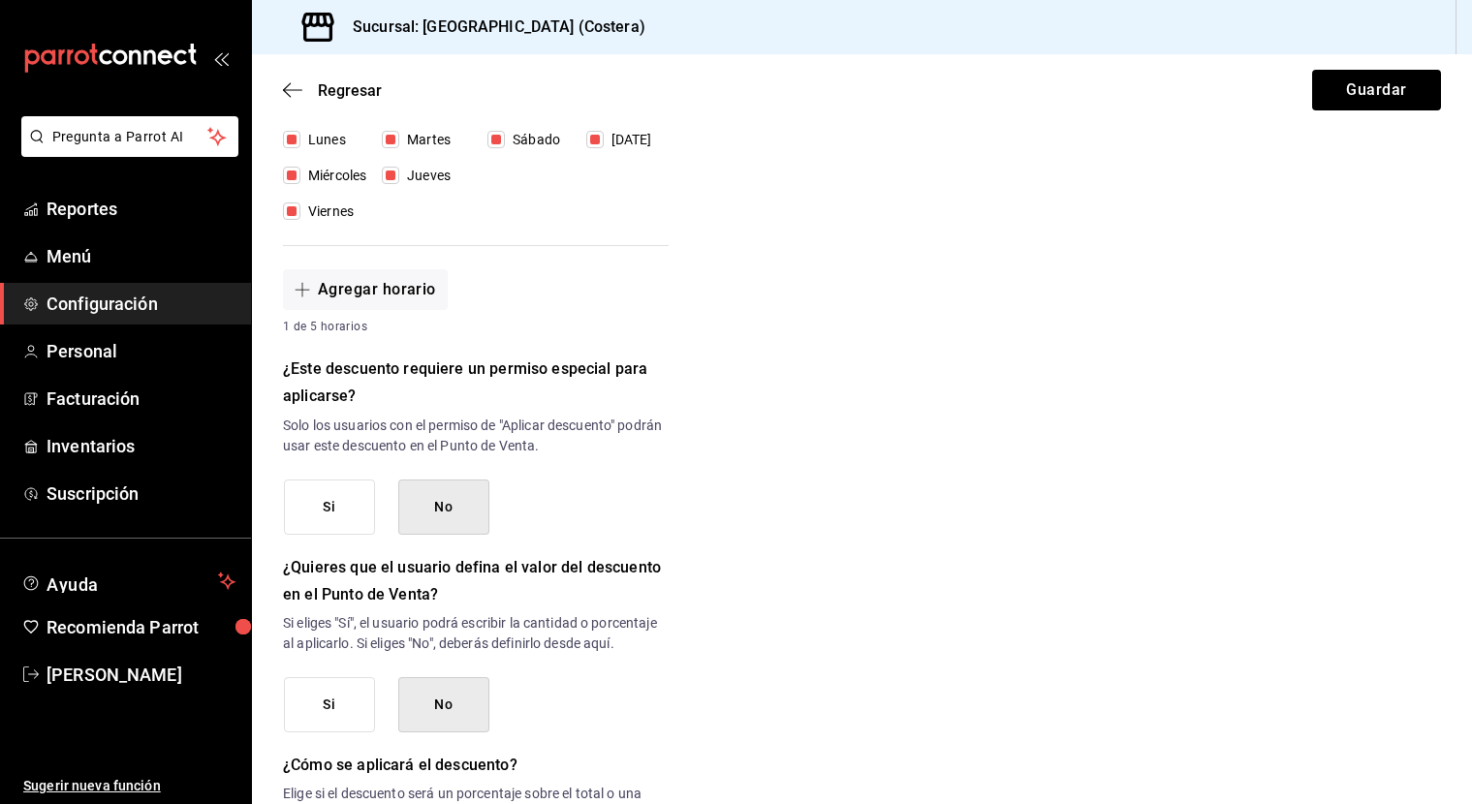
click at [433, 512] on button "No" at bounding box center [443, 507] width 91 height 55
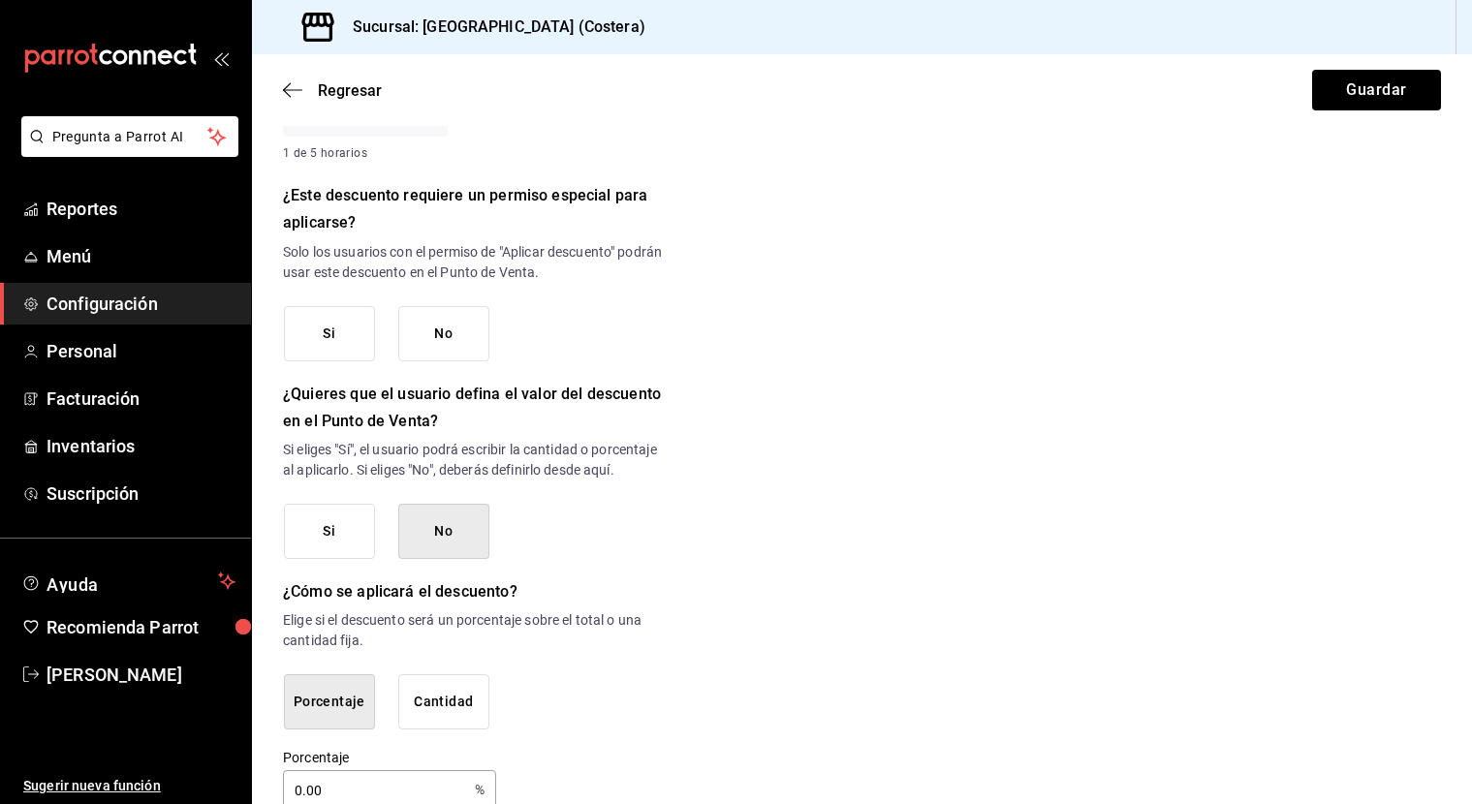
scroll to position [793, 0]
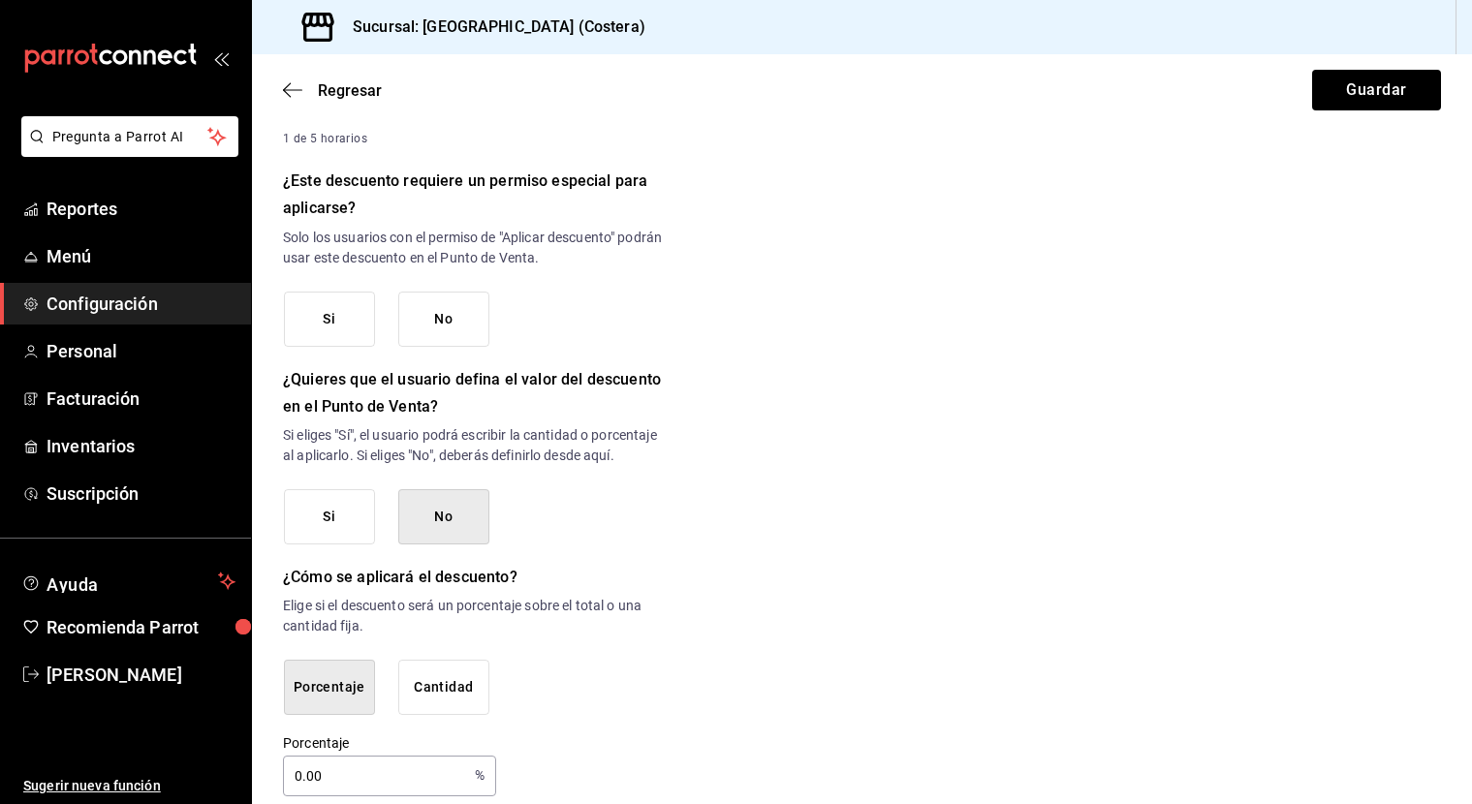
click at [436, 517] on button "No" at bounding box center [443, 516] width 91 height 55
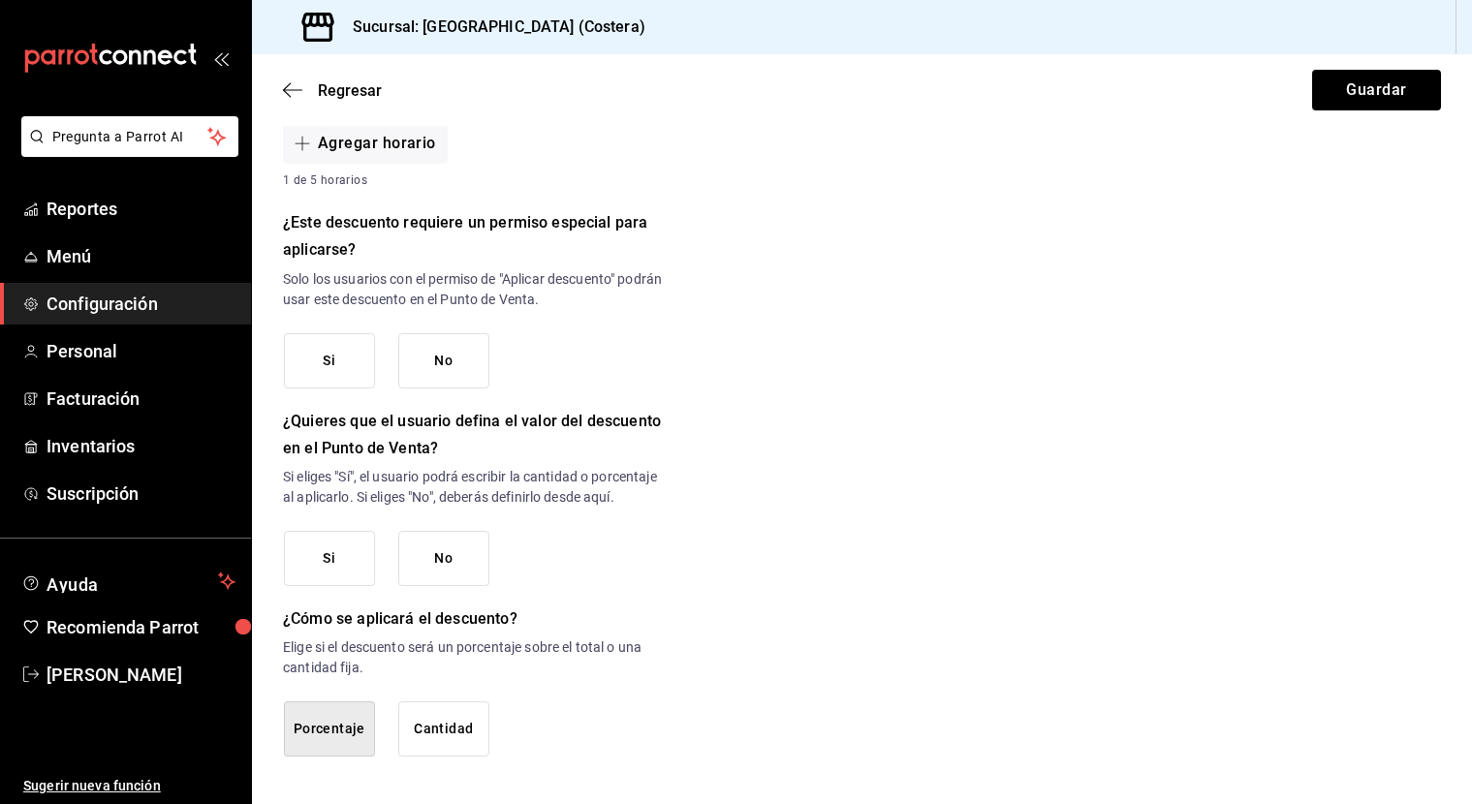
scroll to position [0, 0]
click at [355, 743] on button "Porcentaje" at bounding box center [329, 728] width 91 height 55
click at [349, 719] on button "Porcentaje" at bounding box center [329, 728] width 91 height 55
click at [346, 721] on button "Porcentaje" at bounding box center [329, 728] width 91 height 55
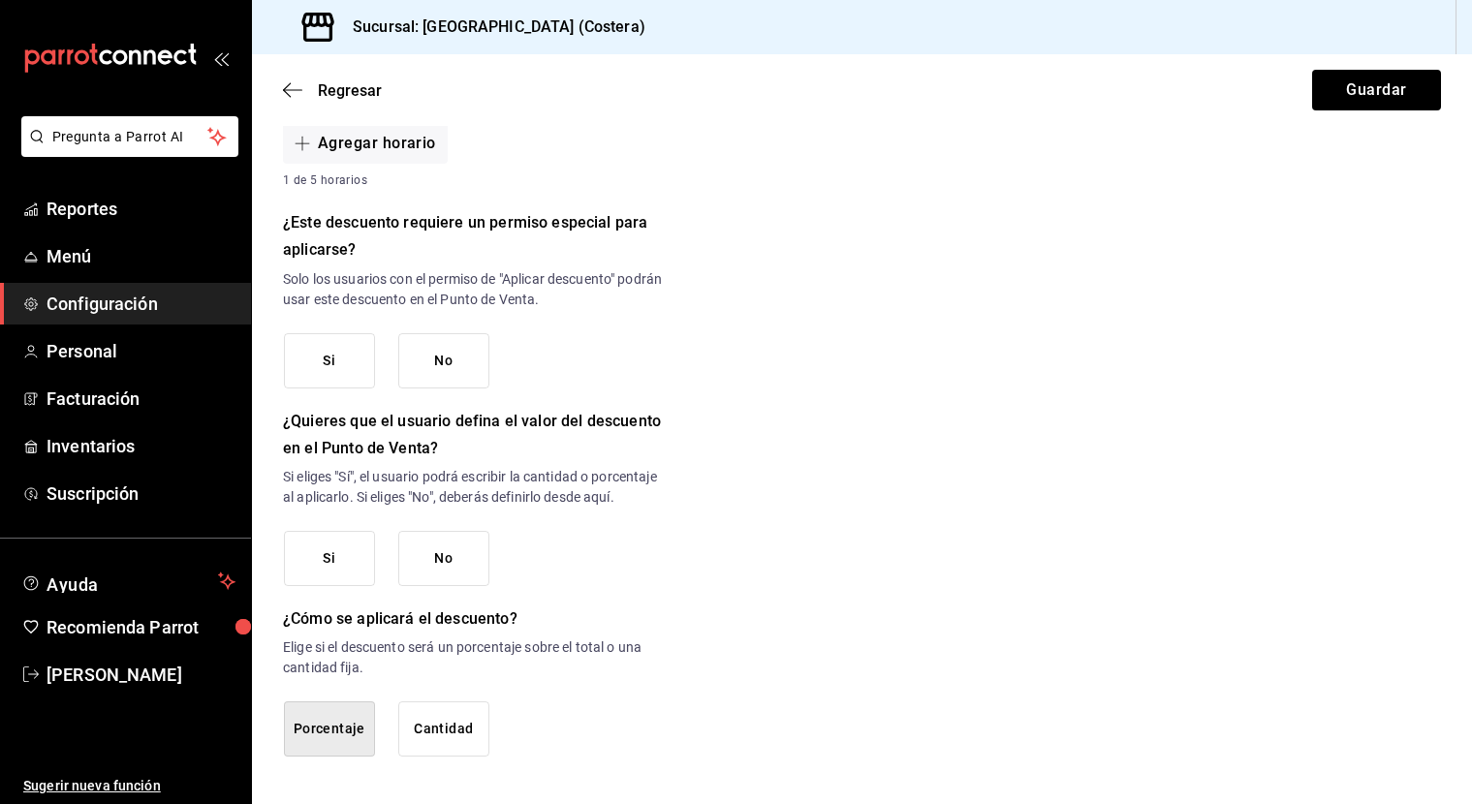
click at [332, 561] on button "Si" at bounding box center [329, 558] width 91 height 55
click at [1318, 102] on button "Guardar" at bounding box center [1376, 90] width 129 height 41
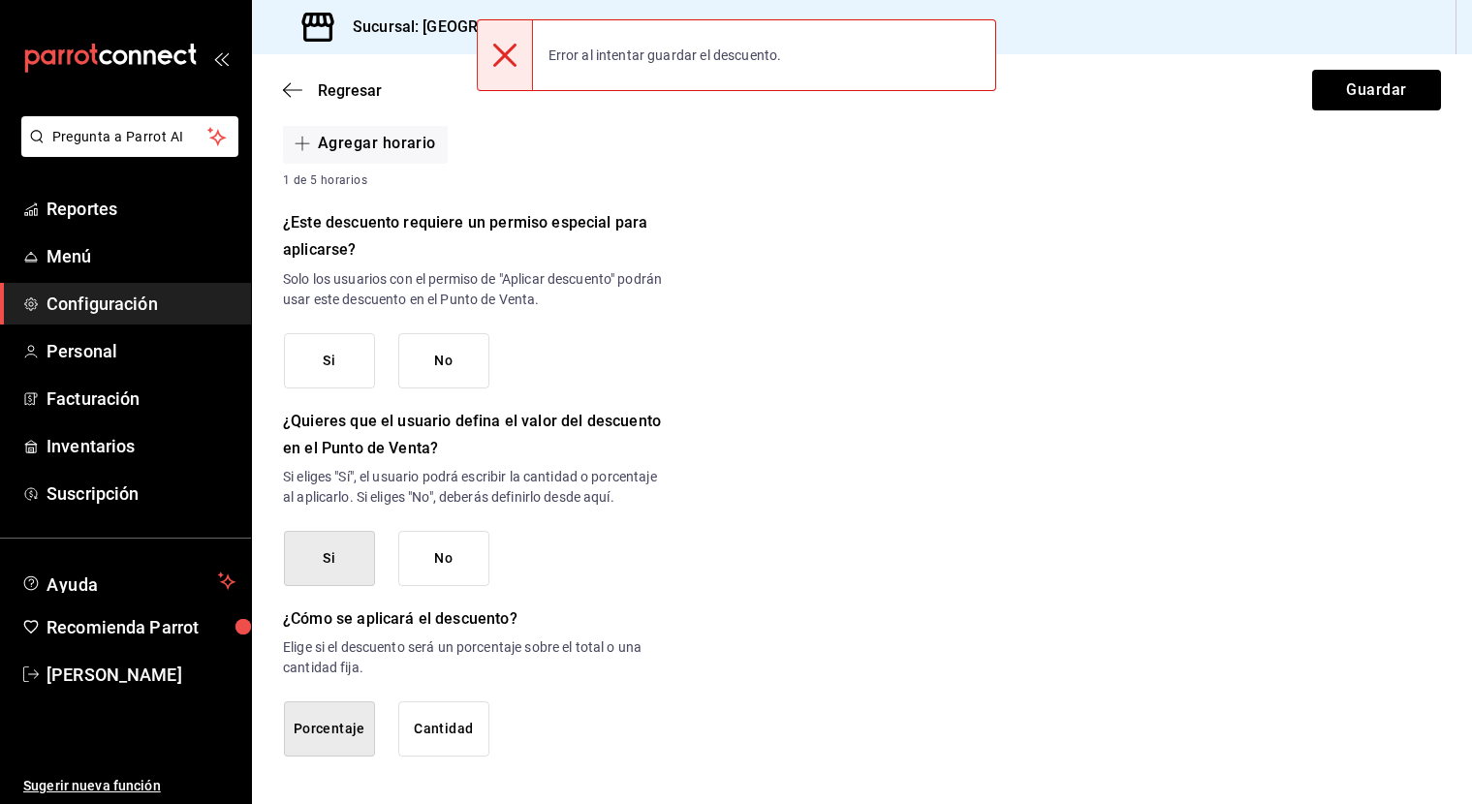
click at [506, 57] on icon at bounding box center [504, 55] width 23 height 23
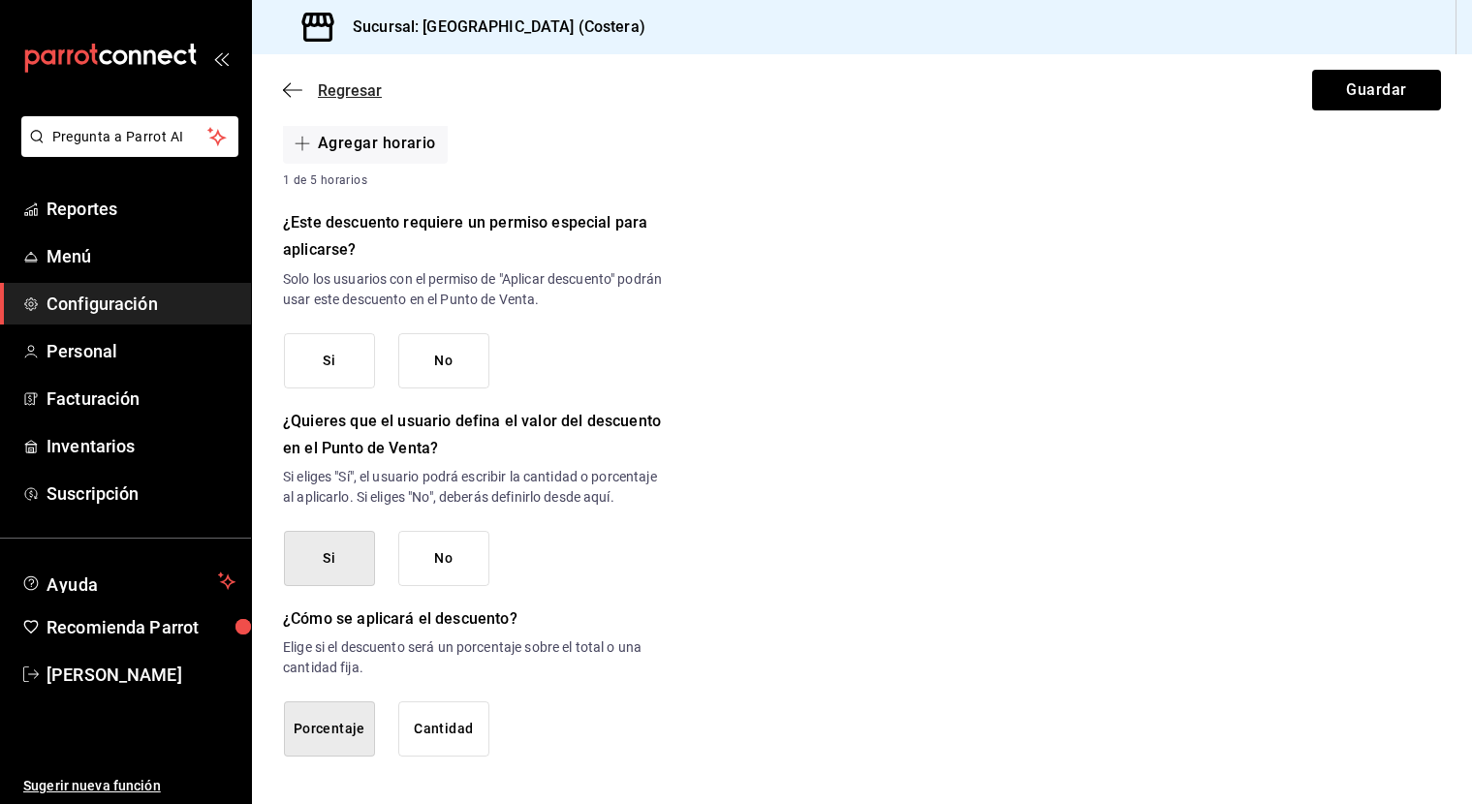
click at [296, 91] on icon "button" at bounding box center [292, 89] width 19 height 17
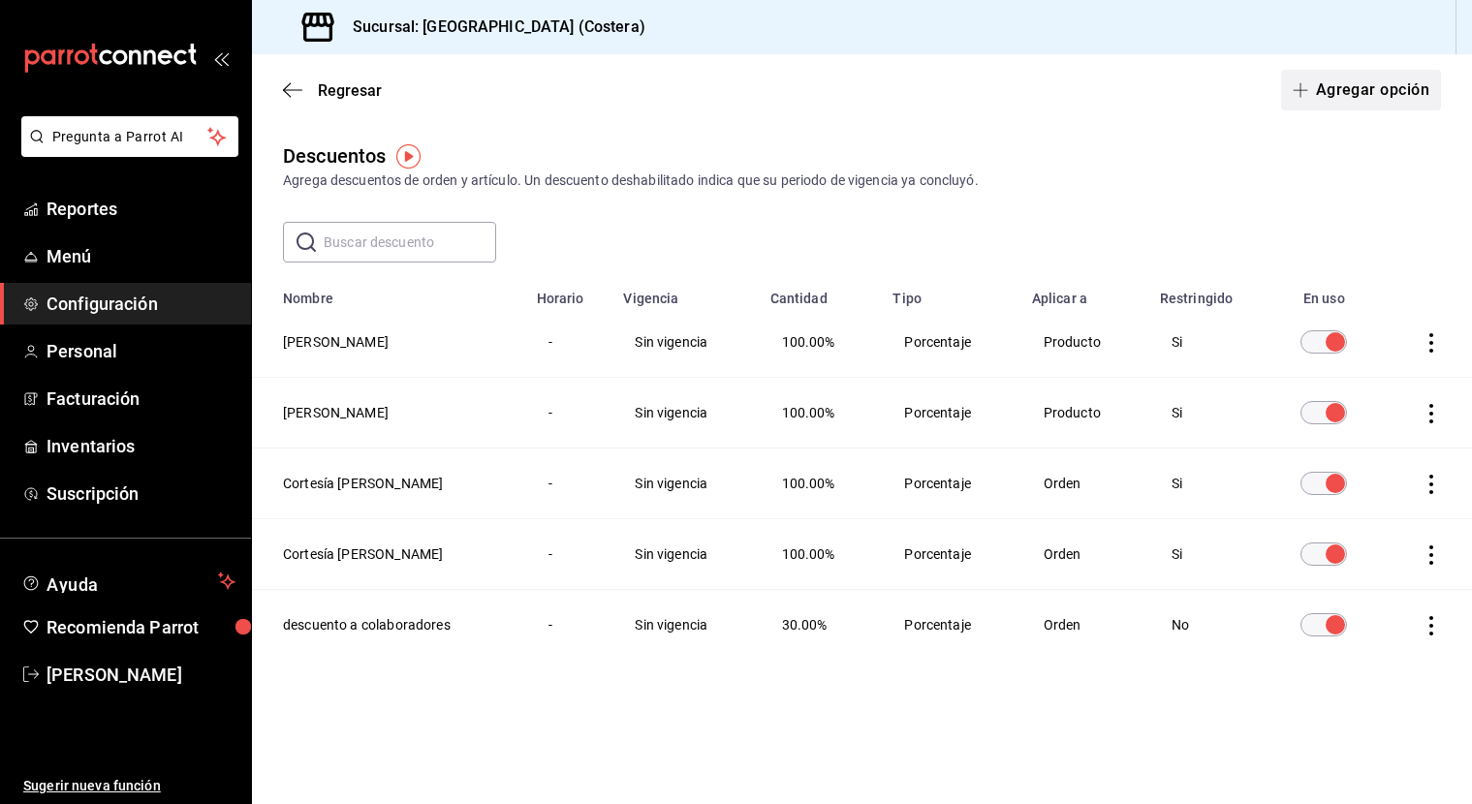
click at [1303, 86] on icon "button" at bounding box center [1300, 90] width 16 height 16
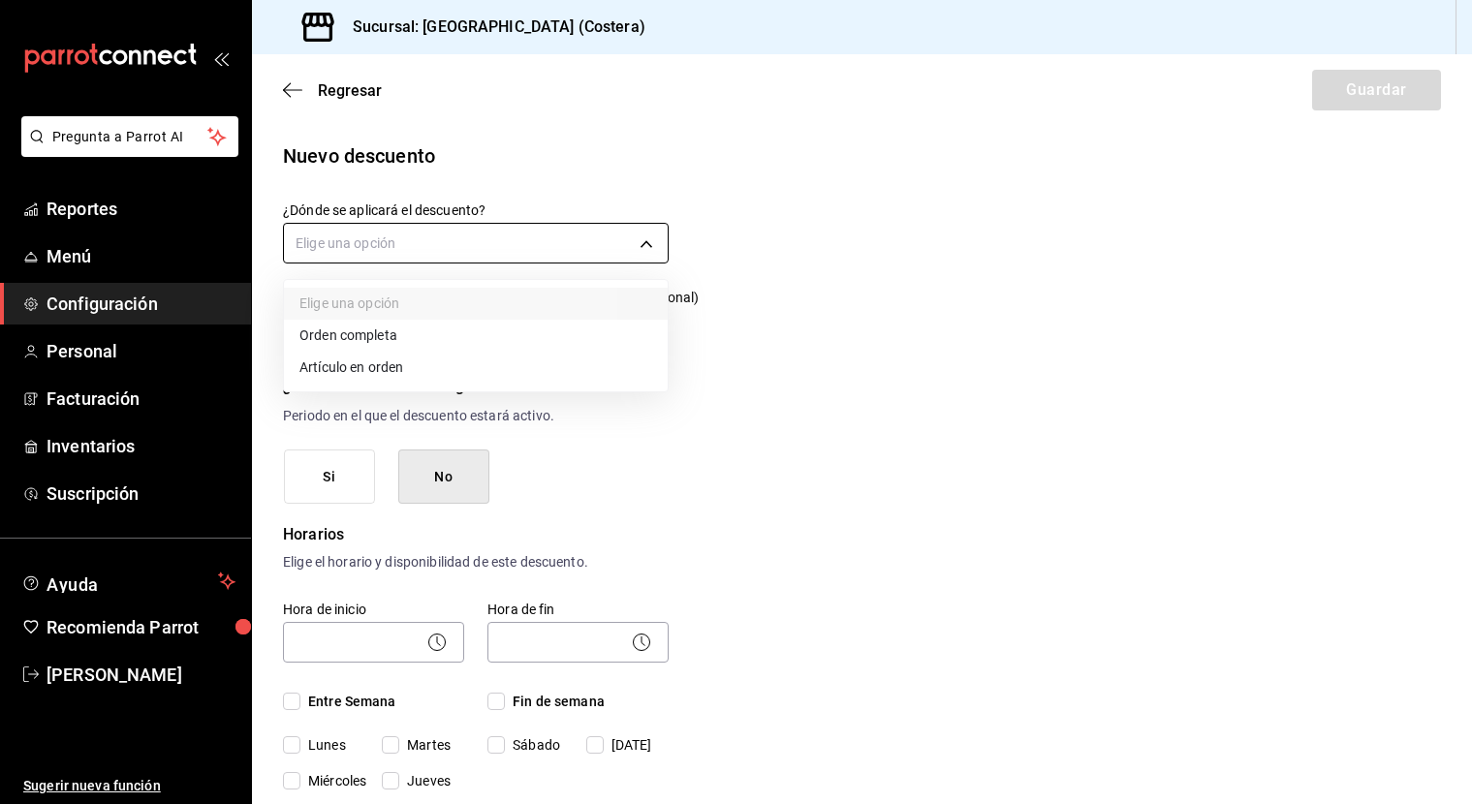
click at [635, 248] on body "Pregunta a Parrot AI Reportes Menú Configuración Personal Facturación Inventari…" at bounding box center [736, 402] width 1472 height 804
click at [366, 333] on li "Orden completa" at bounding box center [476, 336] width 384 height 32
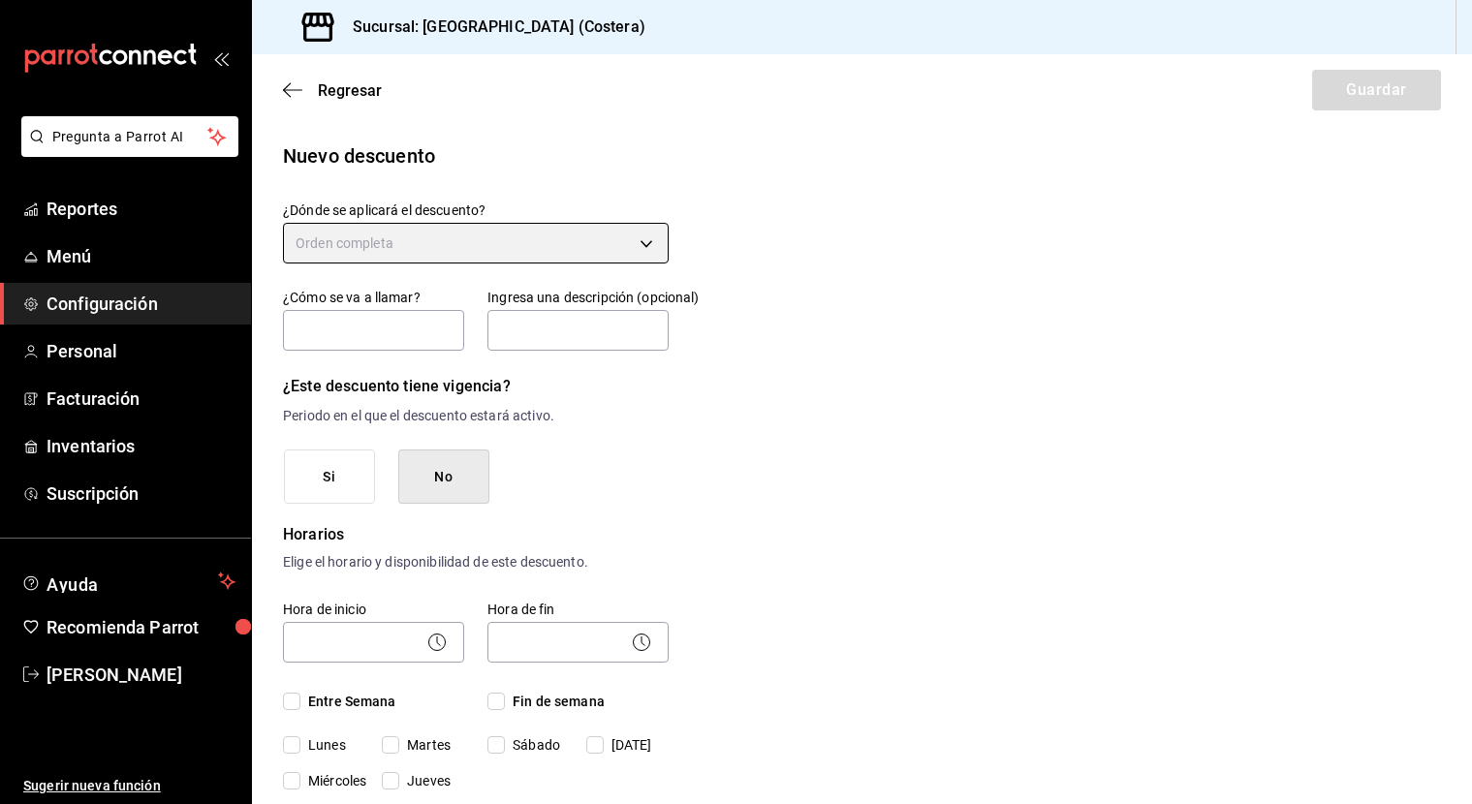
type input "ORDER"
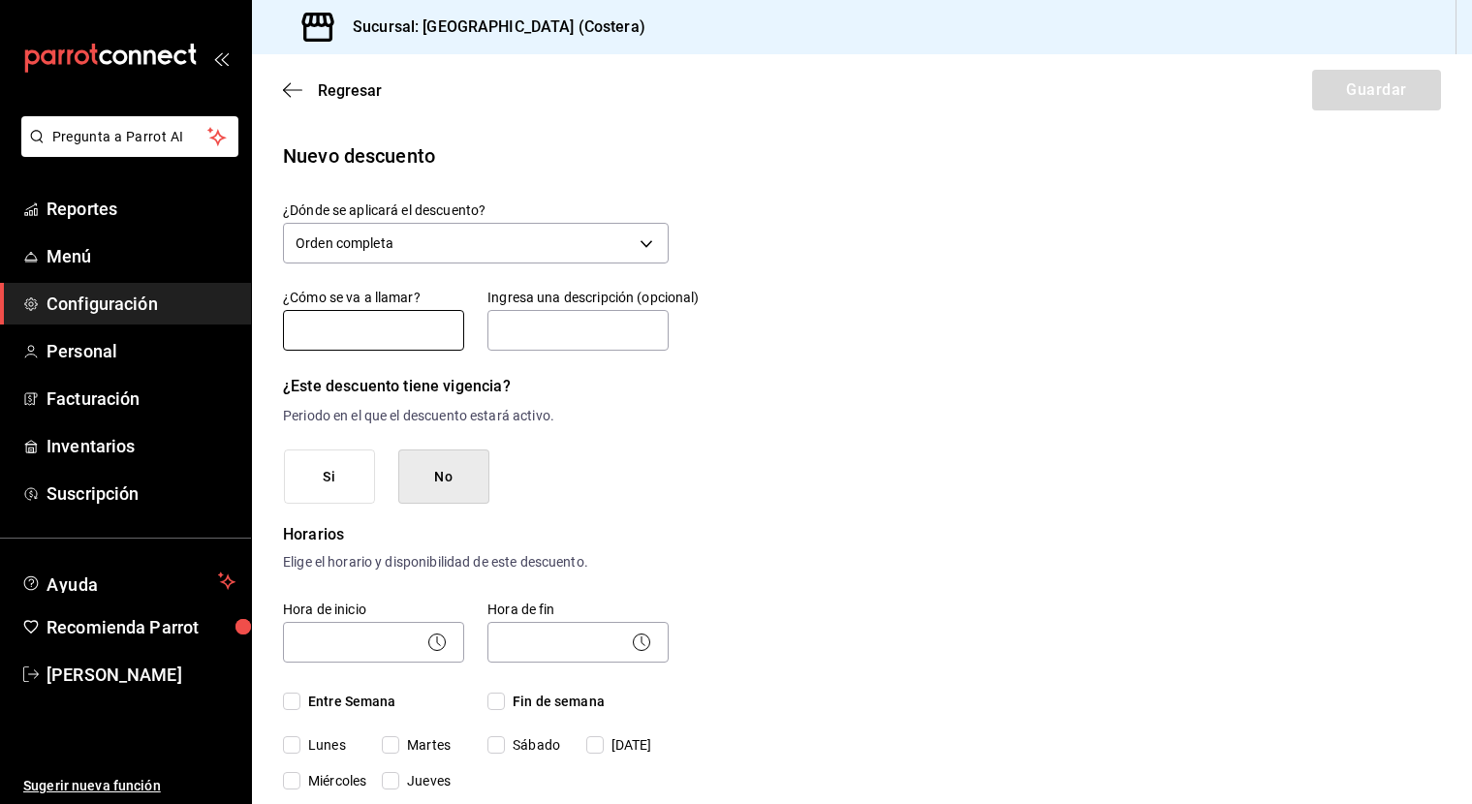
click at [367, 339] on input "text" at bounding box center [373, 330] width 181 height 41
type input "A"
type input "AIRBNB"
click at [555, 348] on input "text" at bounding box center [577, 330] width 181 height 41
type input "AIRBNB"
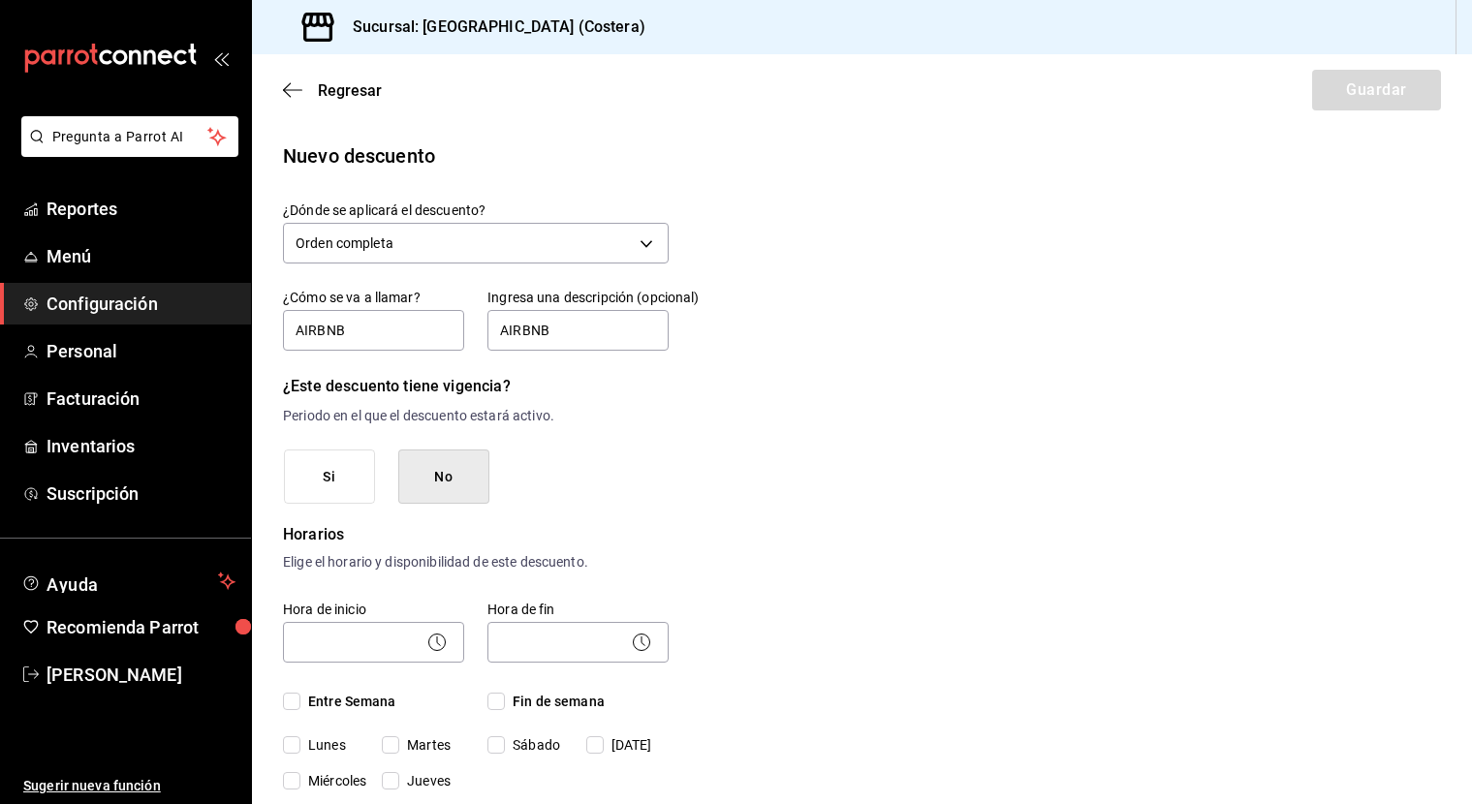
click at [459, 486] on button "No" at bounding box center [443, 477] width 91 height 55
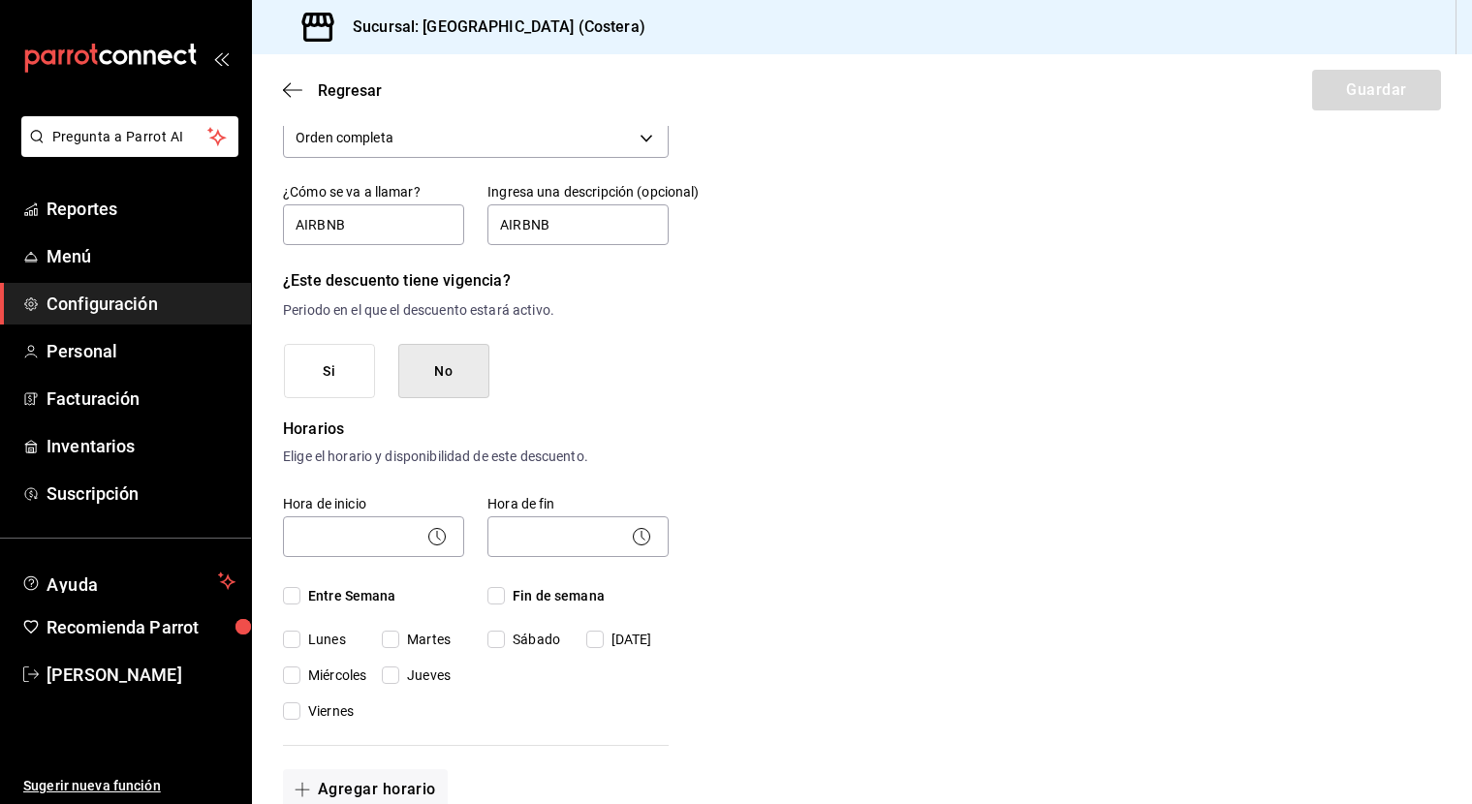
scroll to position [205, 0]
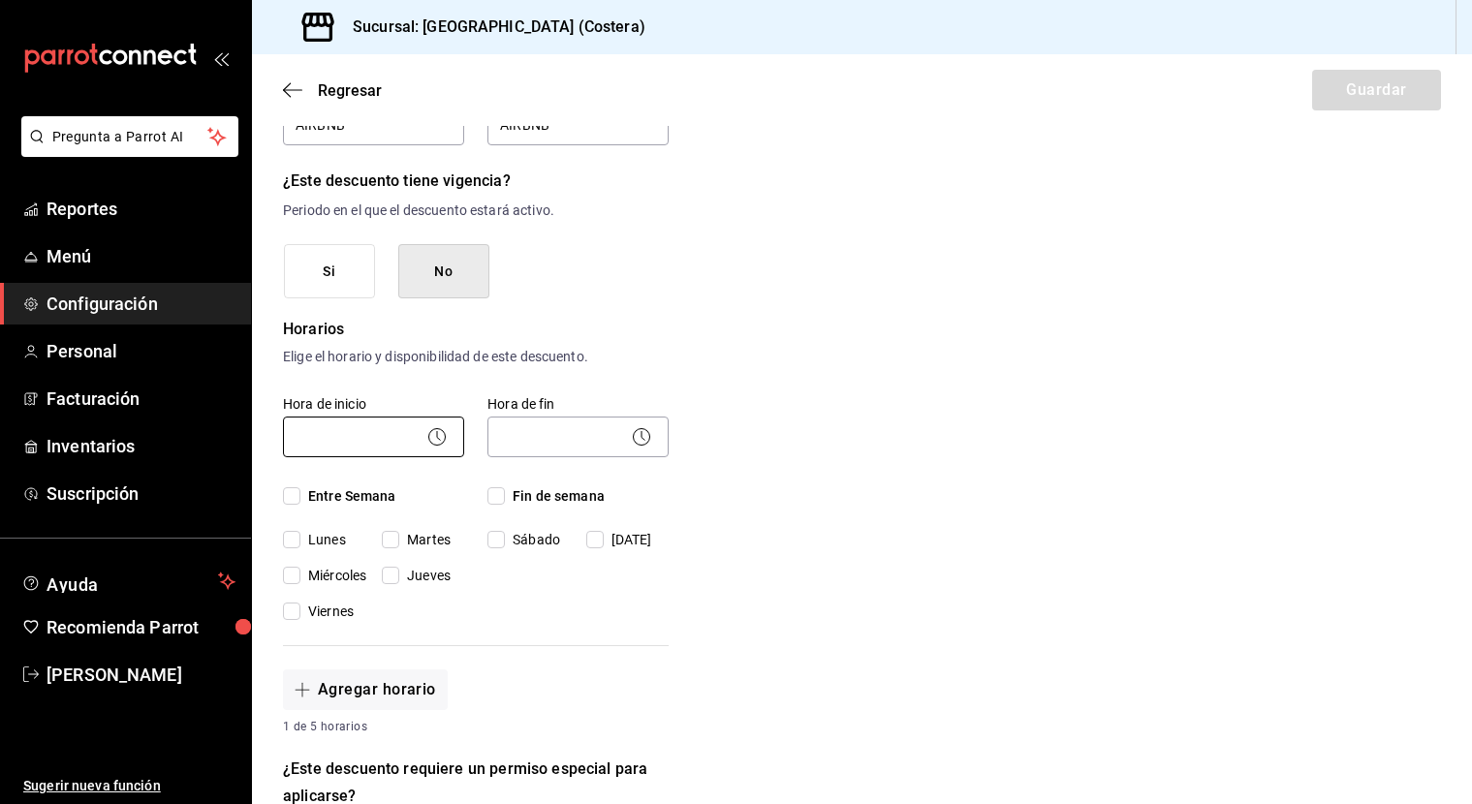
click at [358, 441] on body "Pregunta a Parrot AI Reportes Menú Configuración Personal Facturación Inventari…" at bounding box center [736, 402] width 1472 height 804
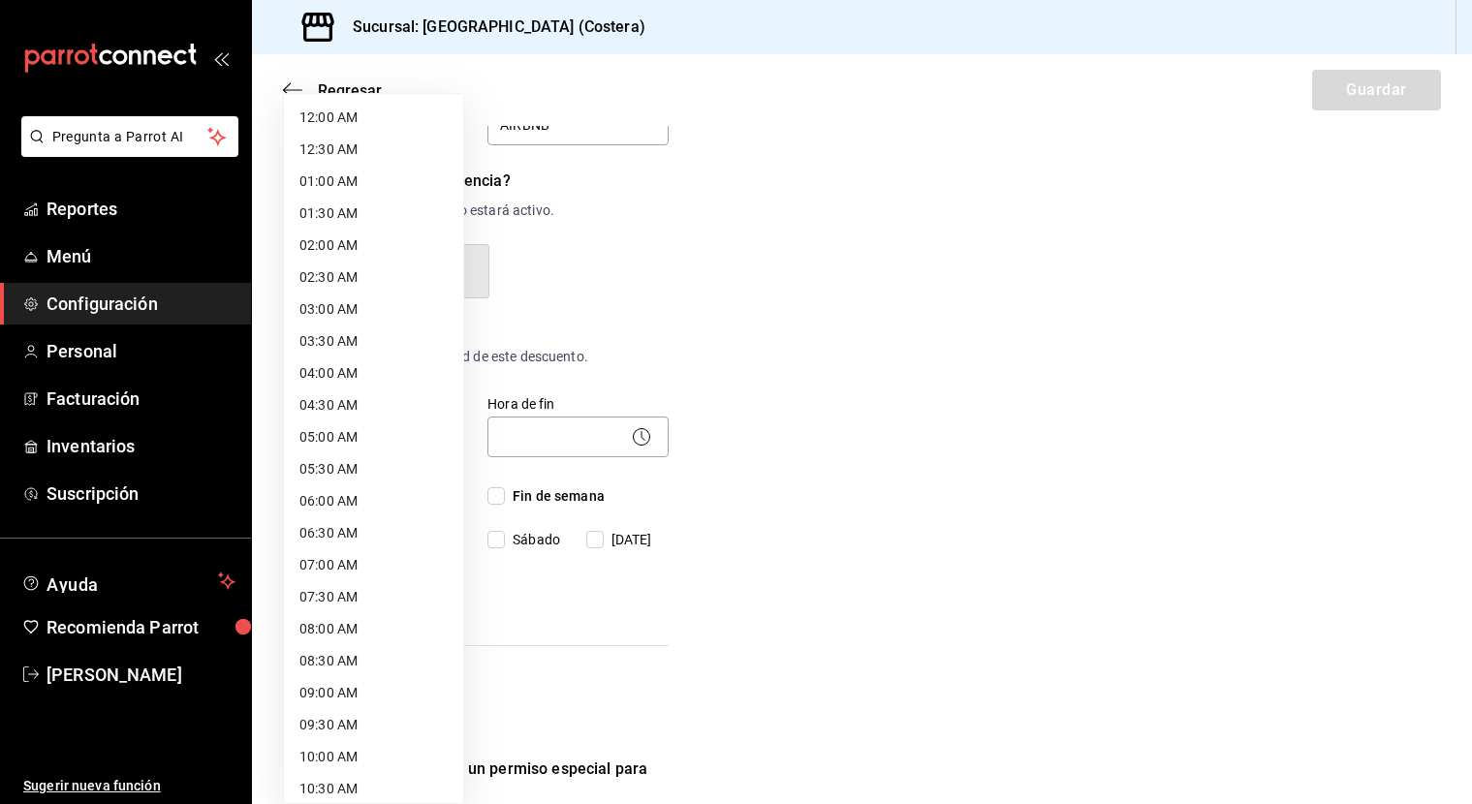
scroll to position [1, 0]
click at [344, 632] on li "08:00 AM" at bounding box center [373, 628] width 179 height 32
type input "08:00"
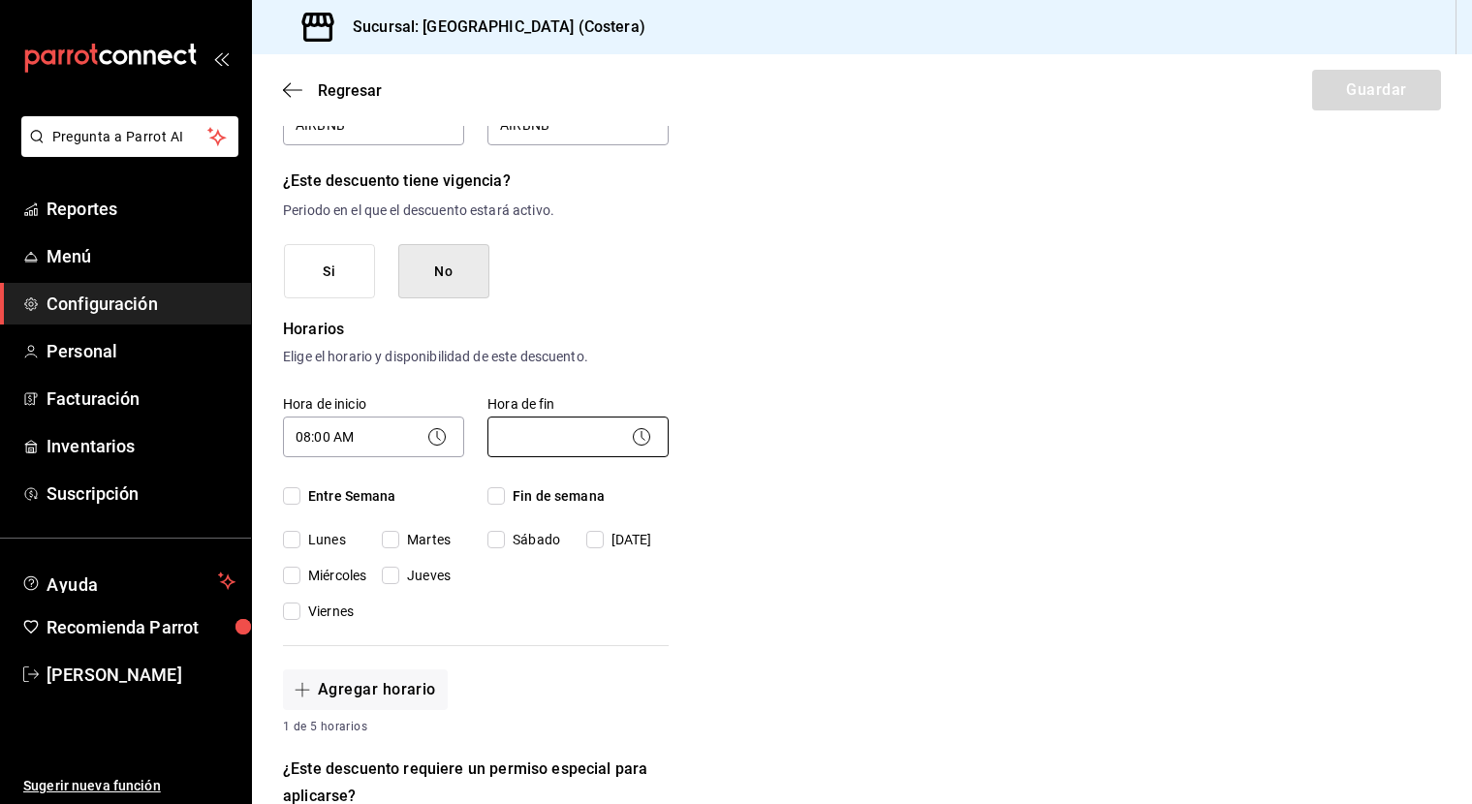
click at [557, 445] on body "Pregunta a Parrot AI Reportes Menú Configuración Personal Facturación Inventari…" at bounding box center [736, 402] width 1472 height 804
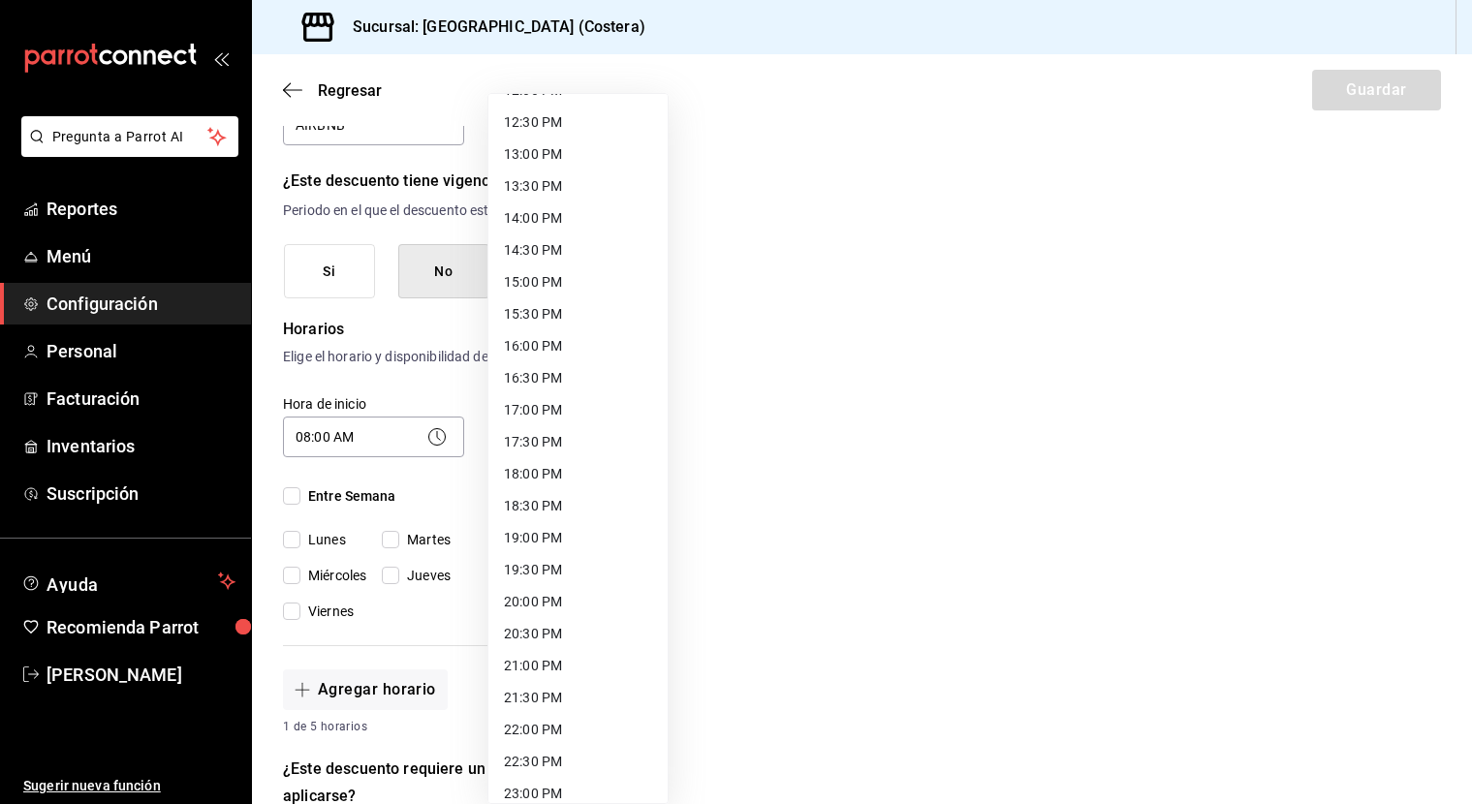
scroll to position [767, 0]
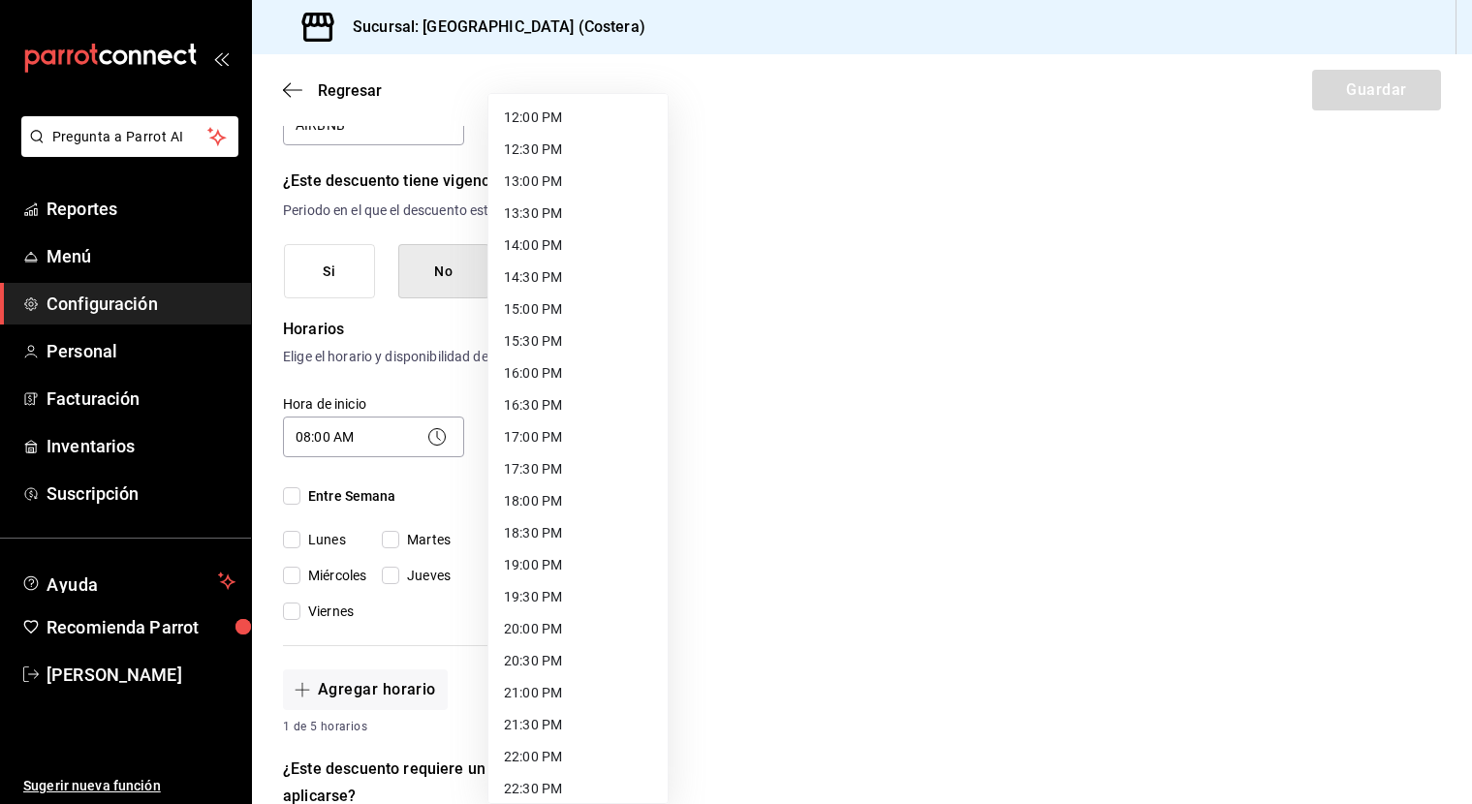
click at [540, 440] on li "17:00 PM" at bounding box center [577, 437] width 179 height 32
type input "17:00"
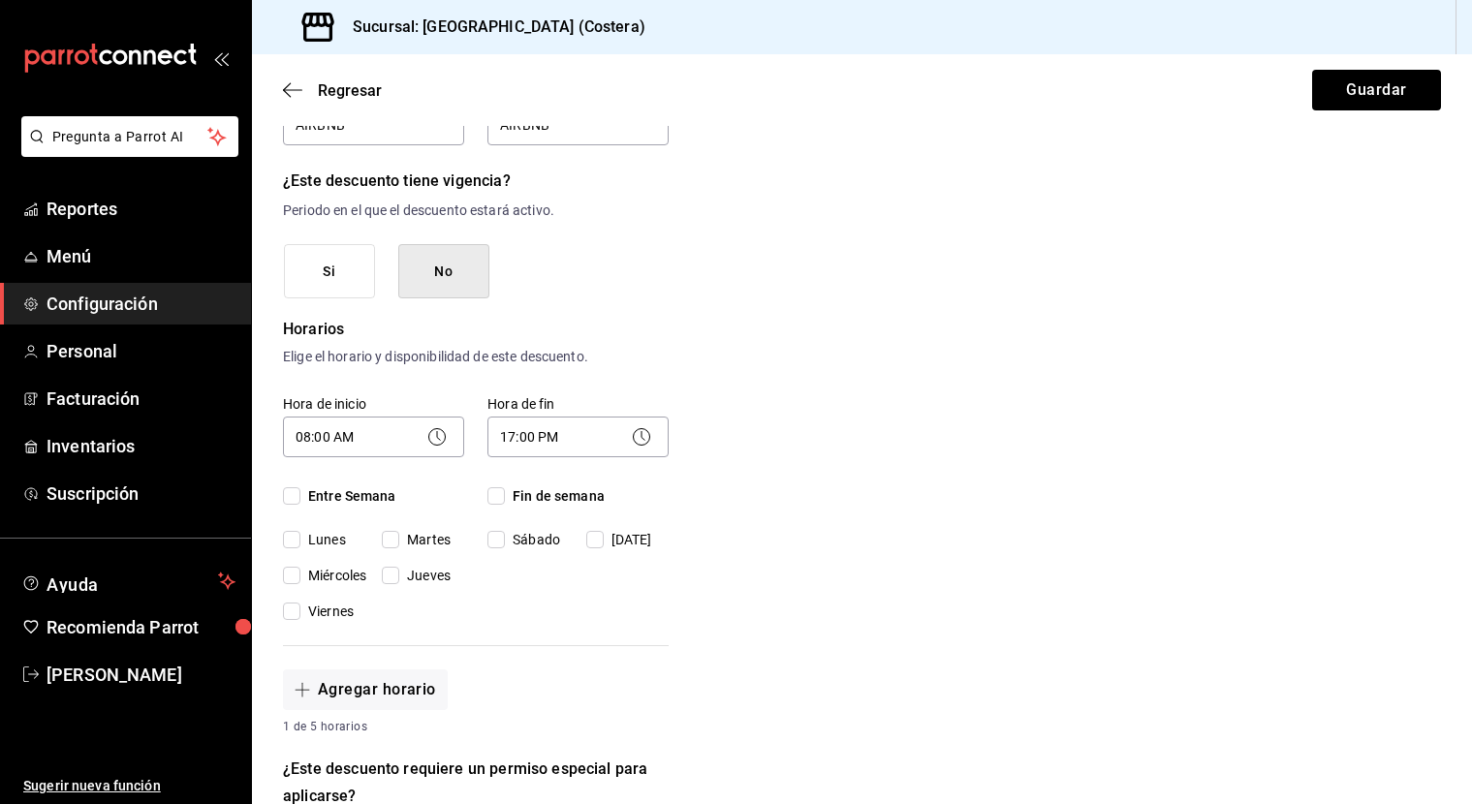
click at [292, 499] on input "Entre Semana" at bounding box center [291, 495] width 17 height 17
checkbox input "true"
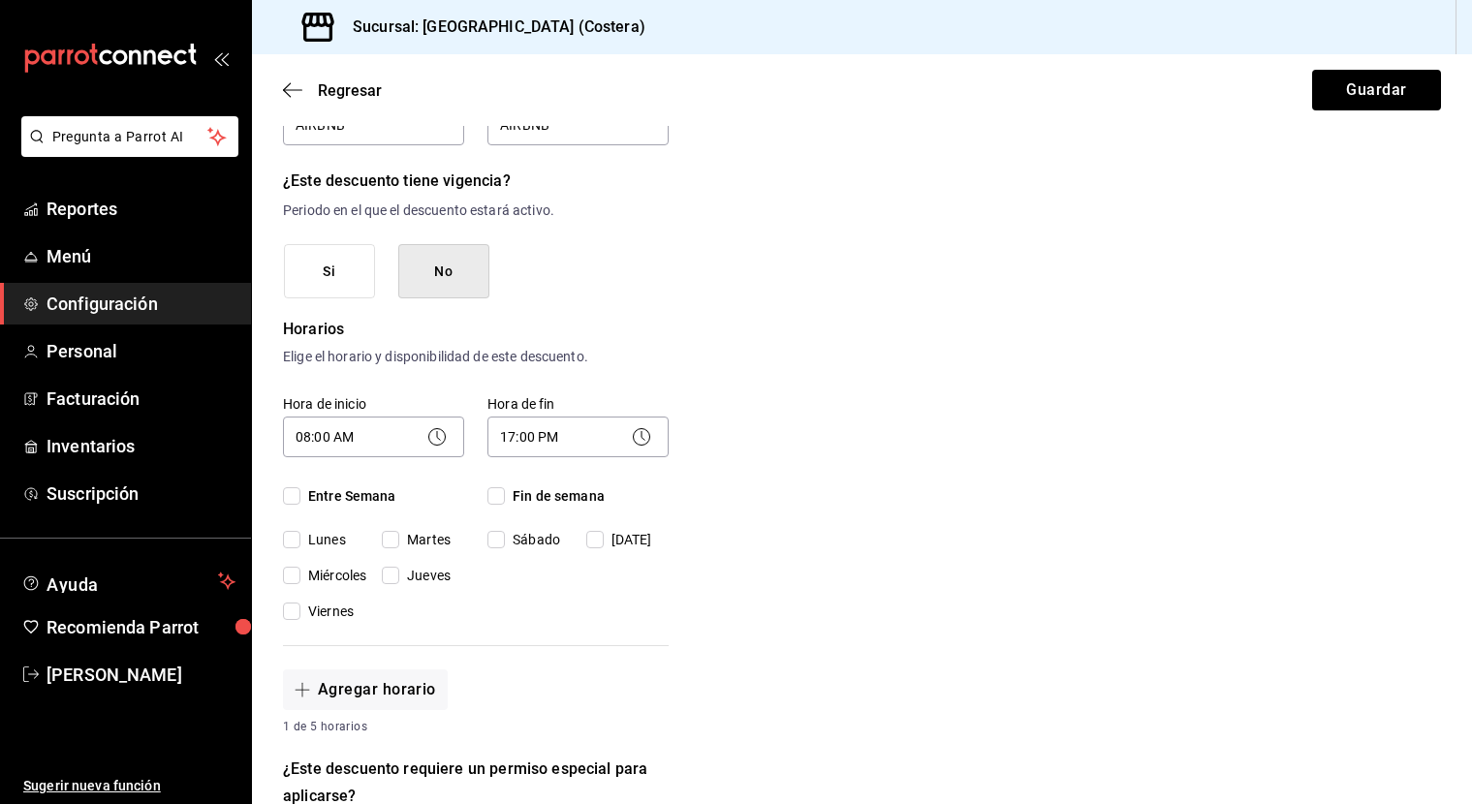
checkbox input "true"
click at [505, 498] on input "Fin de semana" at bounding box center [495, 495] width 17 height 17
checkbox input "true"
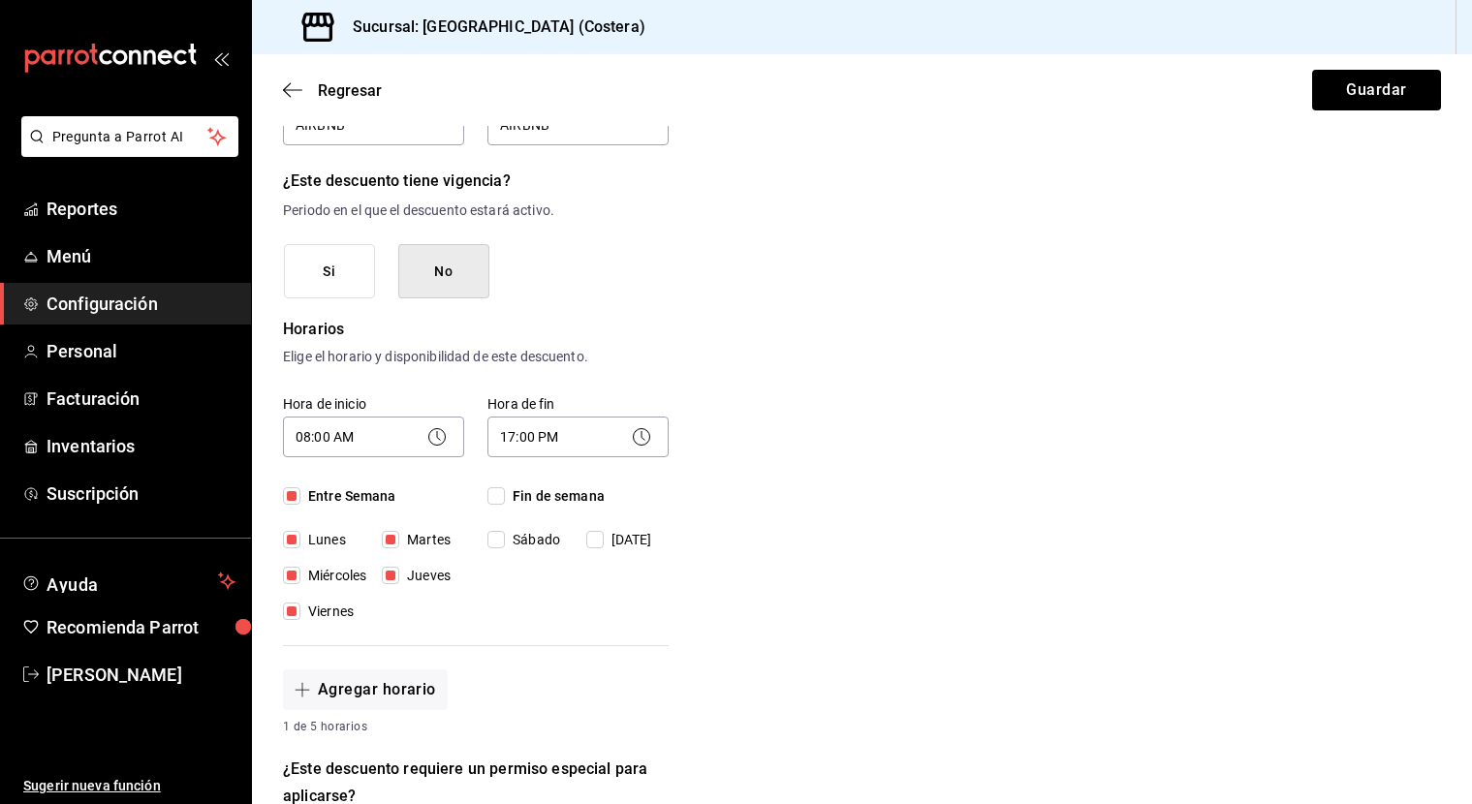
checkbox input "true"
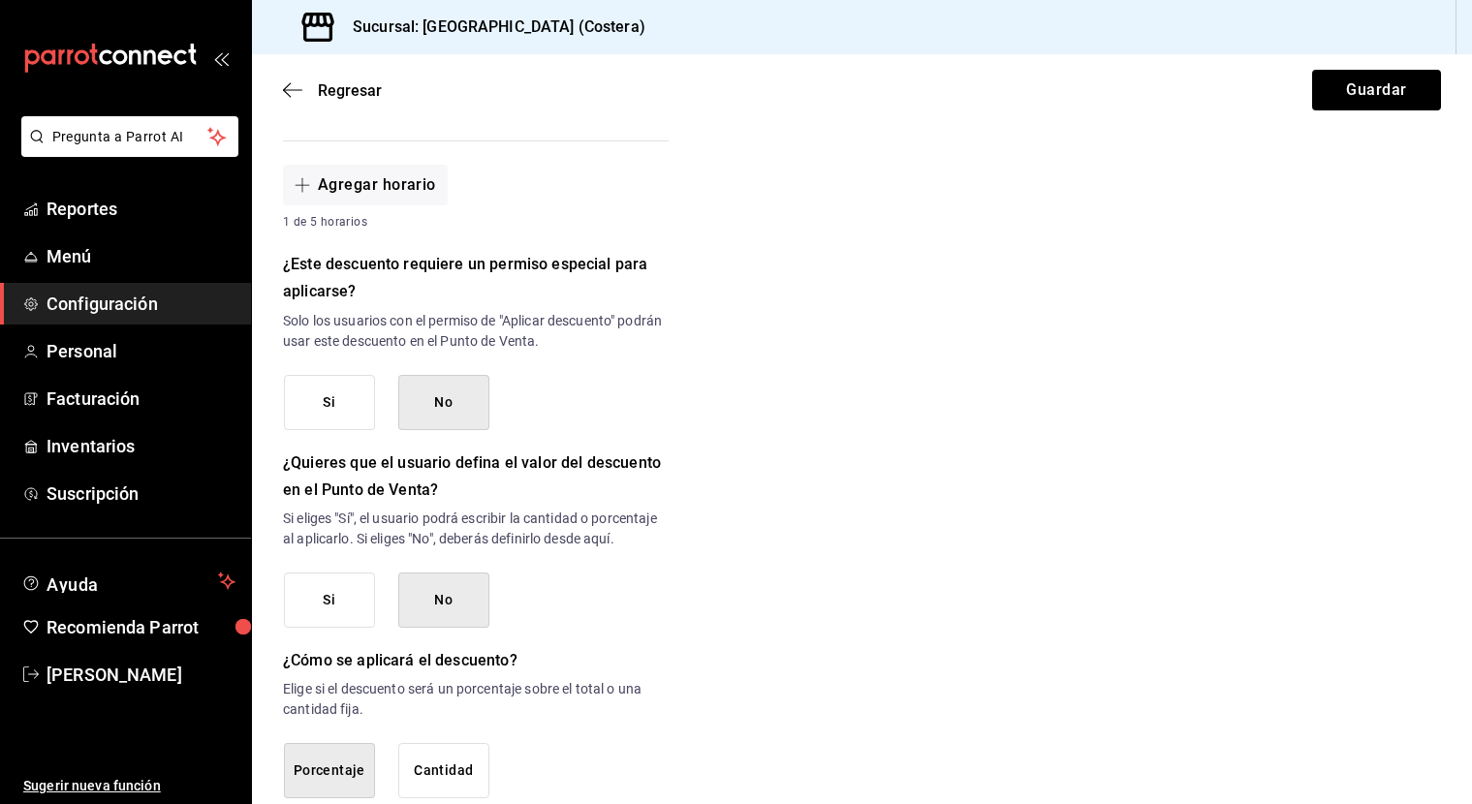
scroll to position [734, 0]
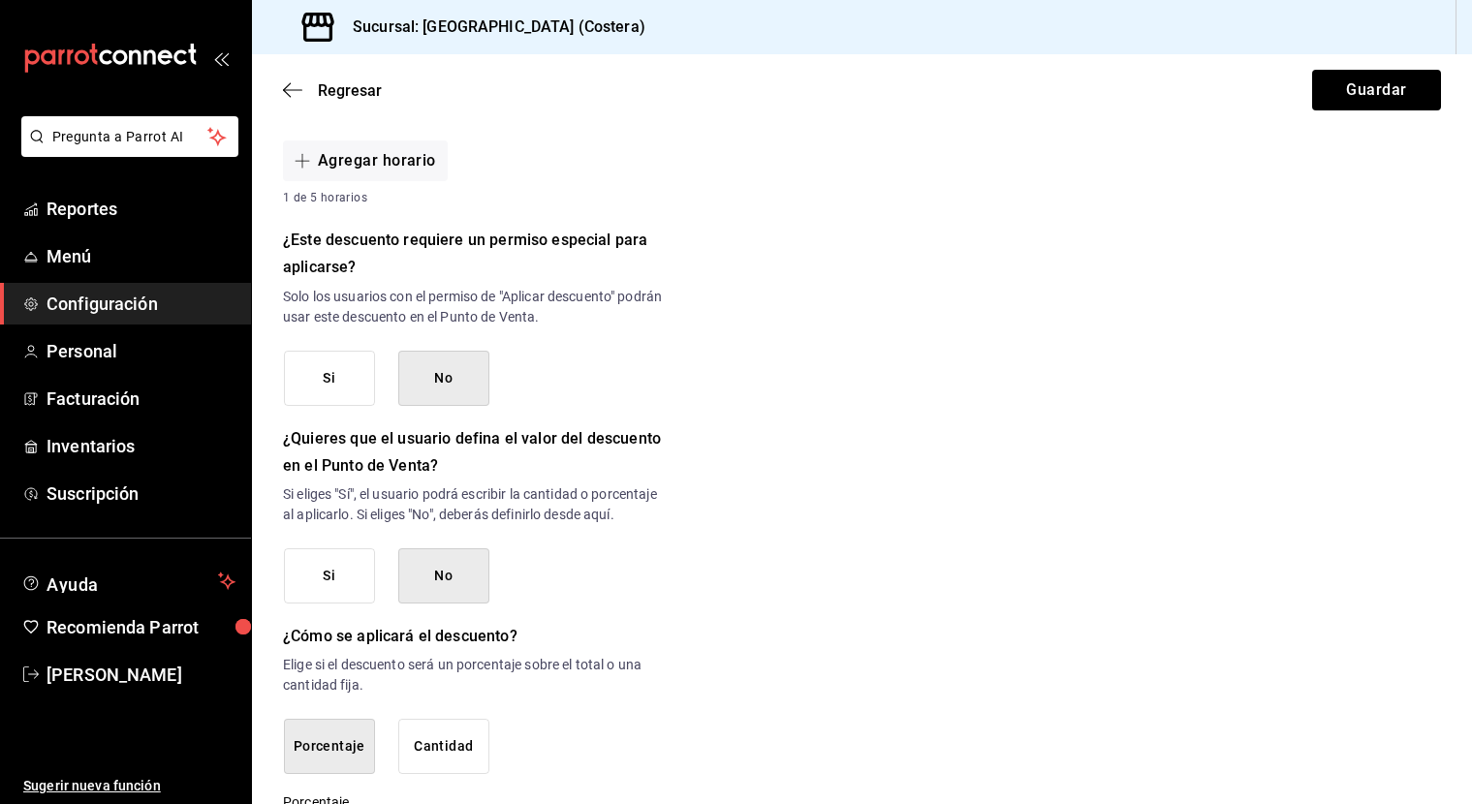
click at [450, 399] on button "No" at bounding box center [443, 378] width 91 height 55
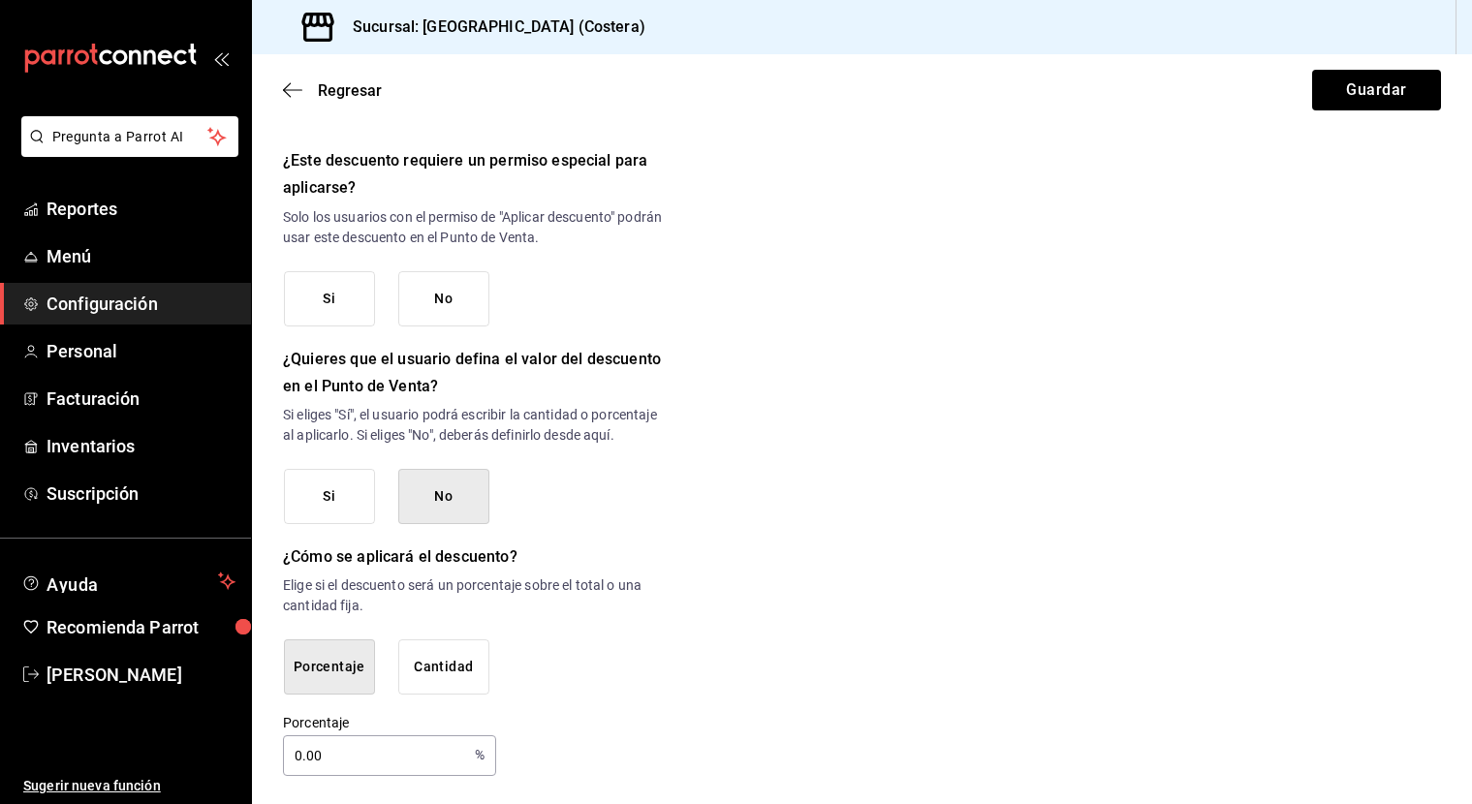
scroll to position [1, 0]
click at [438, 481] on button "No" at bounding box center [443, 496] width 91 height 55
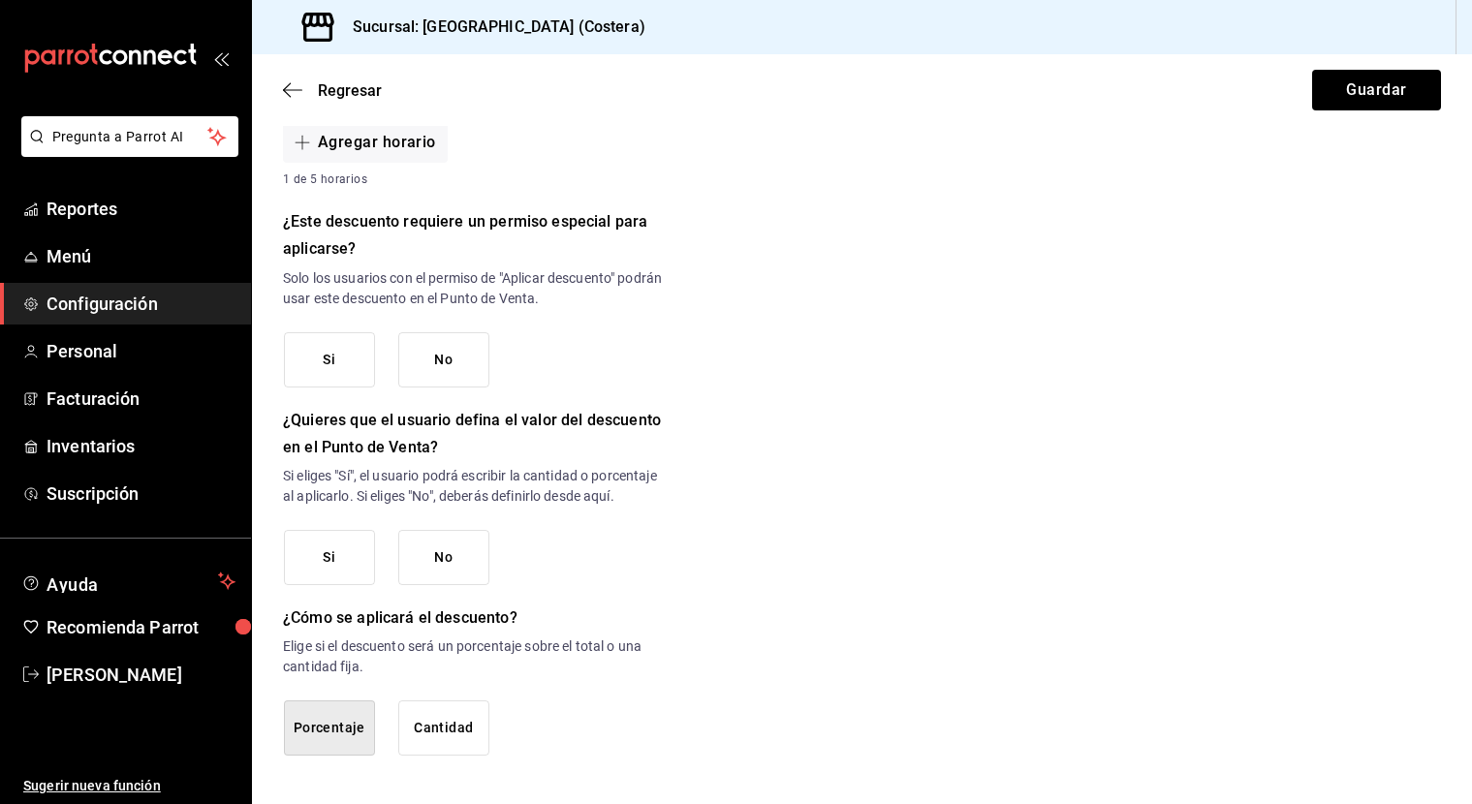
scroll to position [752, 0]
click at [336, 727] on button "Porcentaje" at bounding box center [329, 728] width 91 height 55
click at [339, 562] on button "Si" at bounding box center [329, 558] width 91 height 55
click at [336, 560] on button "Si" at bounding box center [329, 558] width 91 height 55
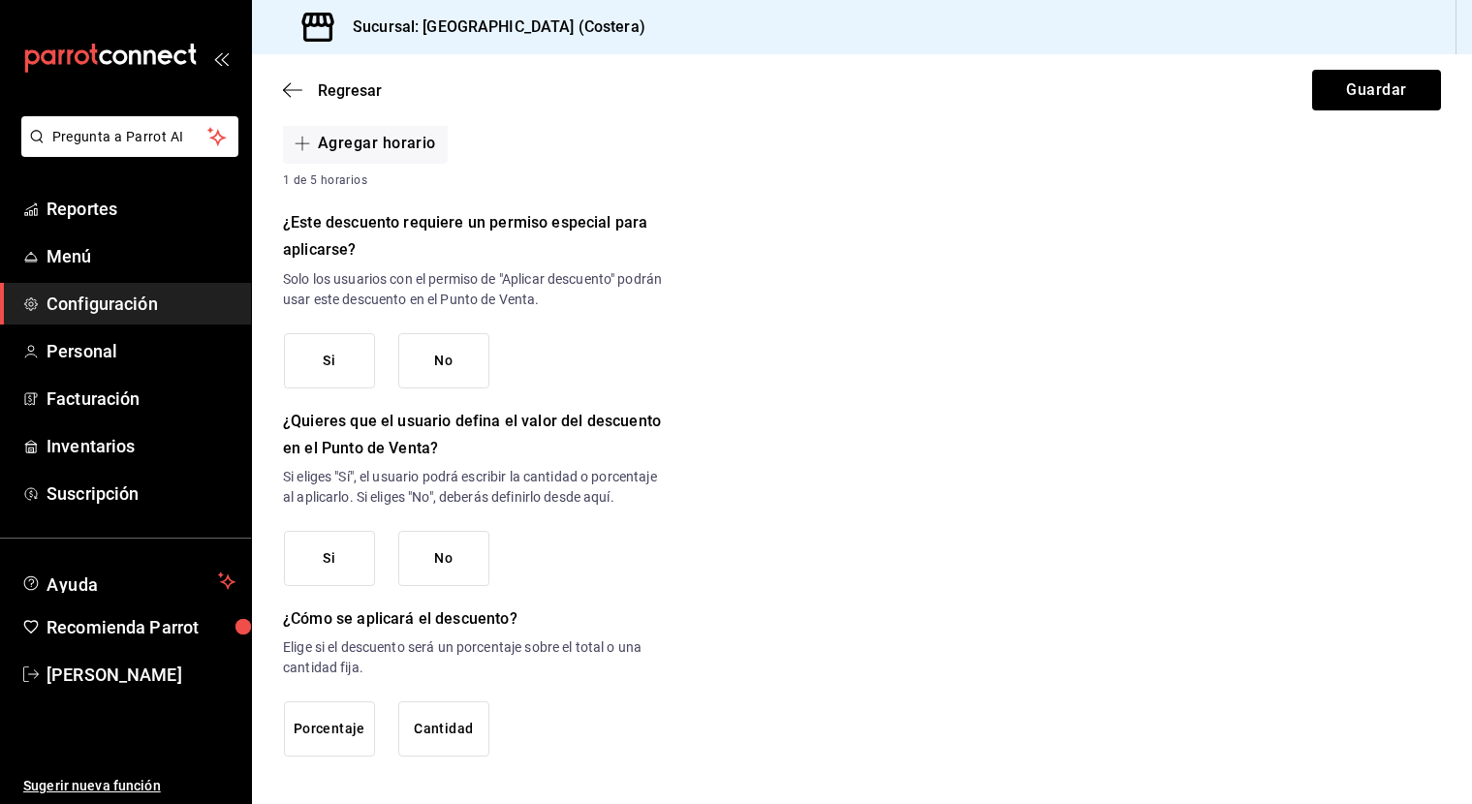
click at [336, 560] on button "Si" at bounding box center [329, 558] width 91 height 55
click at [194, 654] on div "Pregunta a Parrot AI Reportes Menú Configuración Personal Facturación Inventari…" at bounding box center [736, 402] width 1472 height 804
click at [566, 542] on div "Si No" at bounding box center [477, 558] width 386 height 55
click at [300, 101] on div "Regresar Guardar" at bounding box center [862, 90] width 1220 height 72
click at [290, 93] on icon "button" at bounding box center [292, 89] width 19 height 17
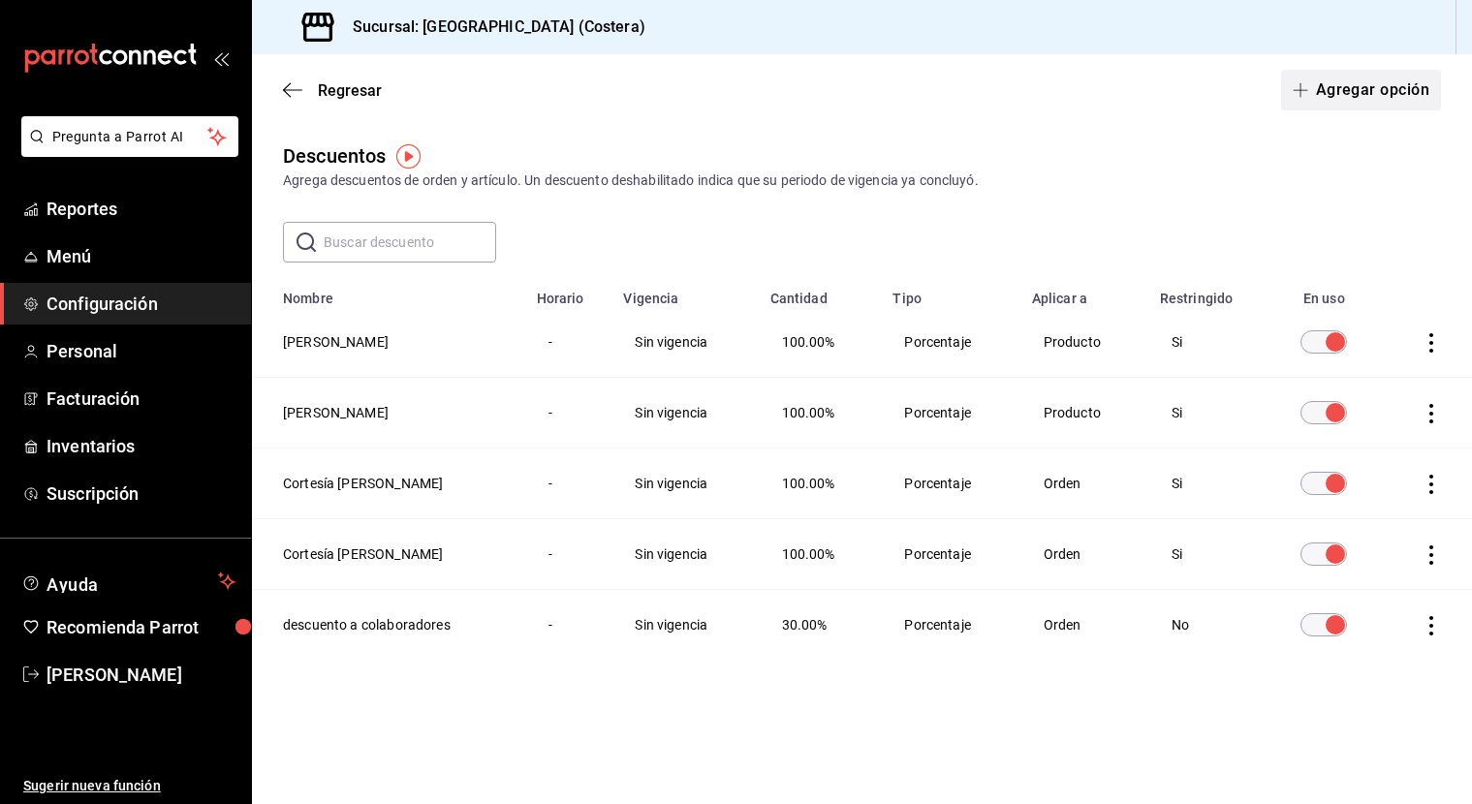
click at [1319, 88] on button "Agregar opción" at bounding box center [1361, 90] width 160 height 41
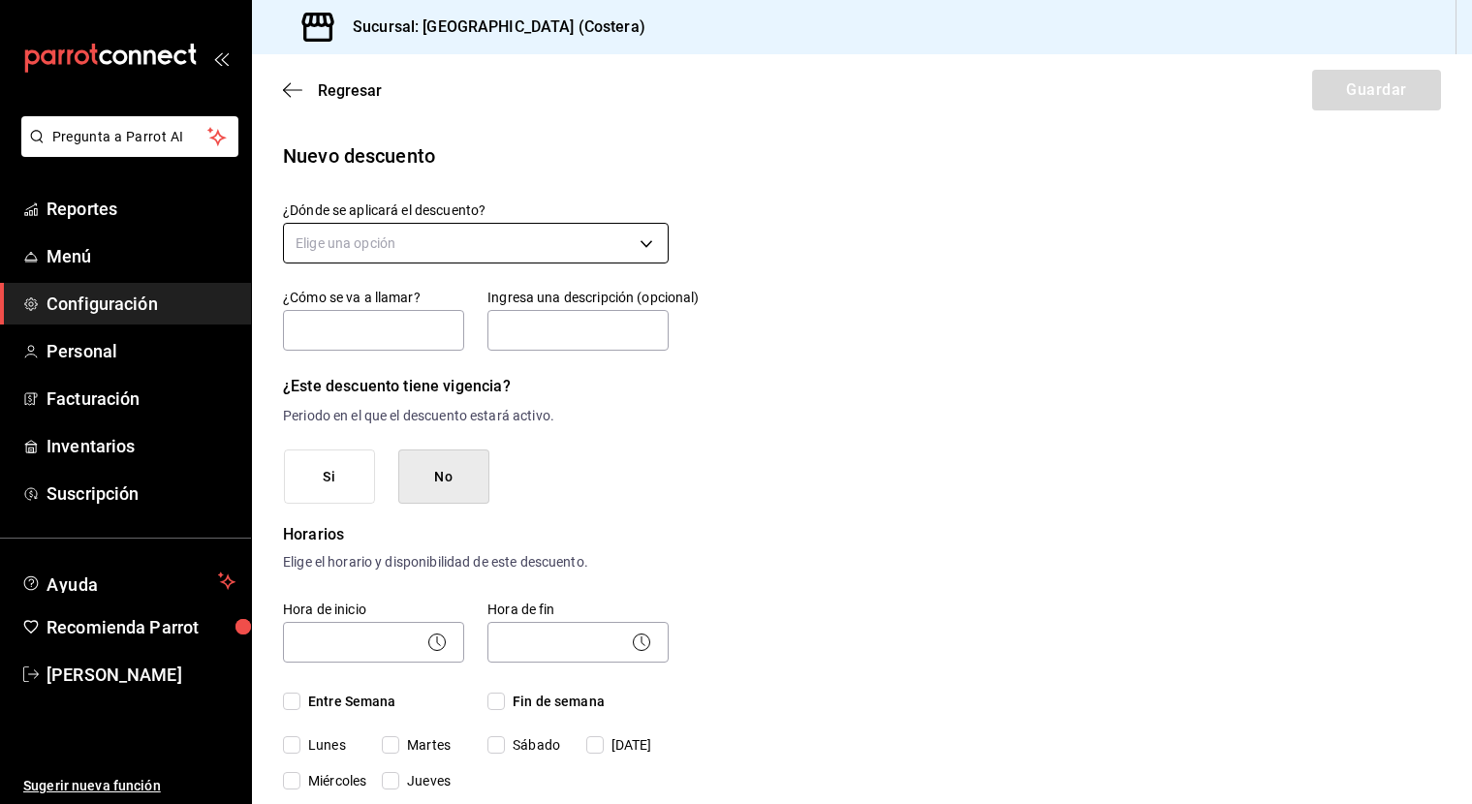
click at [518, 244] on body "Pregunta a Parrot AI Reportes Menú Configuración Personal Facturación Inventari…" at bounding box center [736, 402] width 1472 height 804
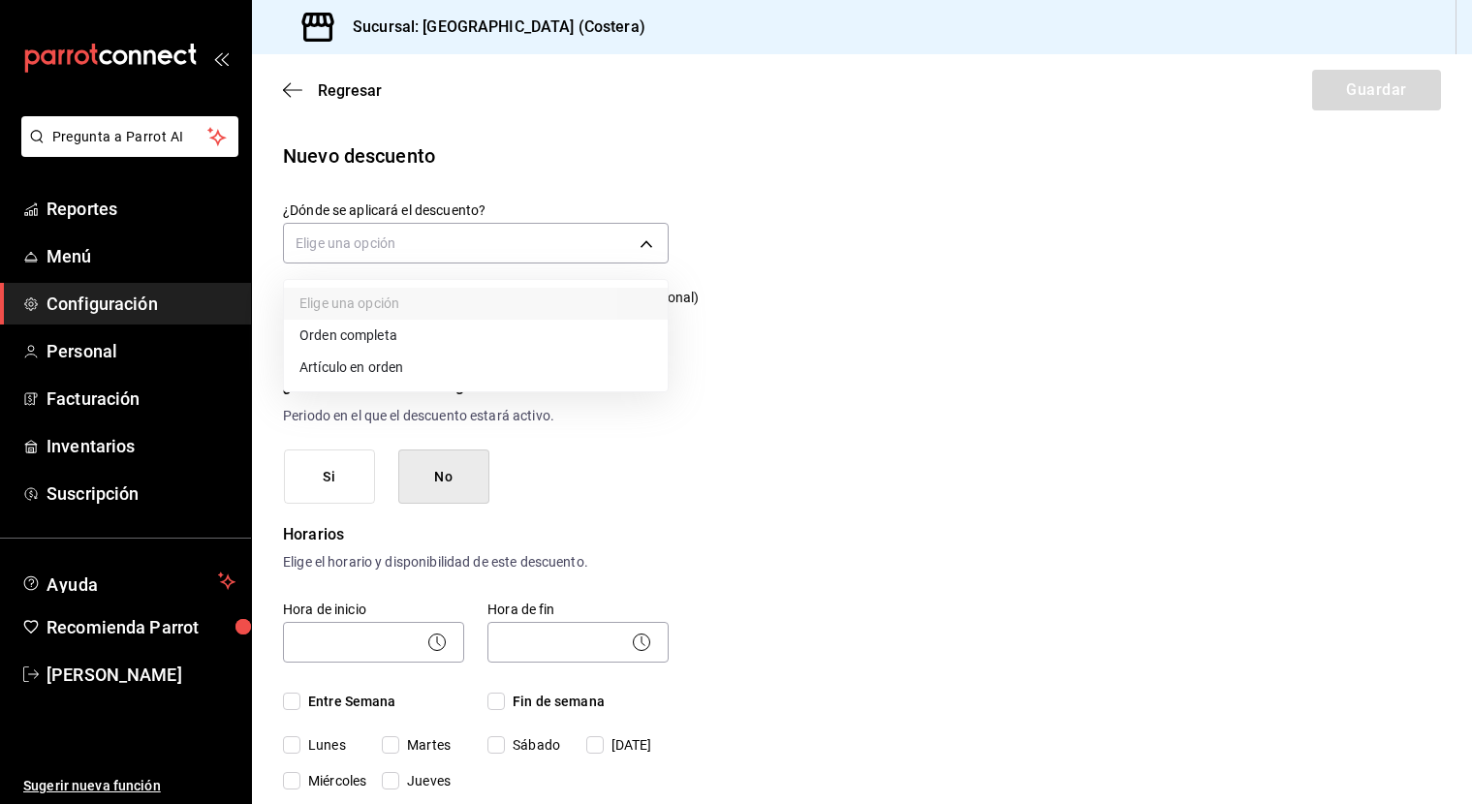
click at [374, 332] on li "Orden completa" at bounding box center [476, 336] width 384 height 32
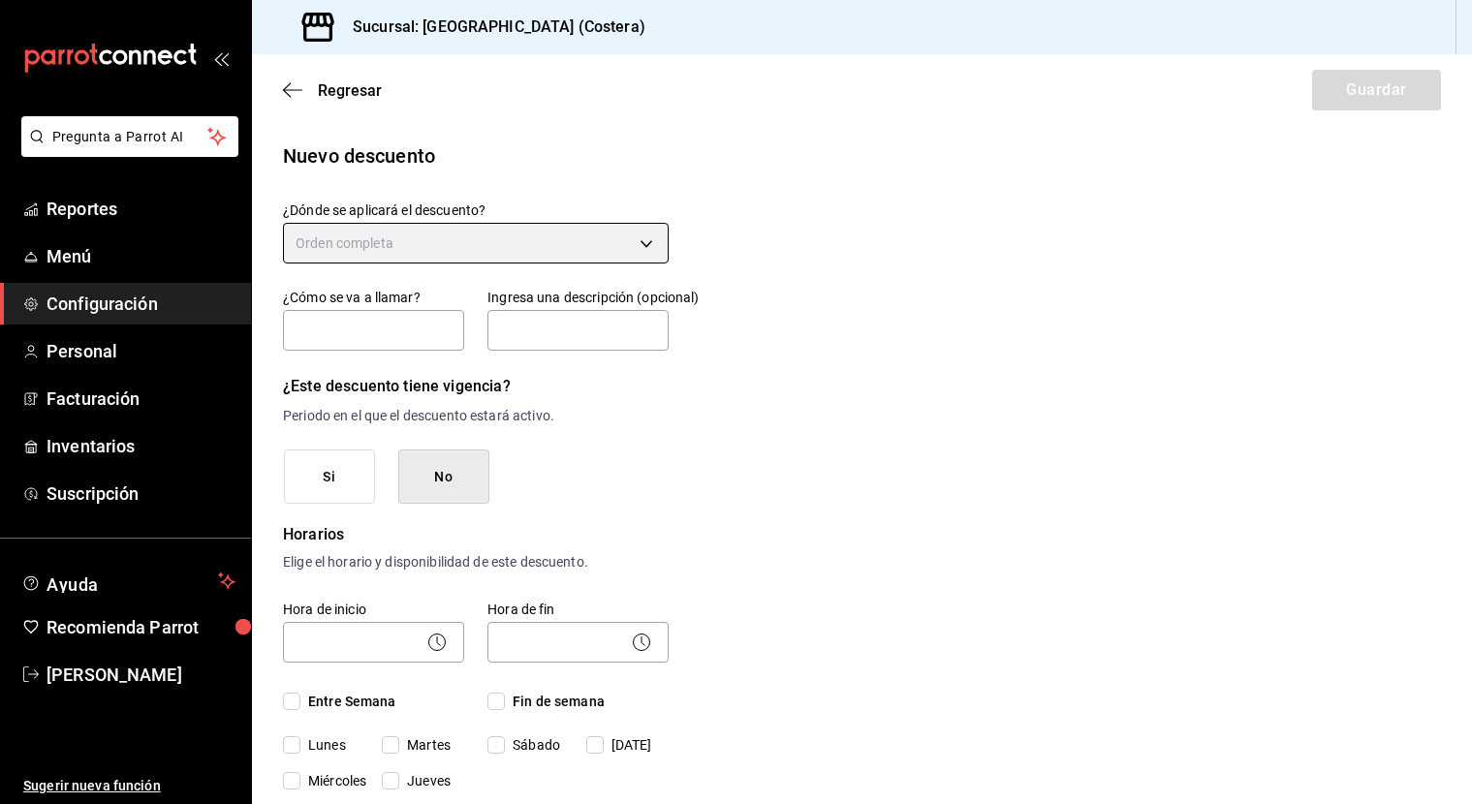
type input "ORDER"
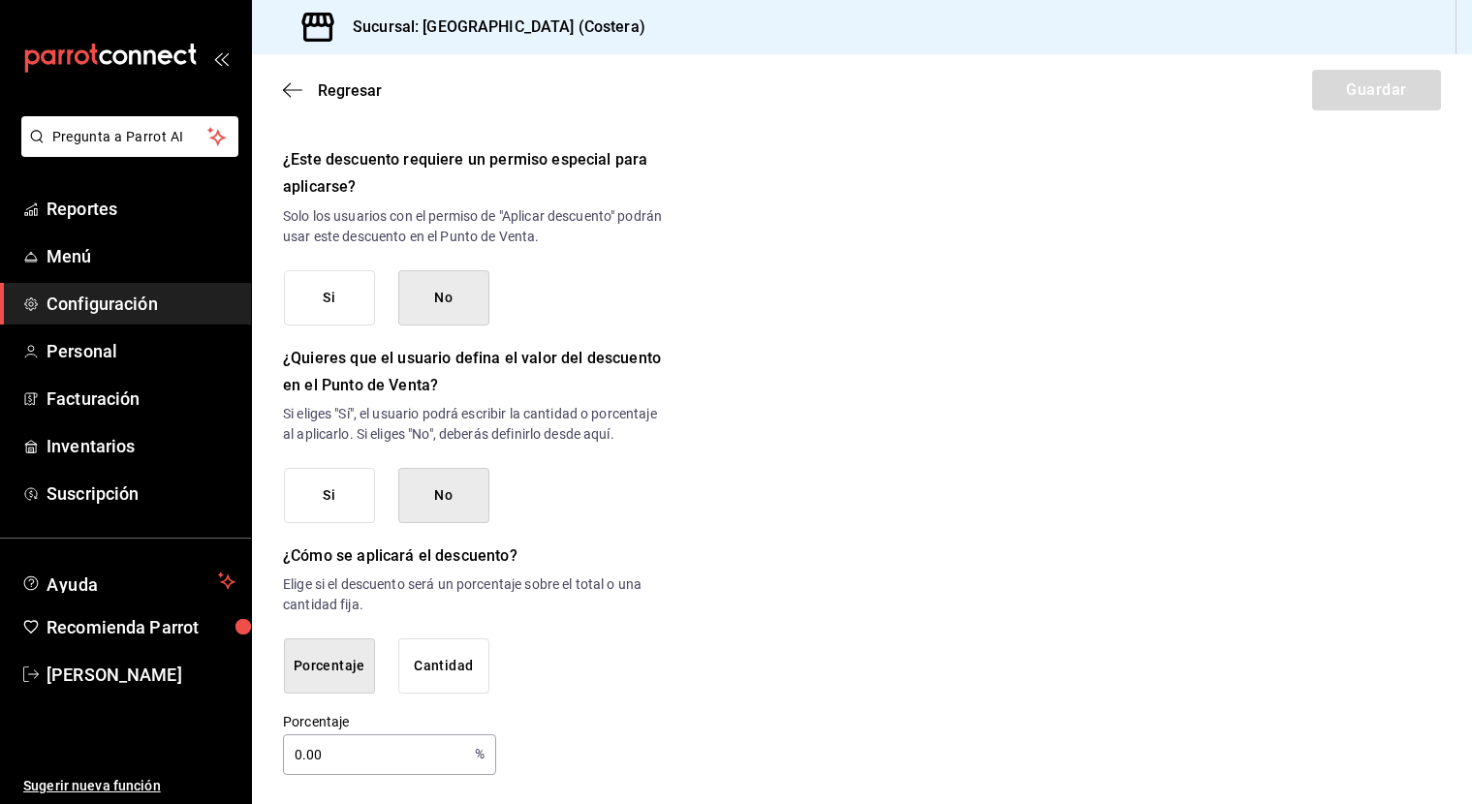
scroll to position [814, 0]
click at [327, 760] on input "0.00" at bounding box center [375, 755] width 184 height 39
click at [303, 759] on input "0.00" at bounding box center [375, 755] width 184 height 39
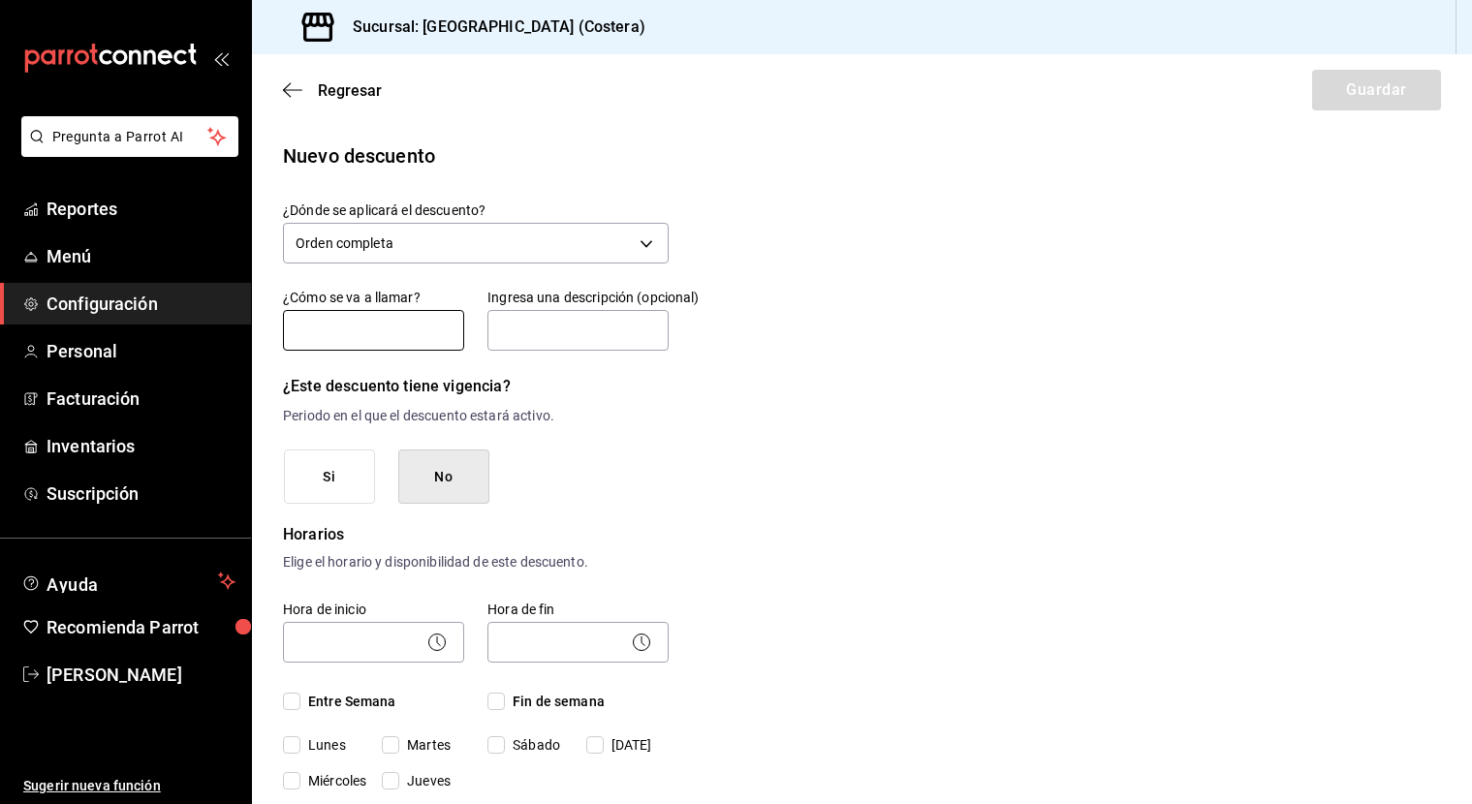
scroll to position [0, 0]
type input "15"
click at [445, 333] on input "text" at bounding box center [373, 330] width 181 height 41
type input "AIRBNB"
click at [552, 330] on input "text" at bounding box center [577, 330] width 181 height 41
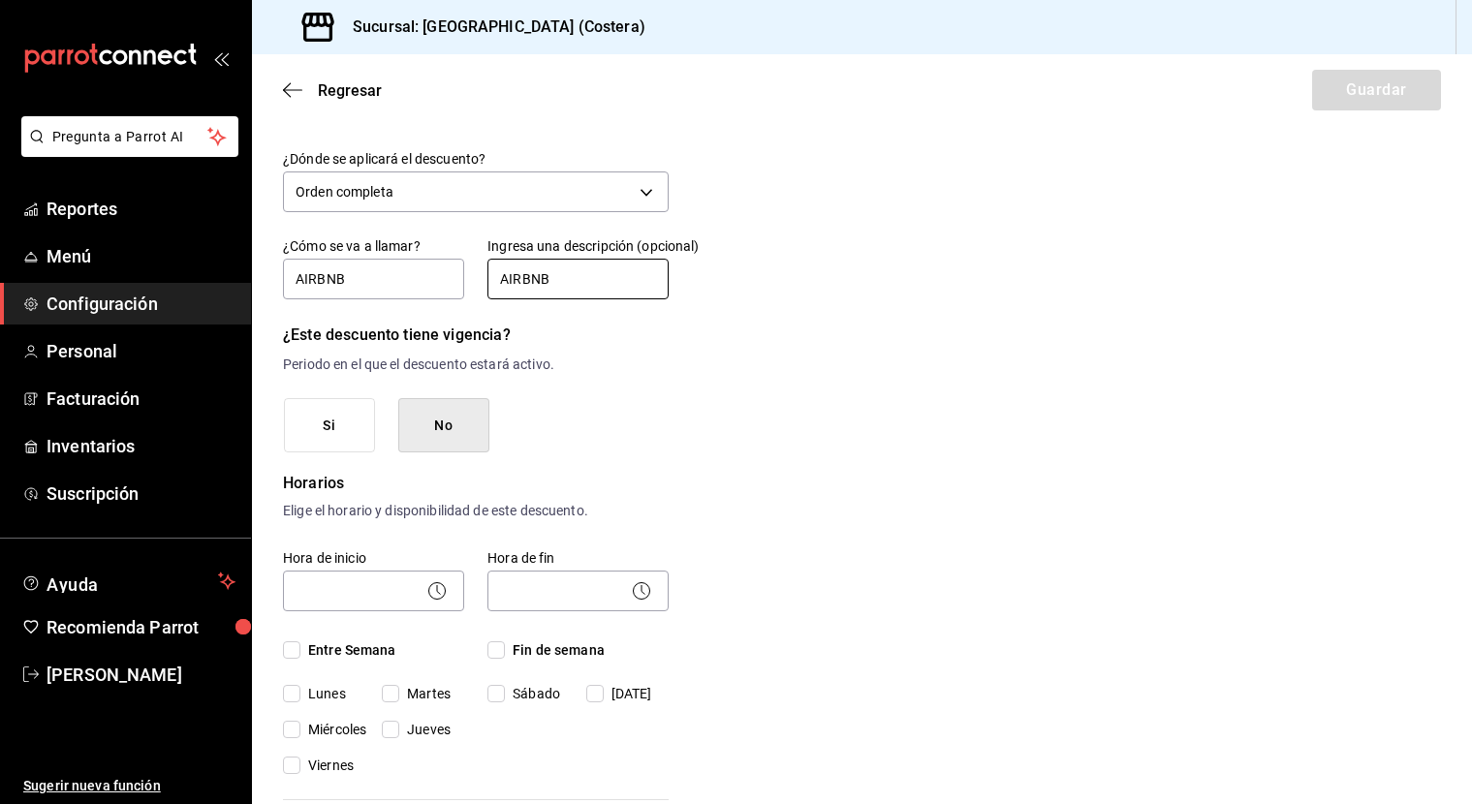
scroll to position [55, 0]
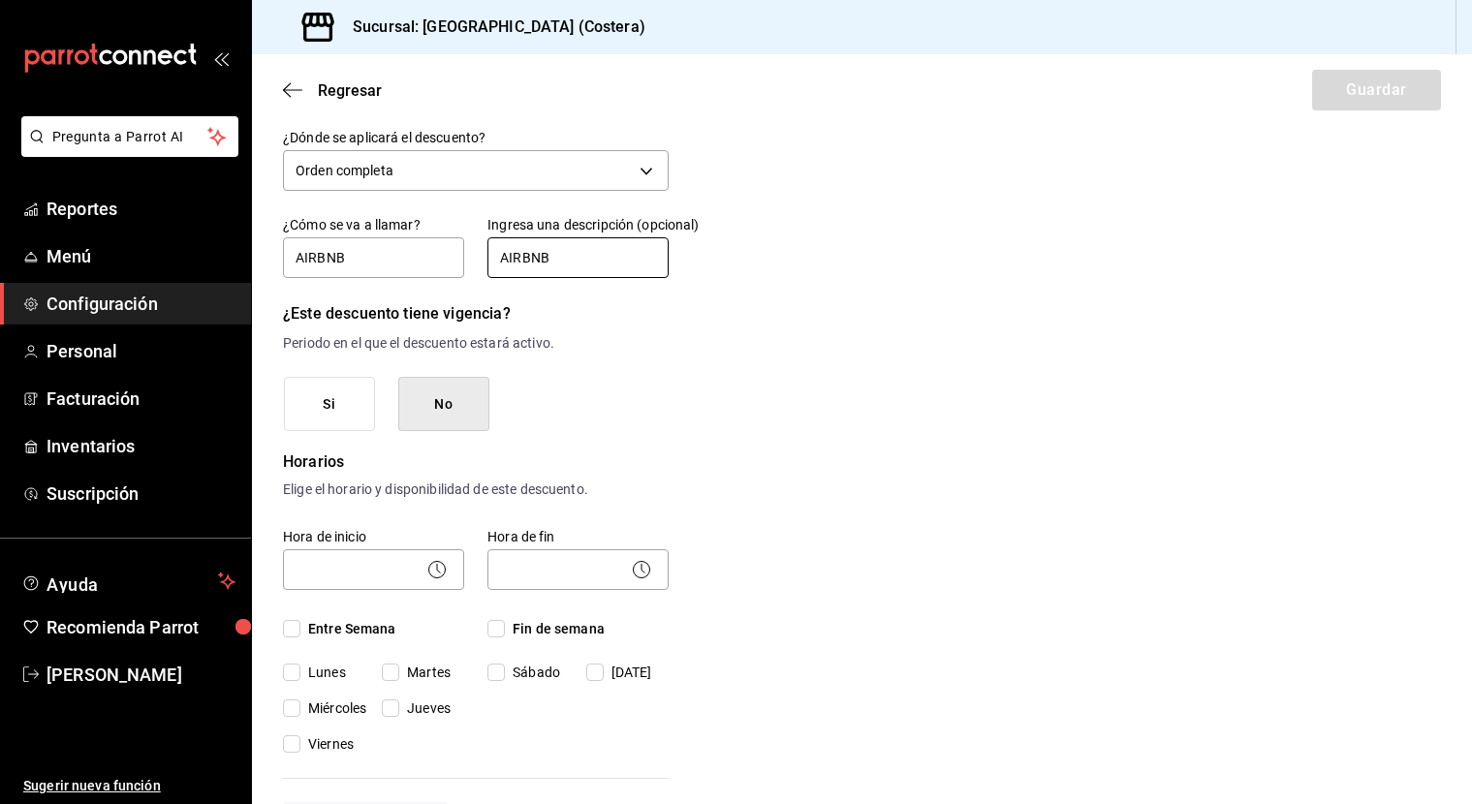
type input "AIRBNB"
click at [462, 420] on button "No" at bounding box center [443, 404] width 91 height 55
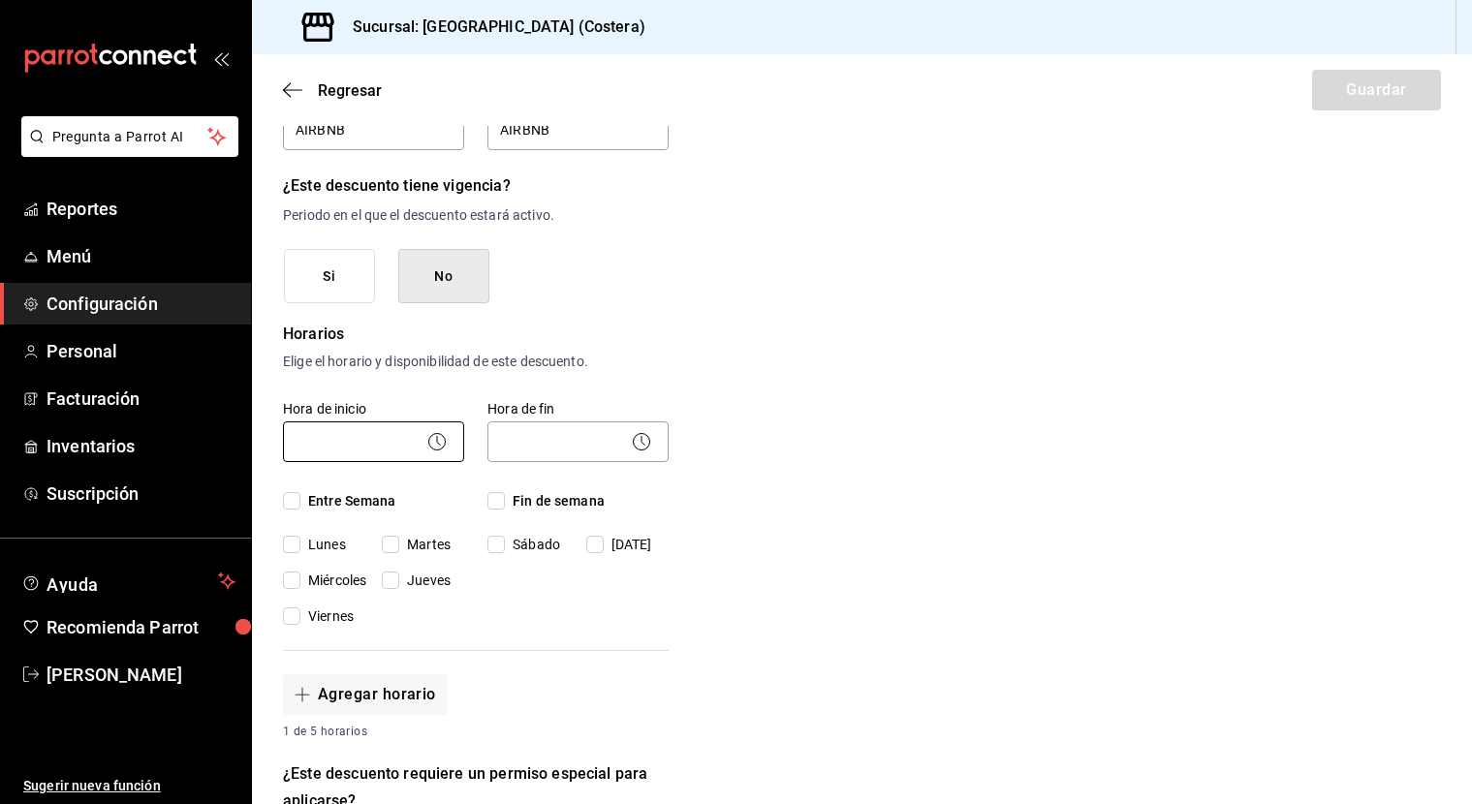
scroll to position [208, 0]
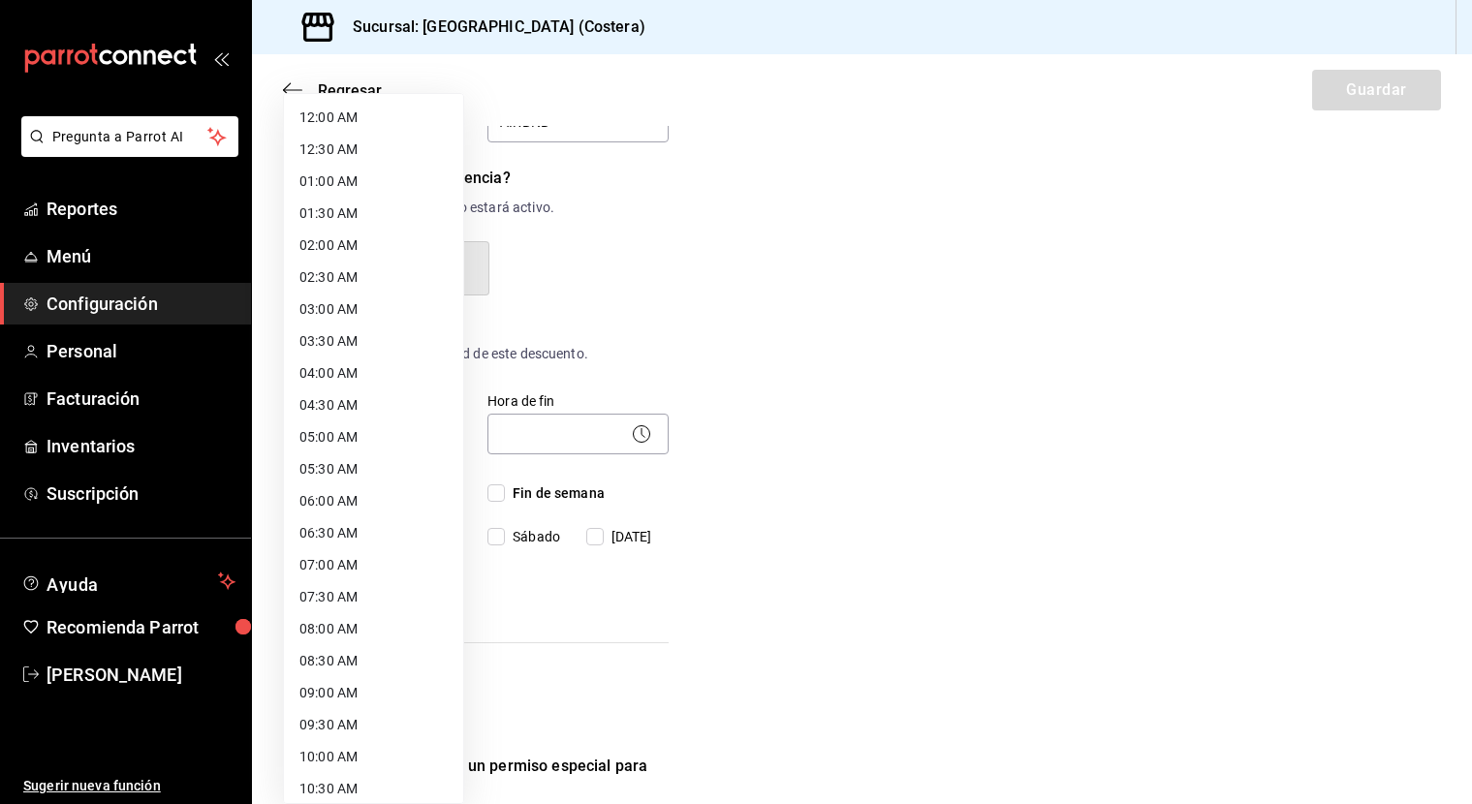
click at [361, 436] on body "Pregunta a Parrot AI Reportes Menú Configuración Personal Facturación Inventari…" at bounding box center [736, 402] width 1472 height 804
click at [337, 625] on li "08:00 AM" at bounding box center [373, 629] width 179 height 32
type input "08:00"
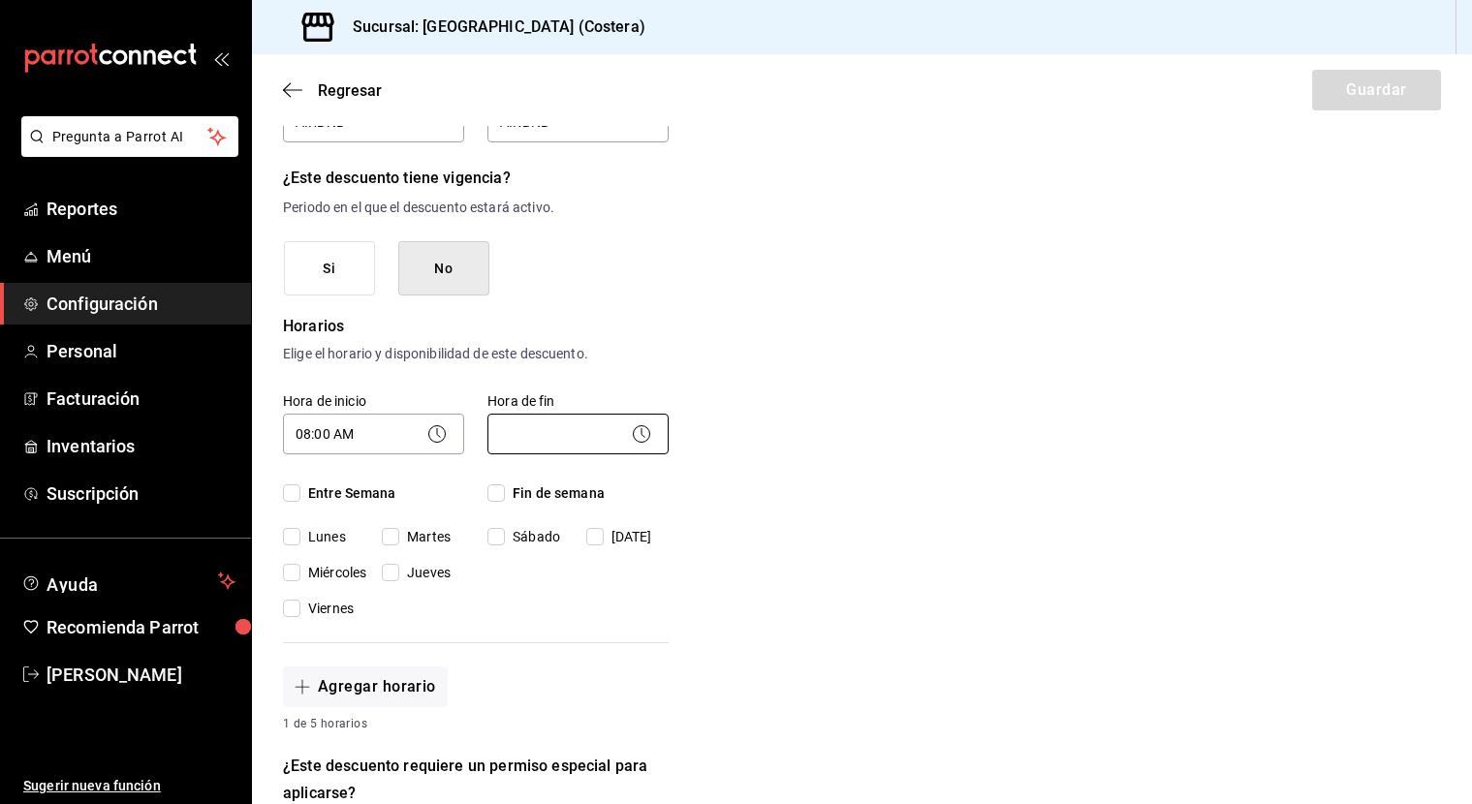
click at [591, 433] on body "Pregunta a Parrot AI Reportes Menú Configuración Personal Facturación Inventari…" at bounding box center [736, 402] width 1472 height 804
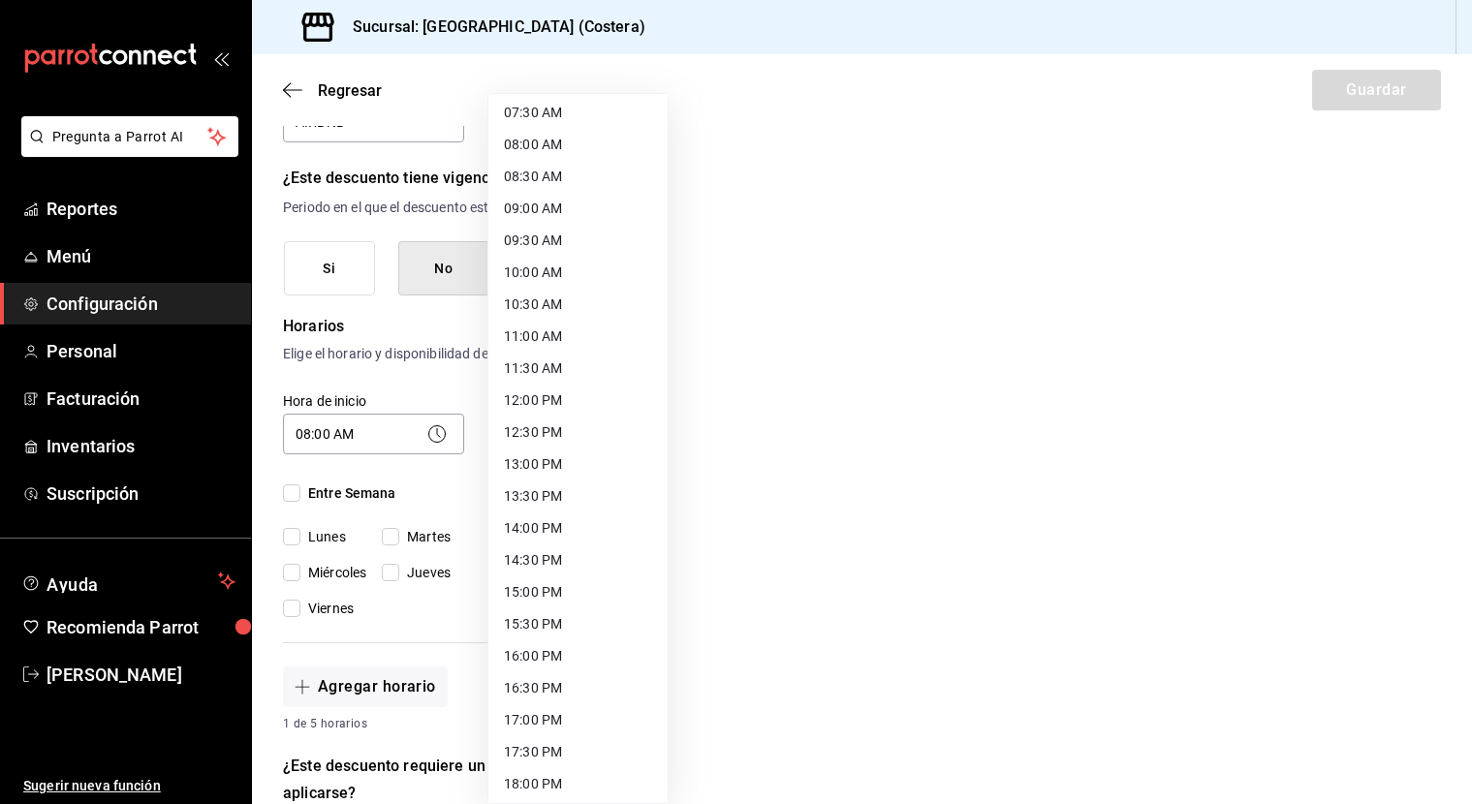
scroll to position [543, 0]
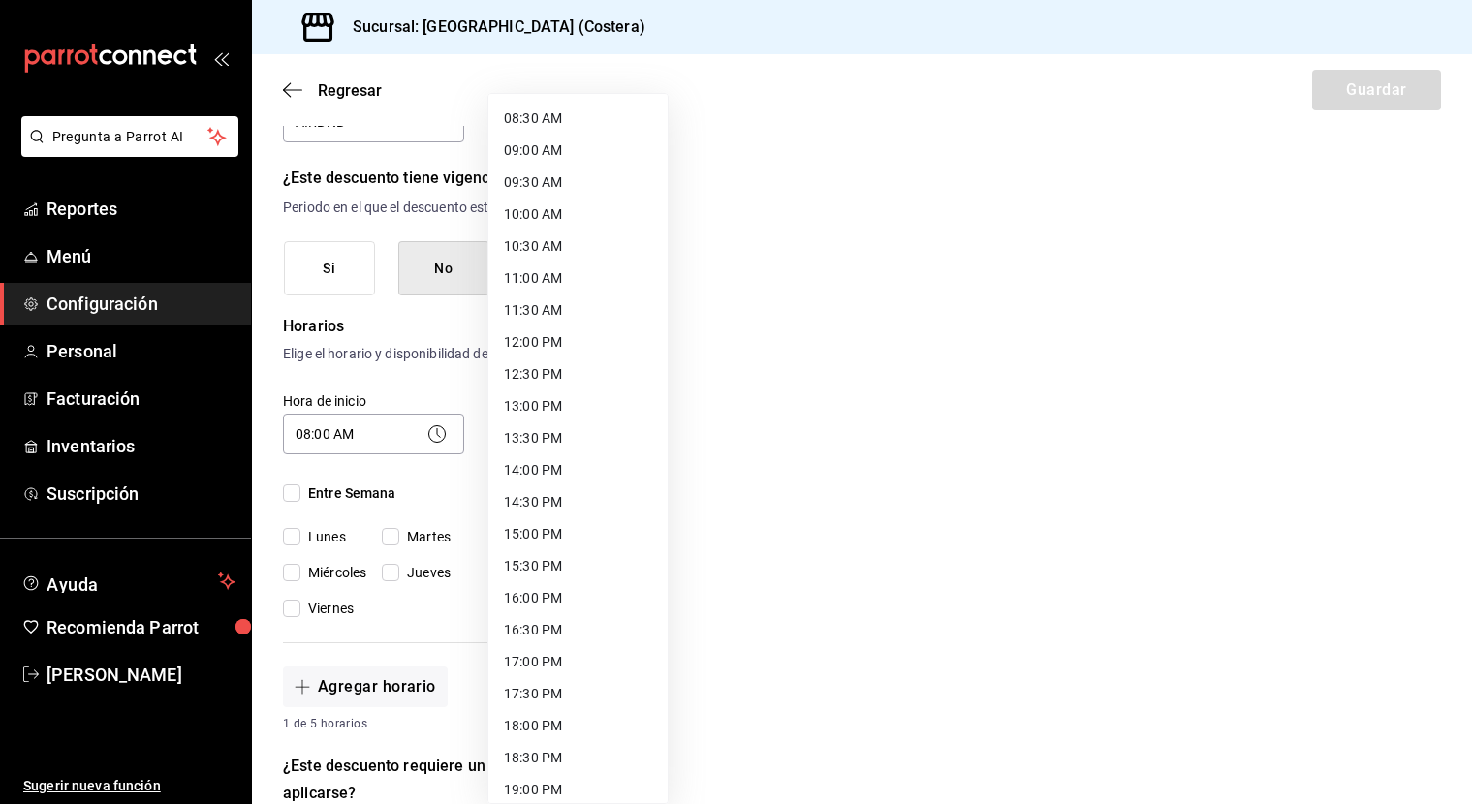
click at [538, 664] on li "17:00 PM" at bounding box center [577, 662] width 179 height 32
type input "17:00"
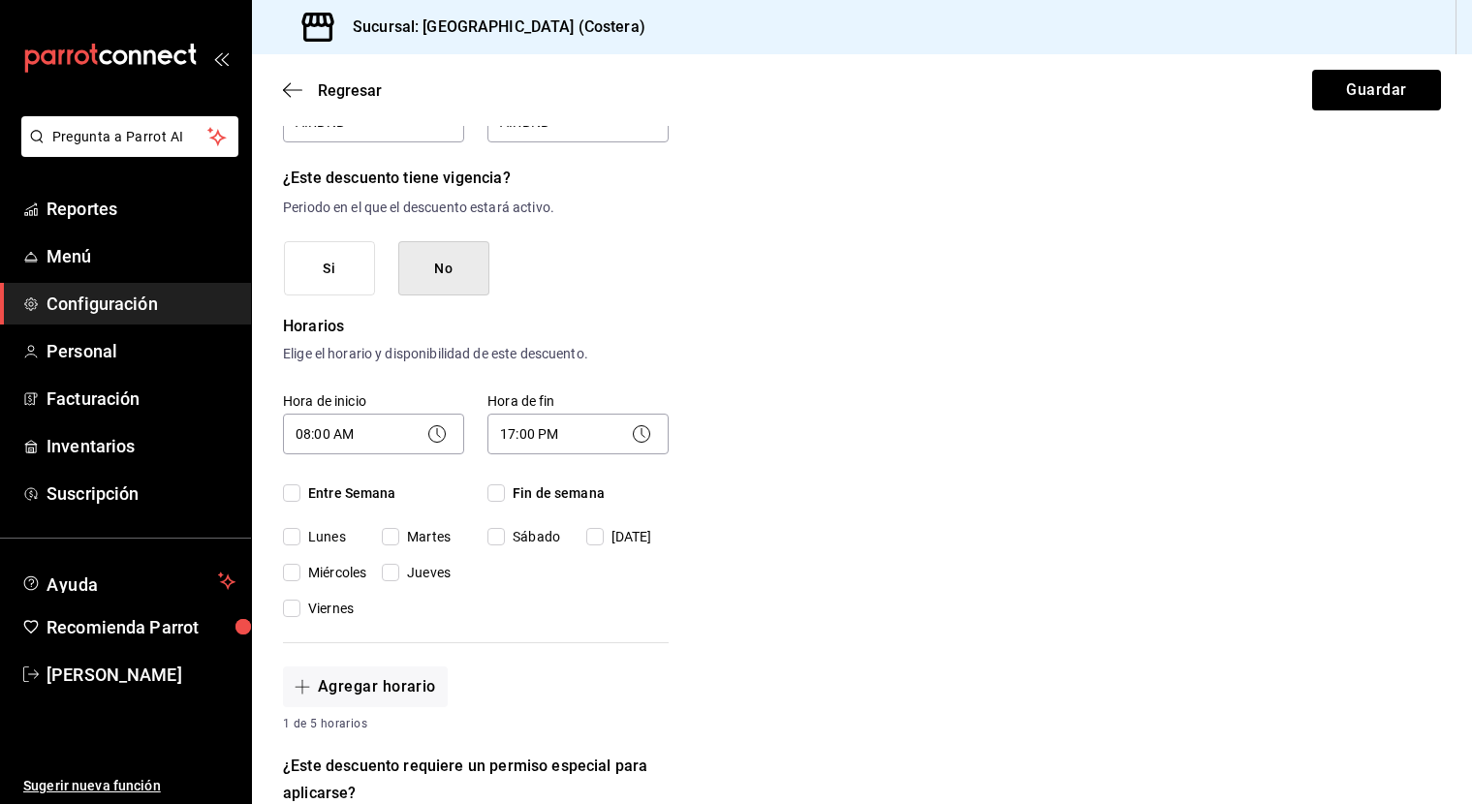
click at [298, 493] on input "Entre Semana" at bounding box center [291, 492] width 17 height 17
checkbox input "true"
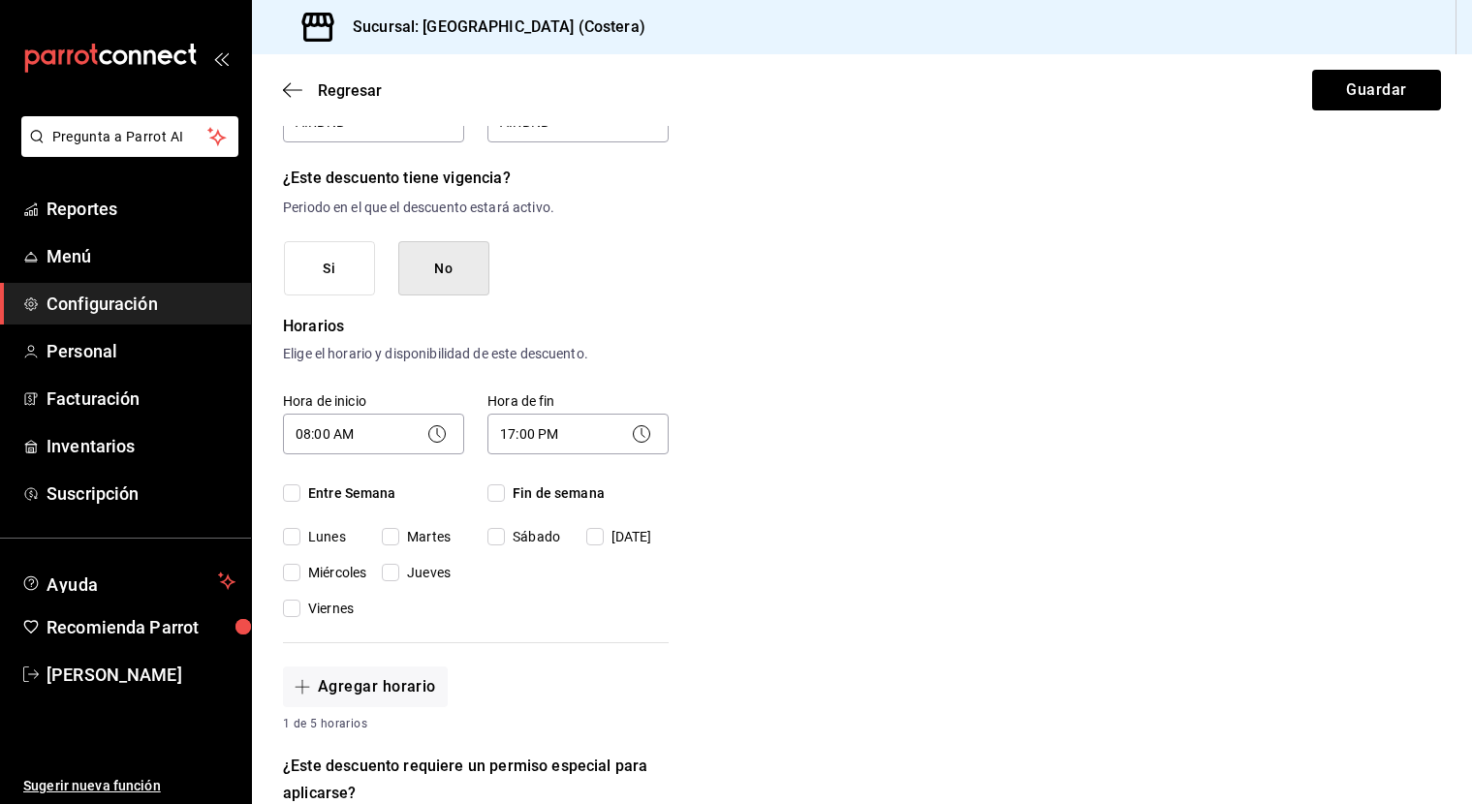
checkbox input "true"
click at [496, 493] on input "Fin de semana" at bounding box center [495, 492] width 17 height 17
checkbox input "true"
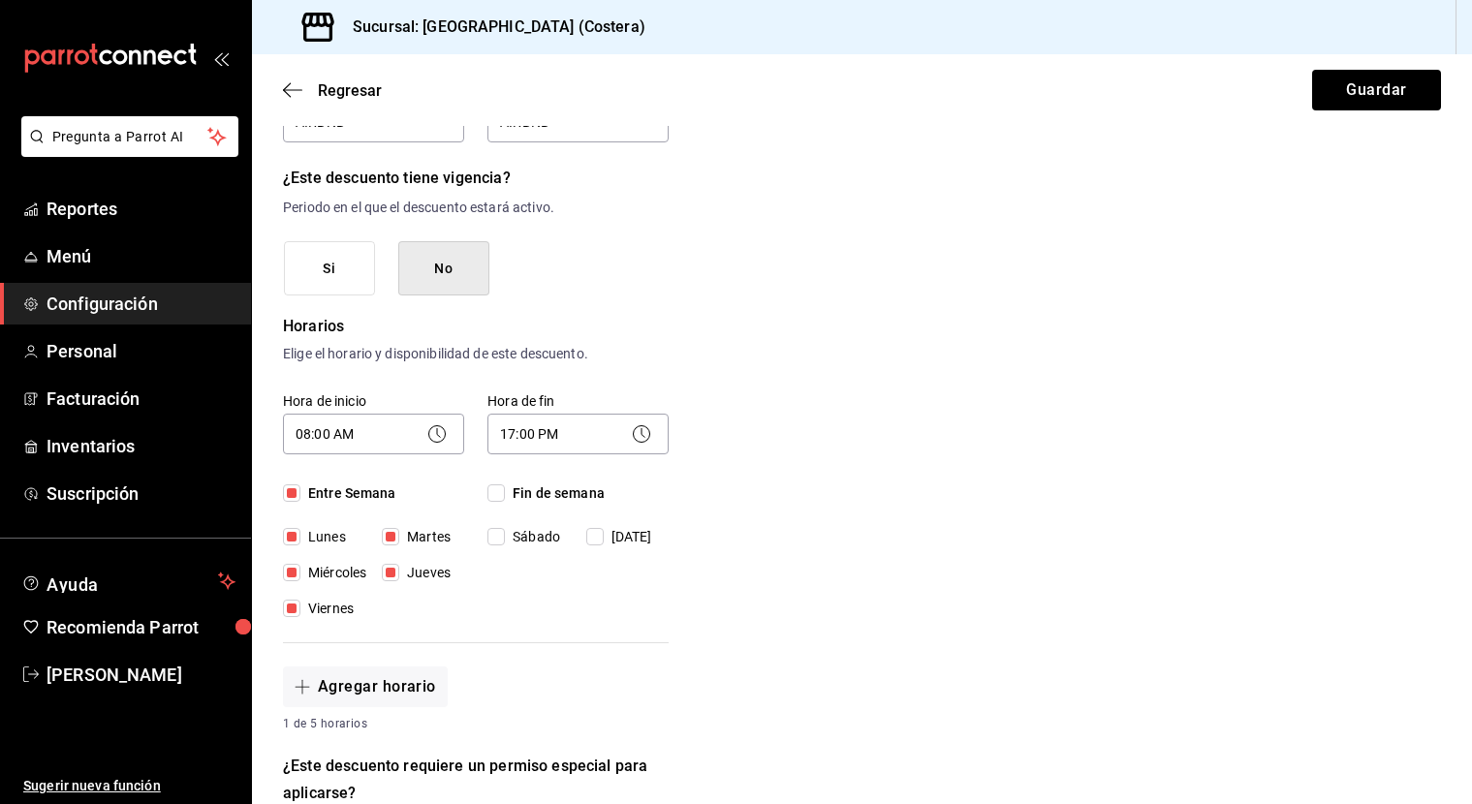
checkbox input "true"
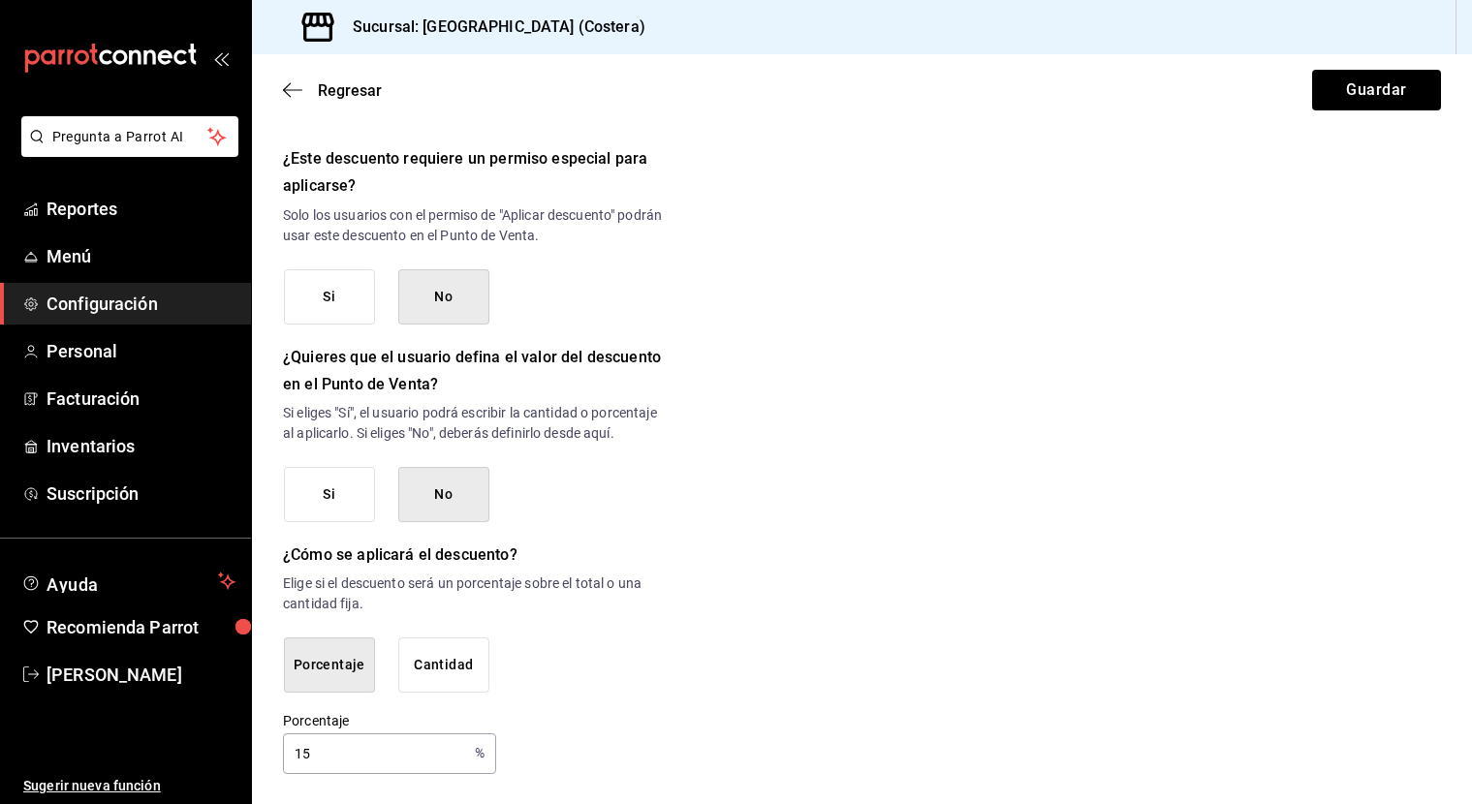
scroll to position [814, 0]
click at [1322, 96] on button "Guardar" at bounding box center [1376, 90] width 129 height 41
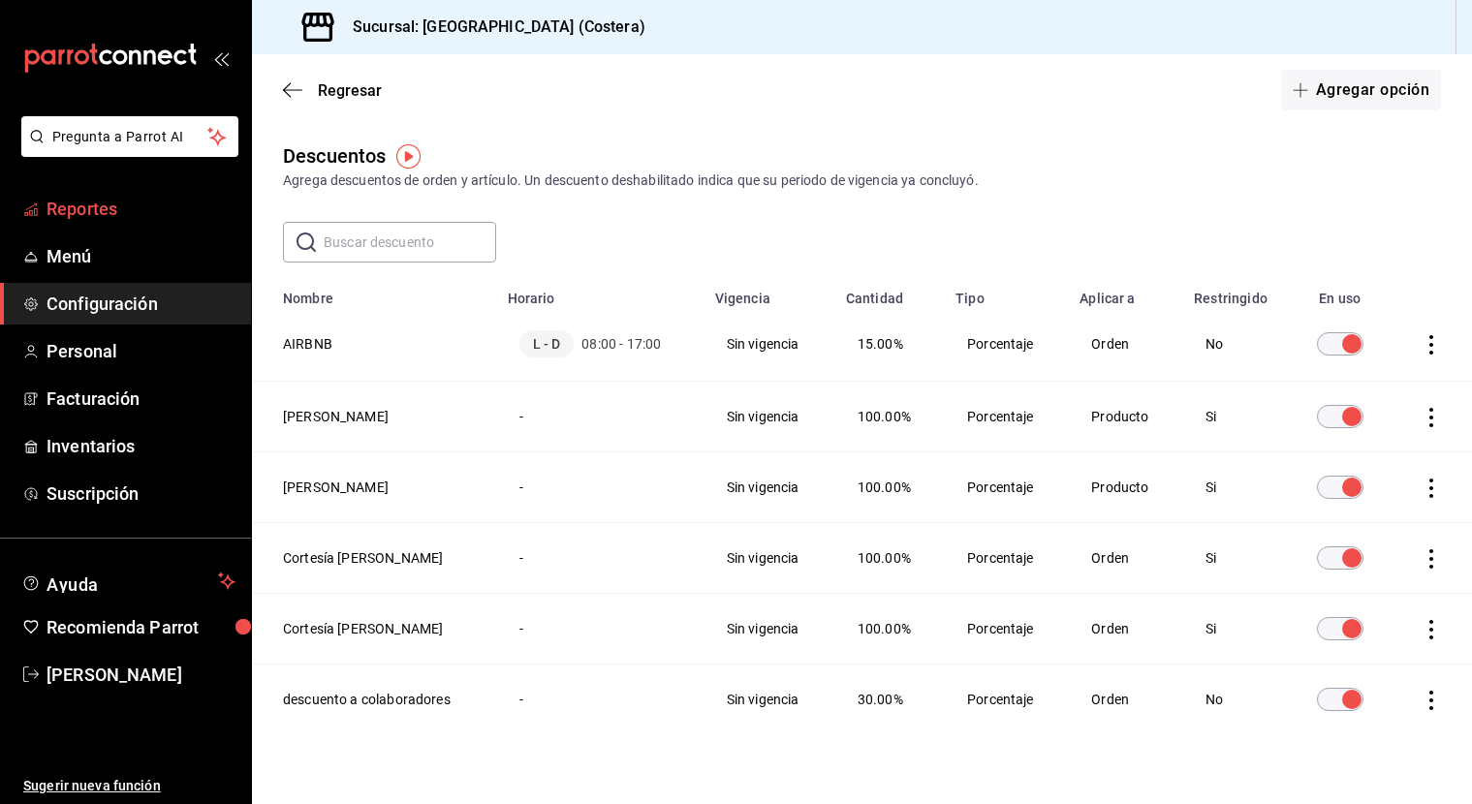
click at [79, 206] on span "Reportes" at bounding box center [141, 209] width 189 height 26
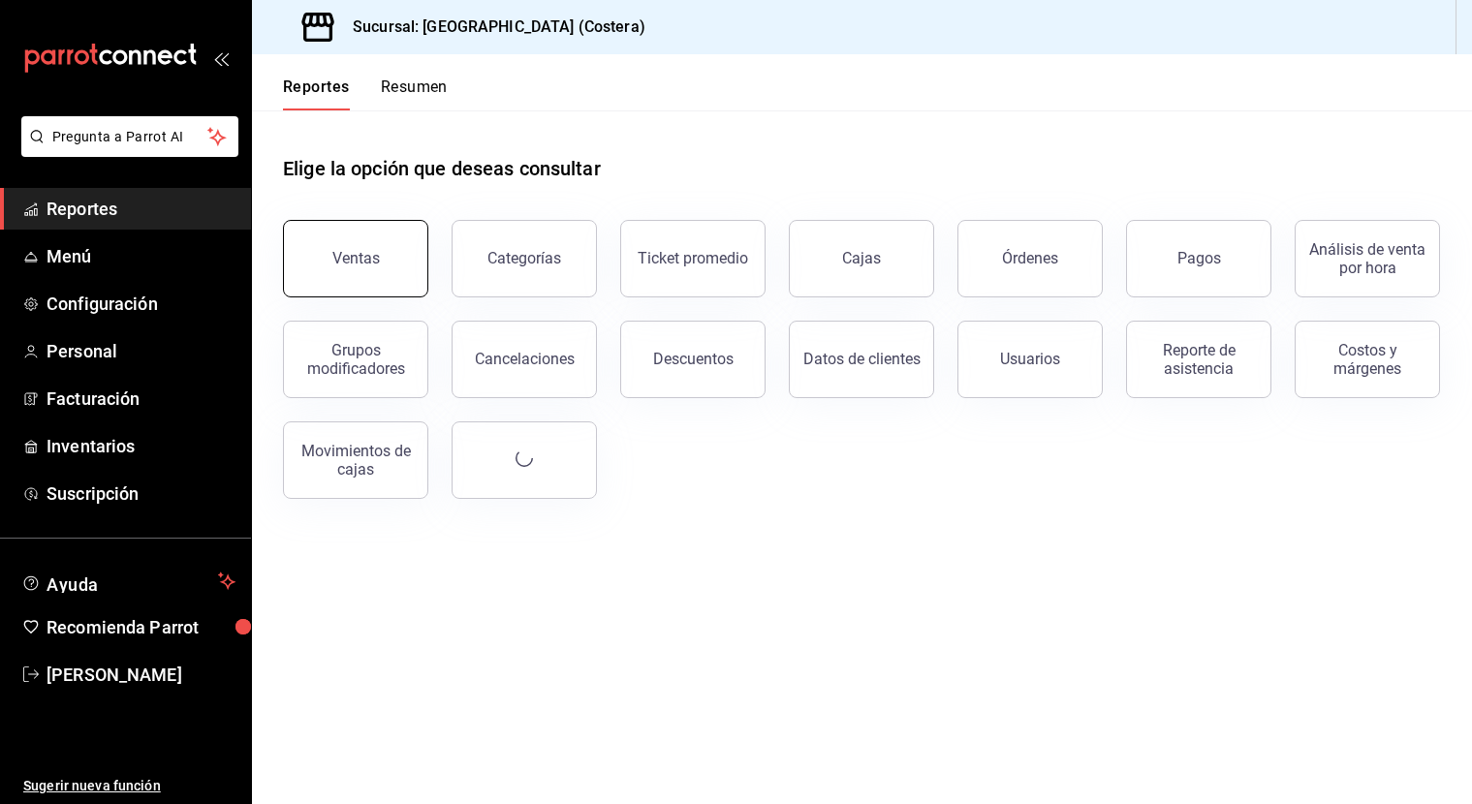
click at [391, 240] on button "Ventas" at bounding box center [355, 259] width 145 height 78
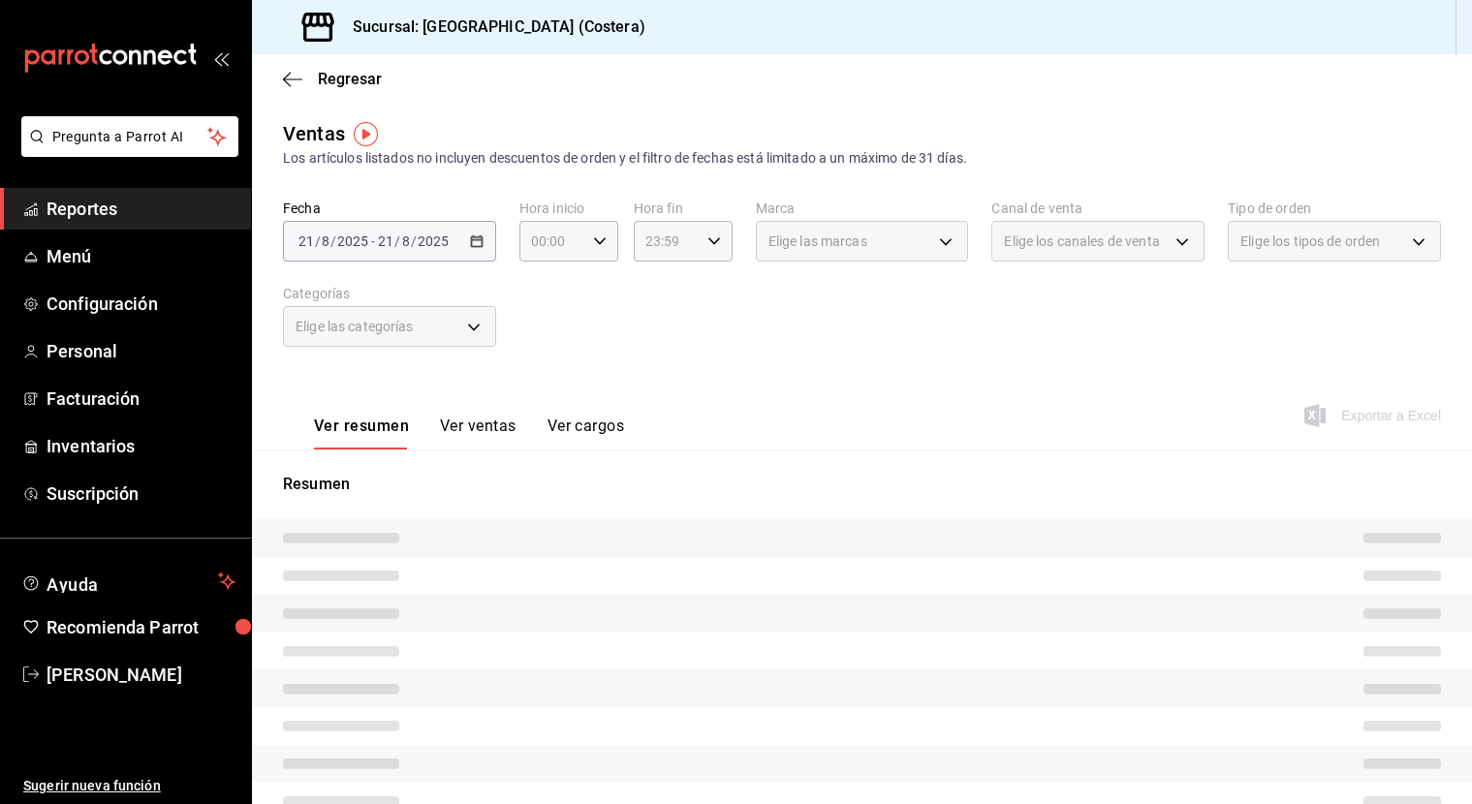
click at [481, 425] on button "Ver ventas" at bounding box center [478, 433] width 77 height 33
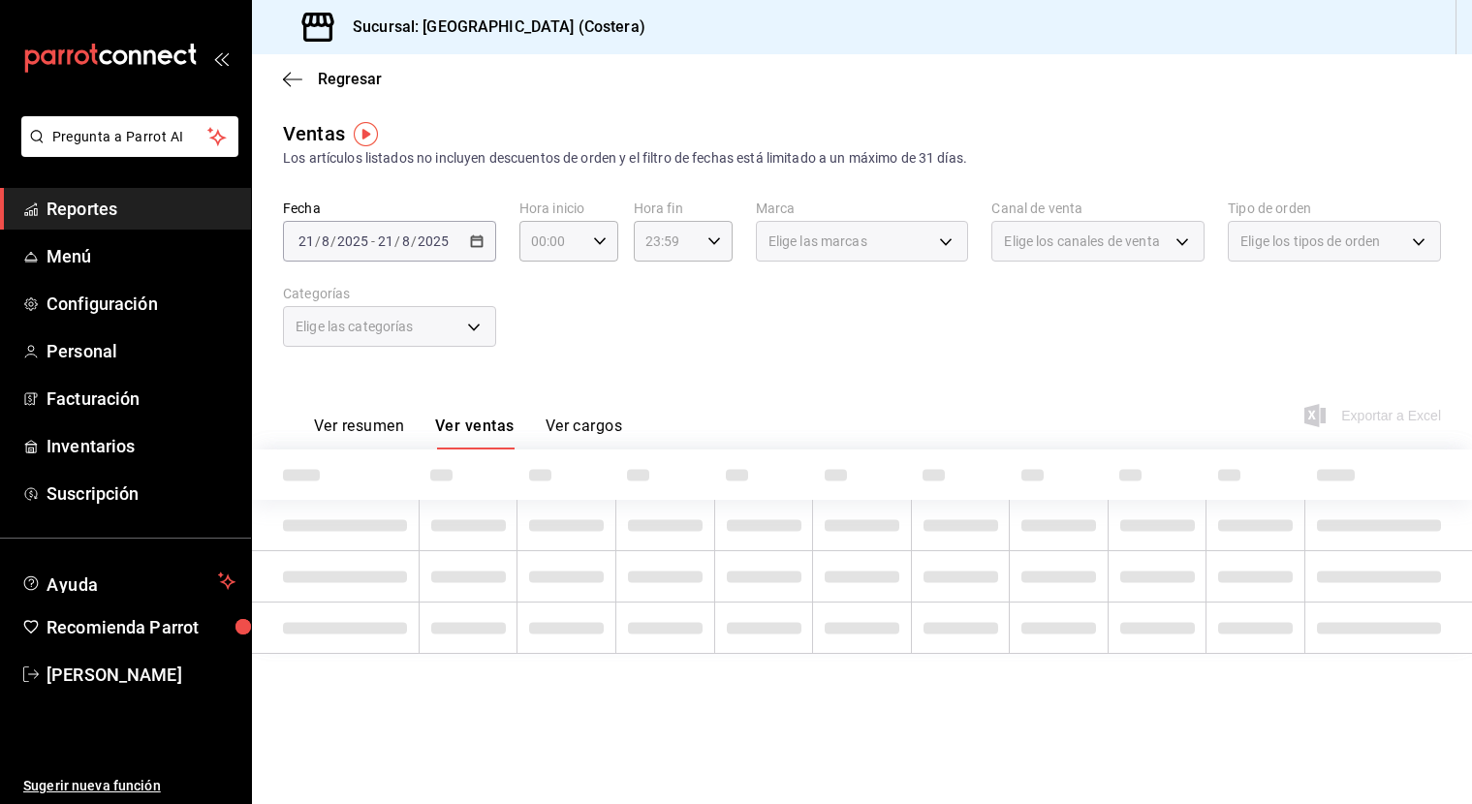
click at [366, 430] on button "Ver resumen" at bounding box center [359, 433] width 90 height 33
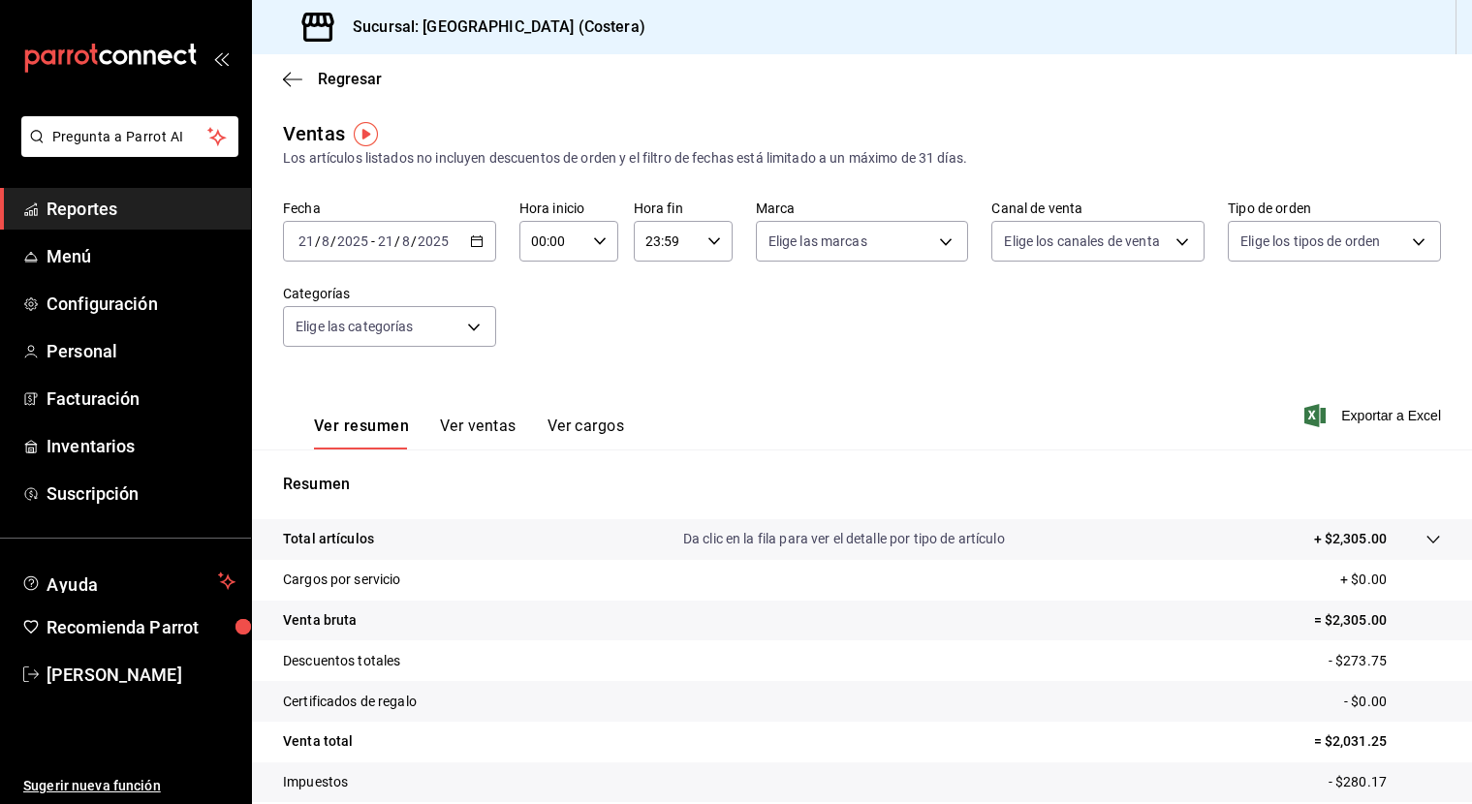
click at [87, 211] on span "Reportes" at bounding box center [141, 209] width 189 height 26
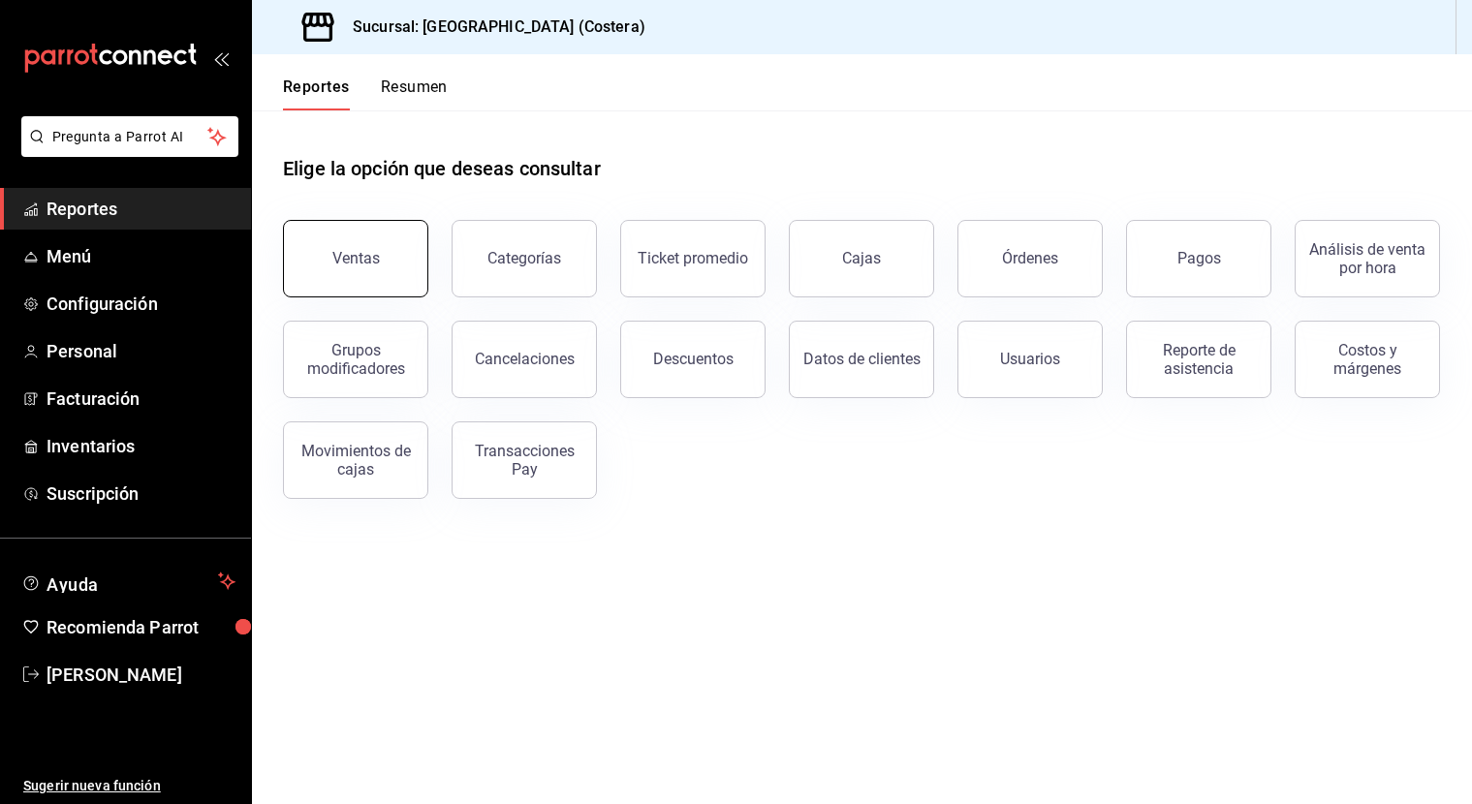
click at [339, 248] on button "Ventas" at bounding box center [355, 259] width 145 height 78
